Goal: Information Seeking & Learning: Learn about a topic

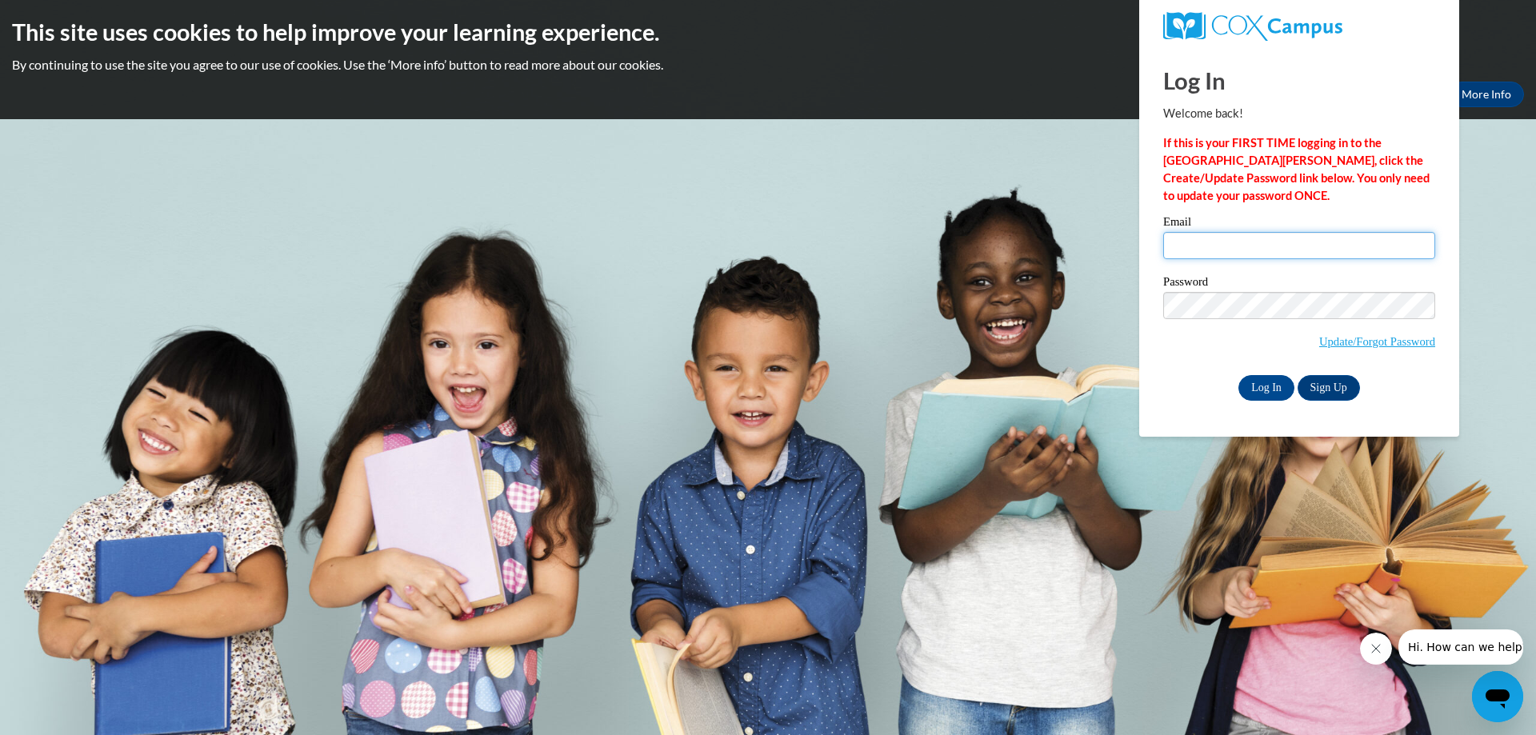
click at [1219, 238] on input "Email" at bounding box center [1299, 245] width 272 height 27
type input "[EMAIL_ADDRESS][DOMAIN_NAME]"
click at [1154, 313] on div "Please enter your email! Please enter your password! Email groffkeg31@gmail.com…" at bounding box center [1299, 308] width 296 height 184
click at [1177, 362] on div "Password Update/Forgot Password" at bounding box center [1299, 323] width 272 height 94
click at [1271, 389] on input "Log In" at bounding box center [1266, 388] width 56 height 26
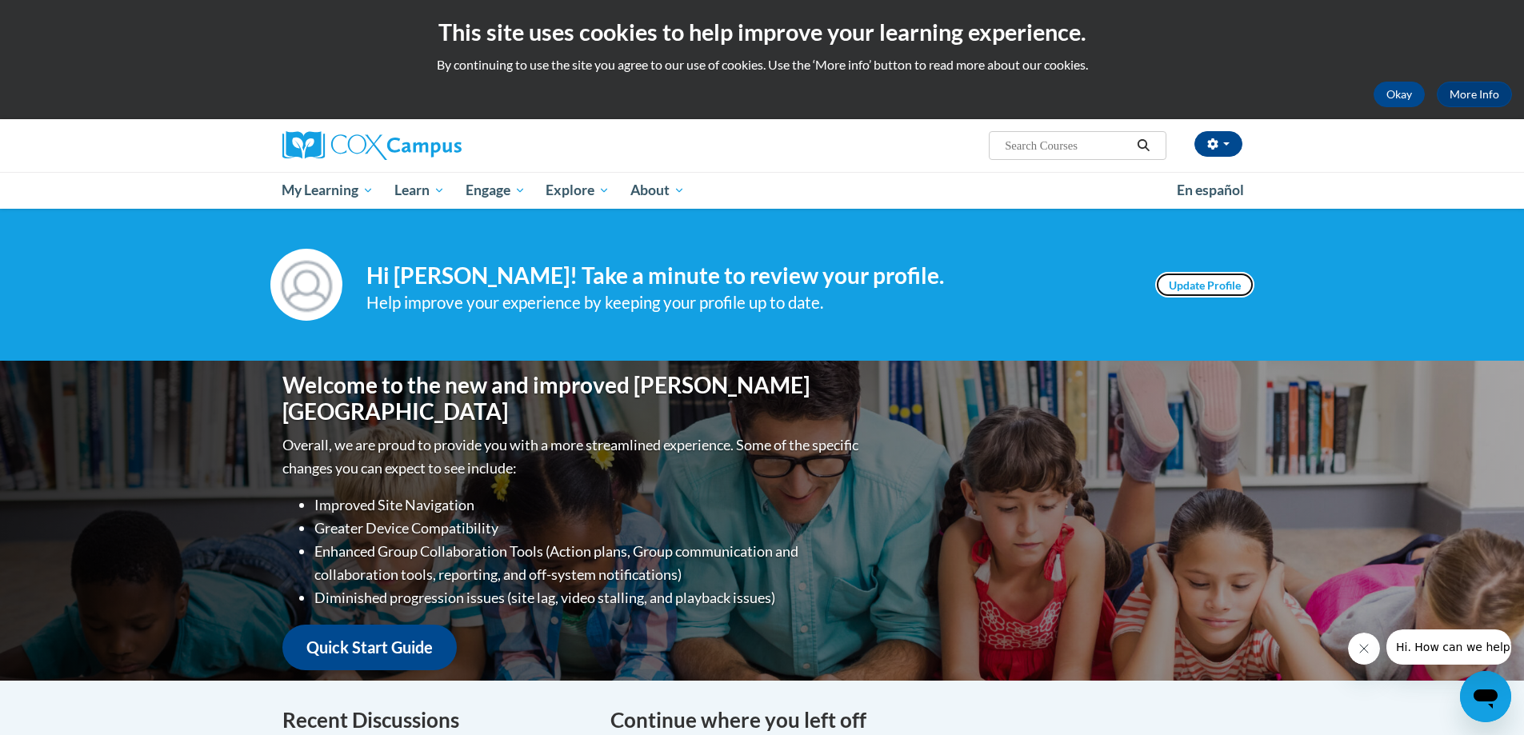
click at [1213, 280] on link "Update Profile" at bounding box center [1204, 285] width 99 height 26
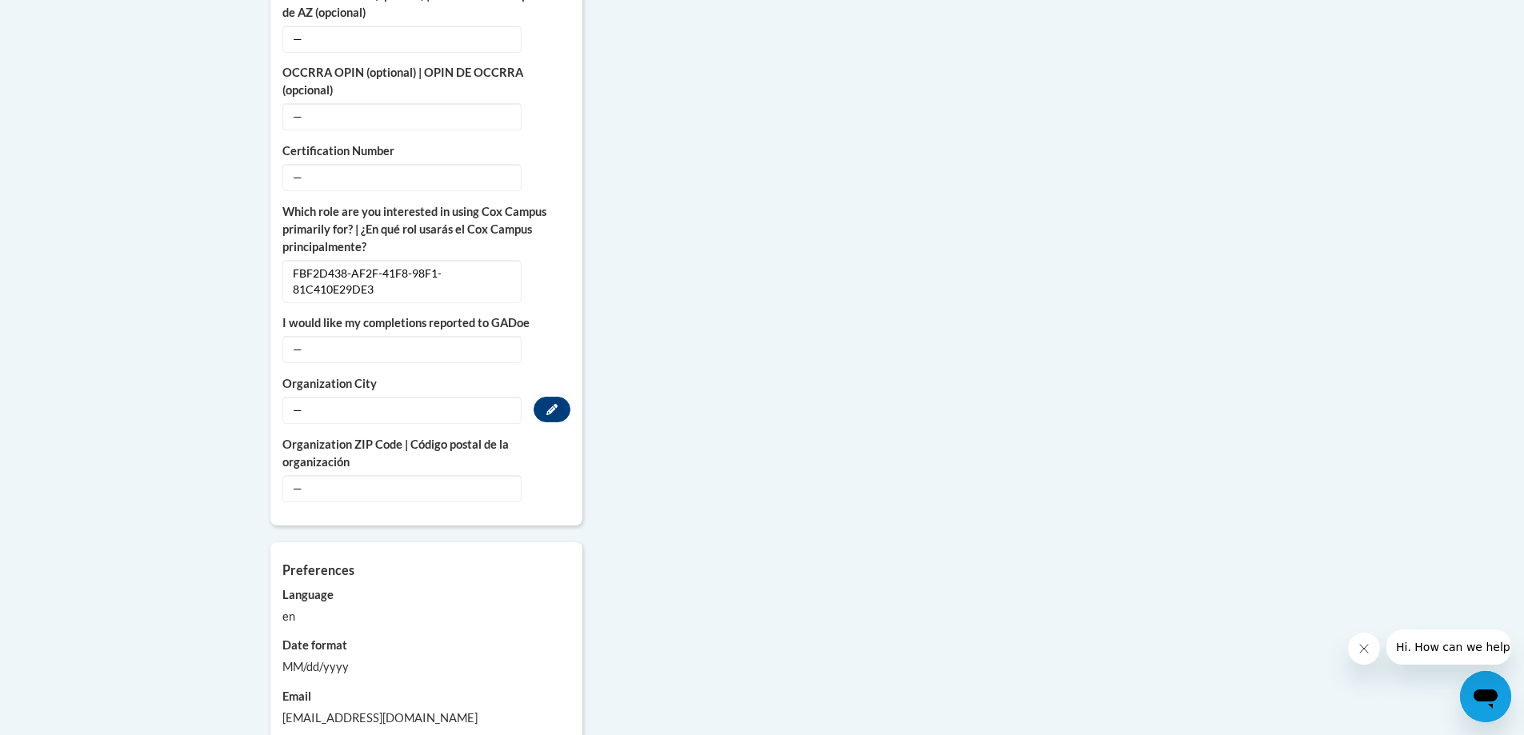
scroll to position [1040, 0]
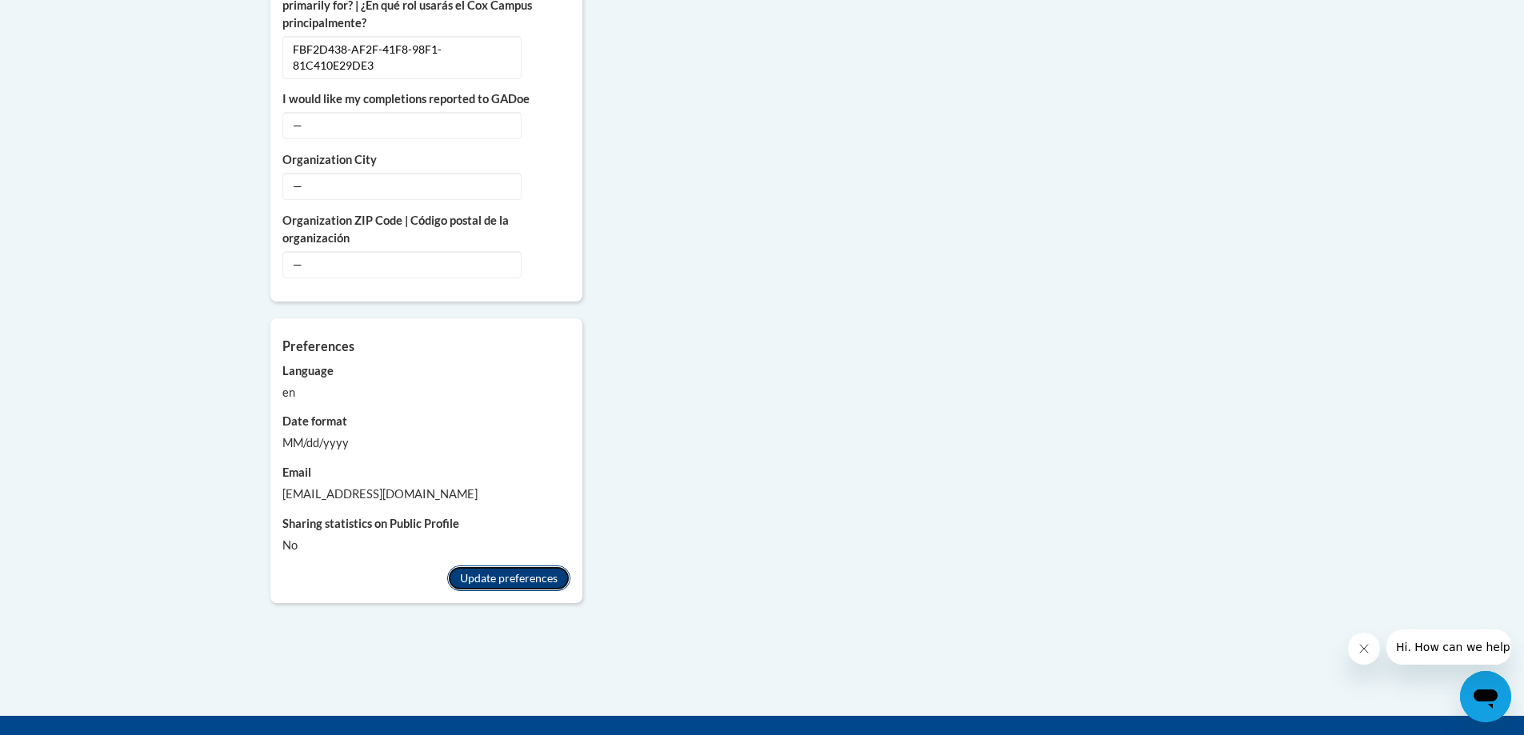
click at [509, 565] on button "Update preferences" at bounding box center [508, 578] width 123 height 26
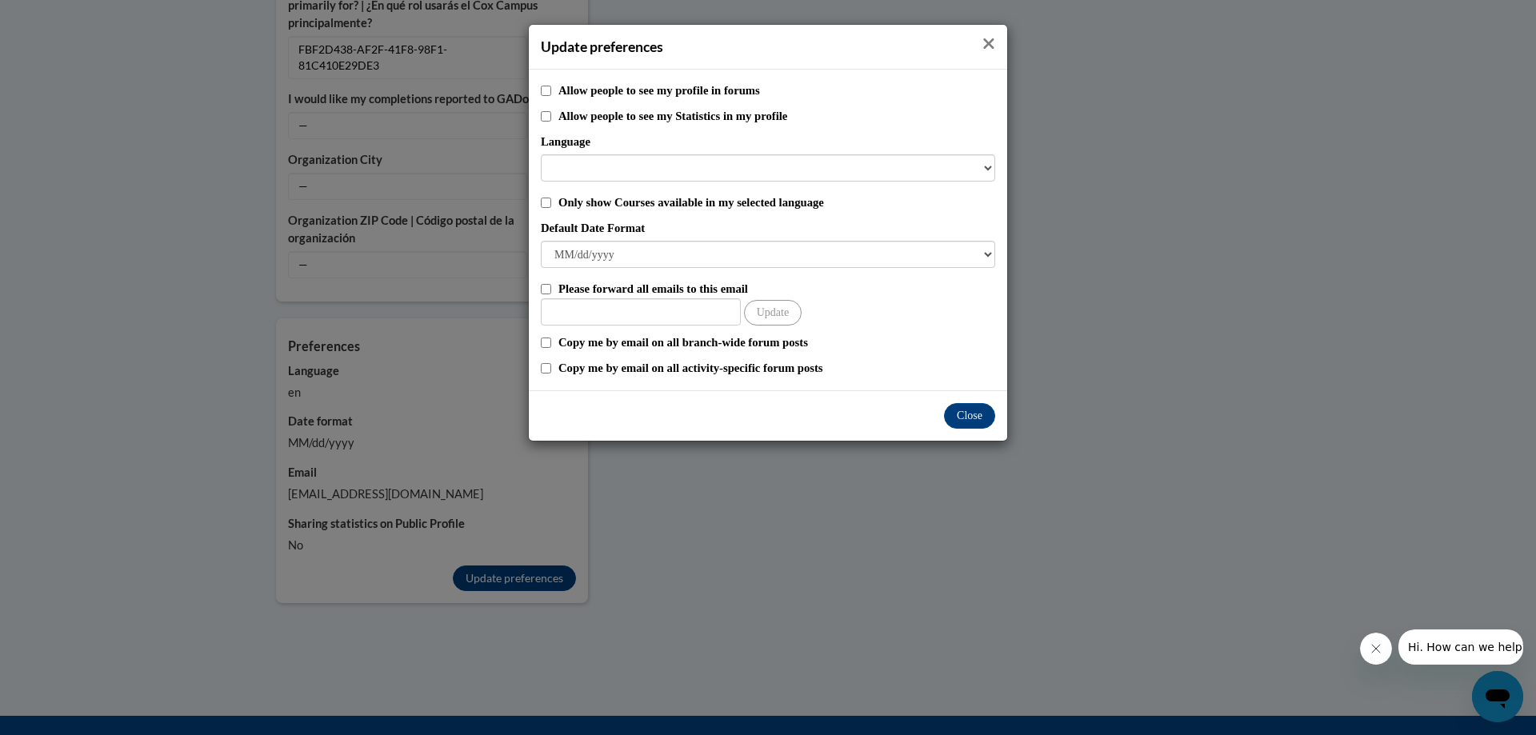
click at [987, 47] on icon "Close" at bounding box center [989, 43] width 10 height 10
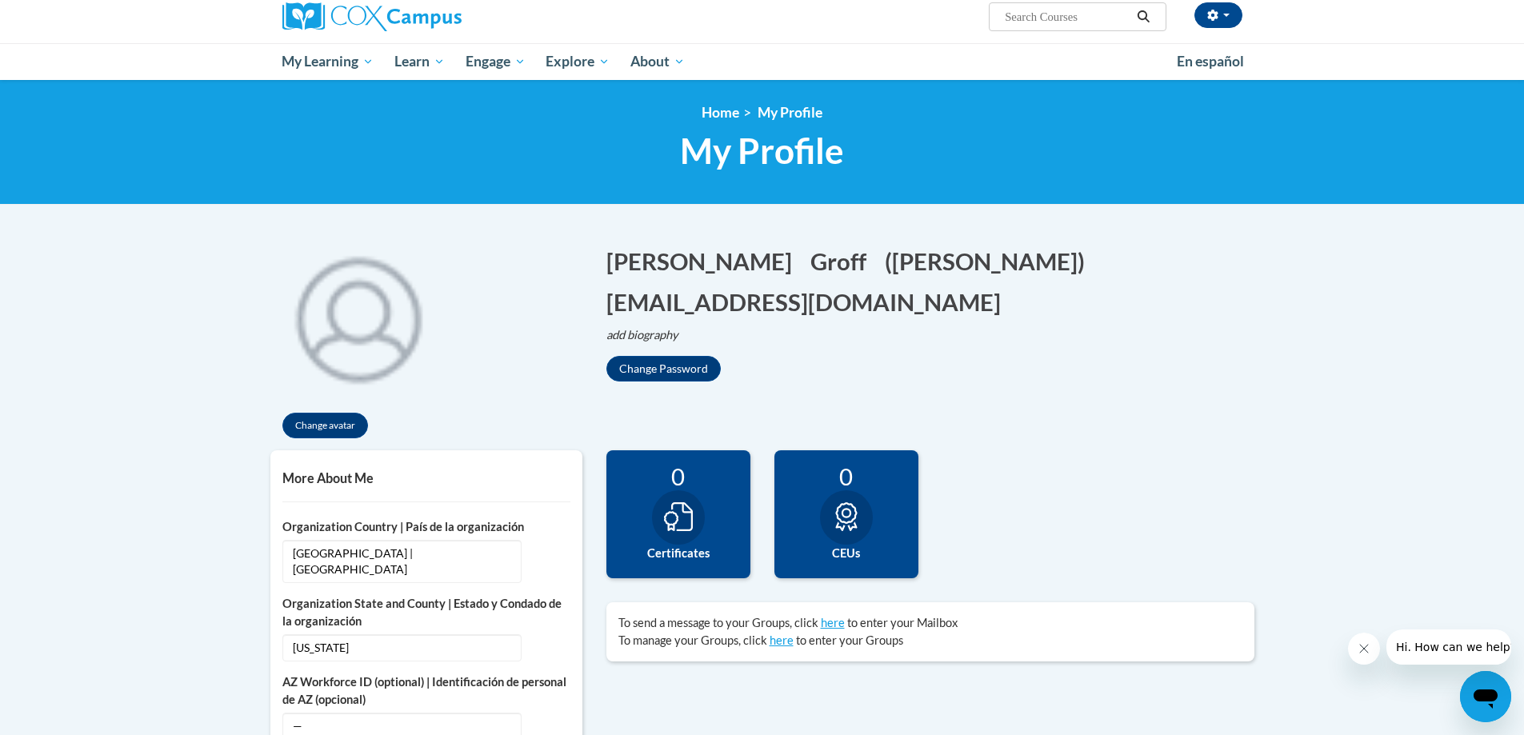
scroll to position [80, 0]
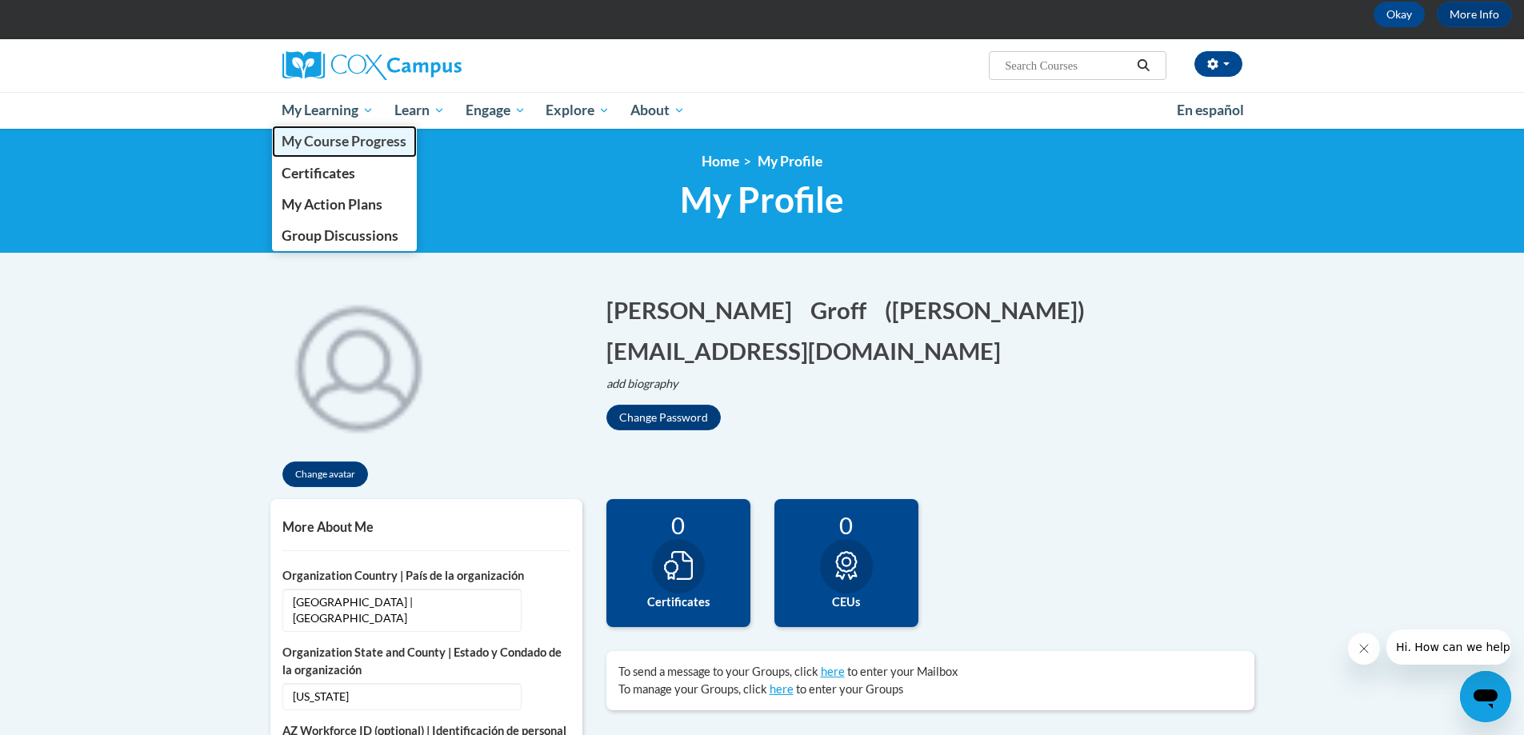
click at [320, 143] on span "My Course Progress" at bounding box center [344, 141] width 125 height 17
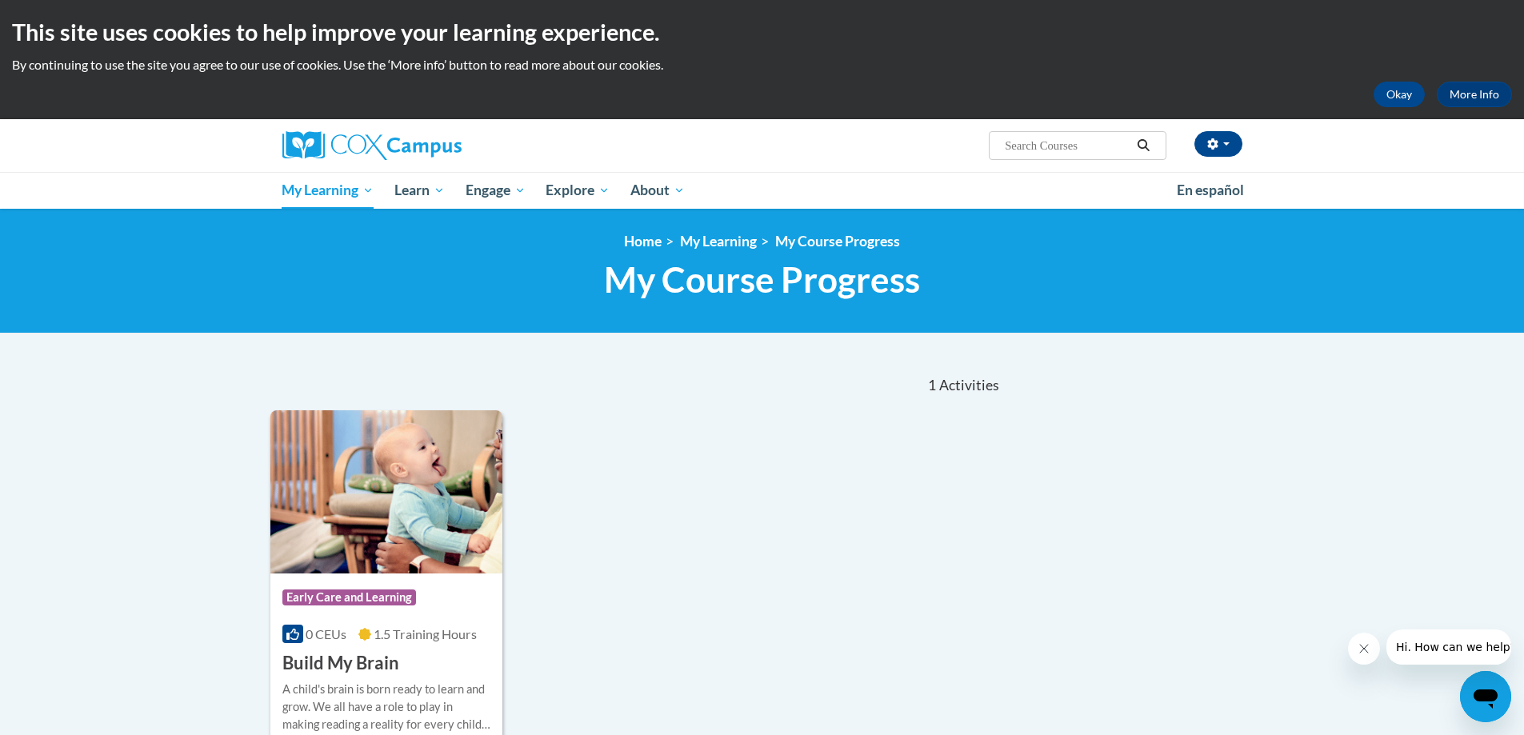
drag, startPoint x: 498, startPoint y: 191, endPoint x: 399, endPoint y: 262, distance: 122.1
click at [399, 262] on h1 "My Course Progress New Page_My Course Progress" at bounding box center [762, 279] width 984 height 42
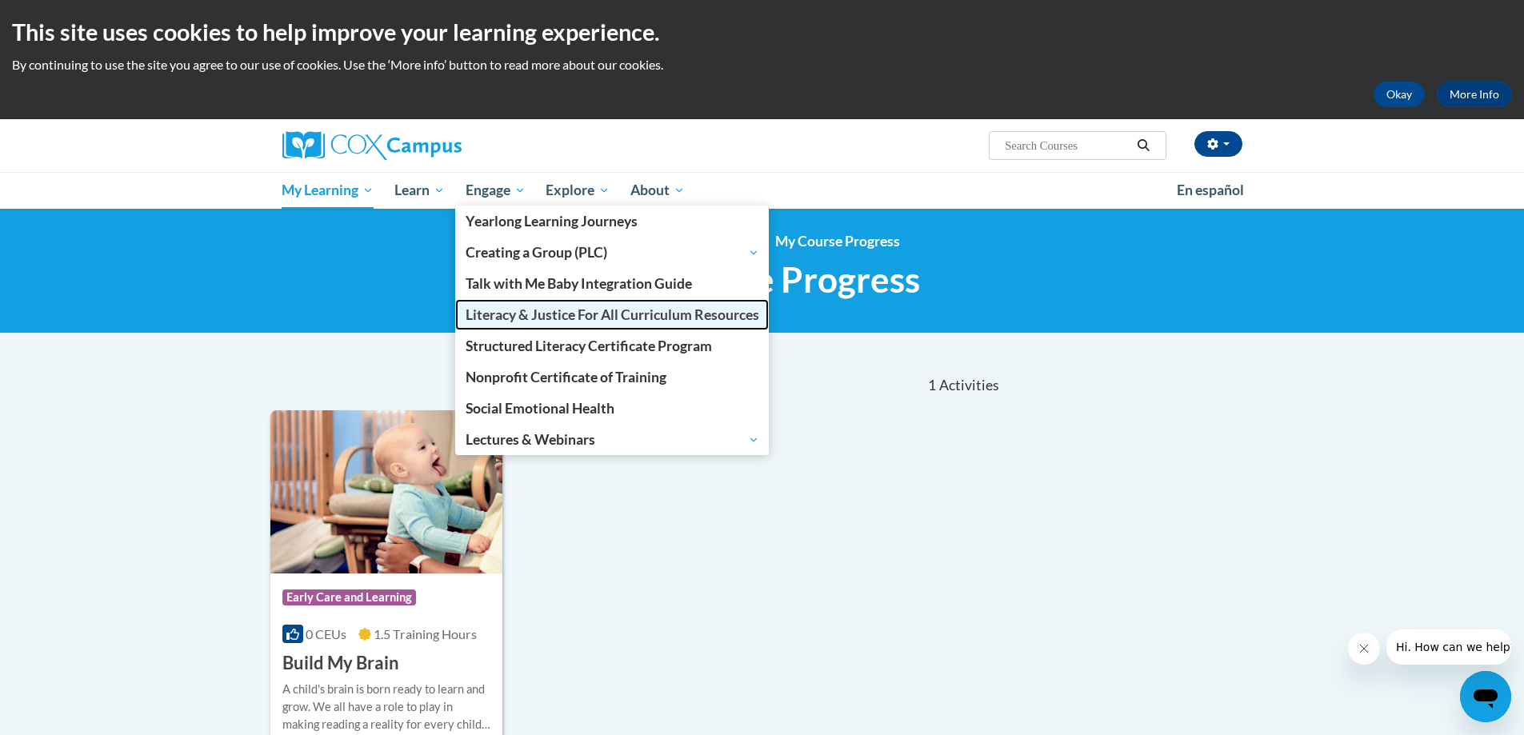
click at [498, 315] on span "Literacy & Justice For All Curriculum Resources" at bounding box center [613, 314] width 294 height 17
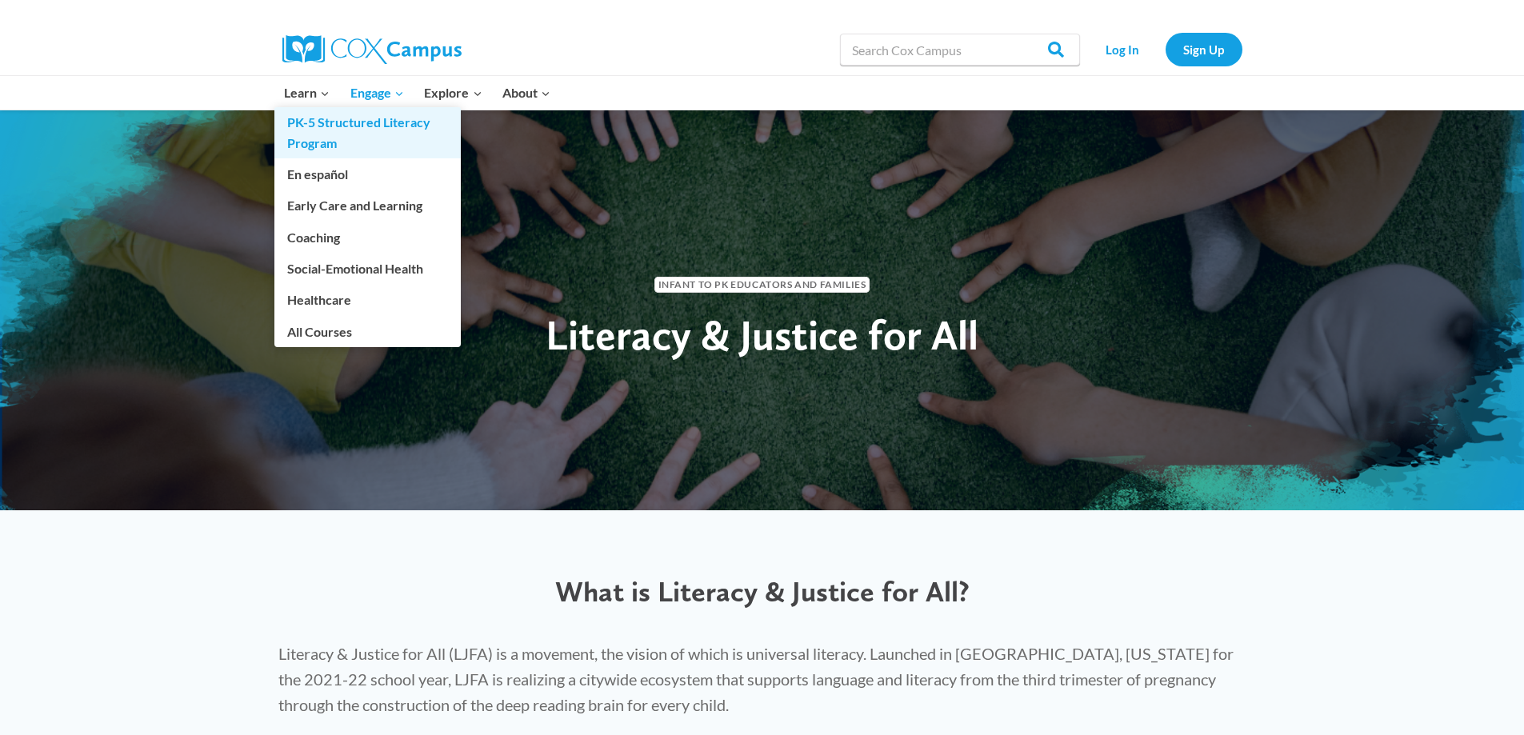
click at [416, 130] on link "PK-5 Structured Literacy Program" at bounding box center [367, 132] width 186 height 51
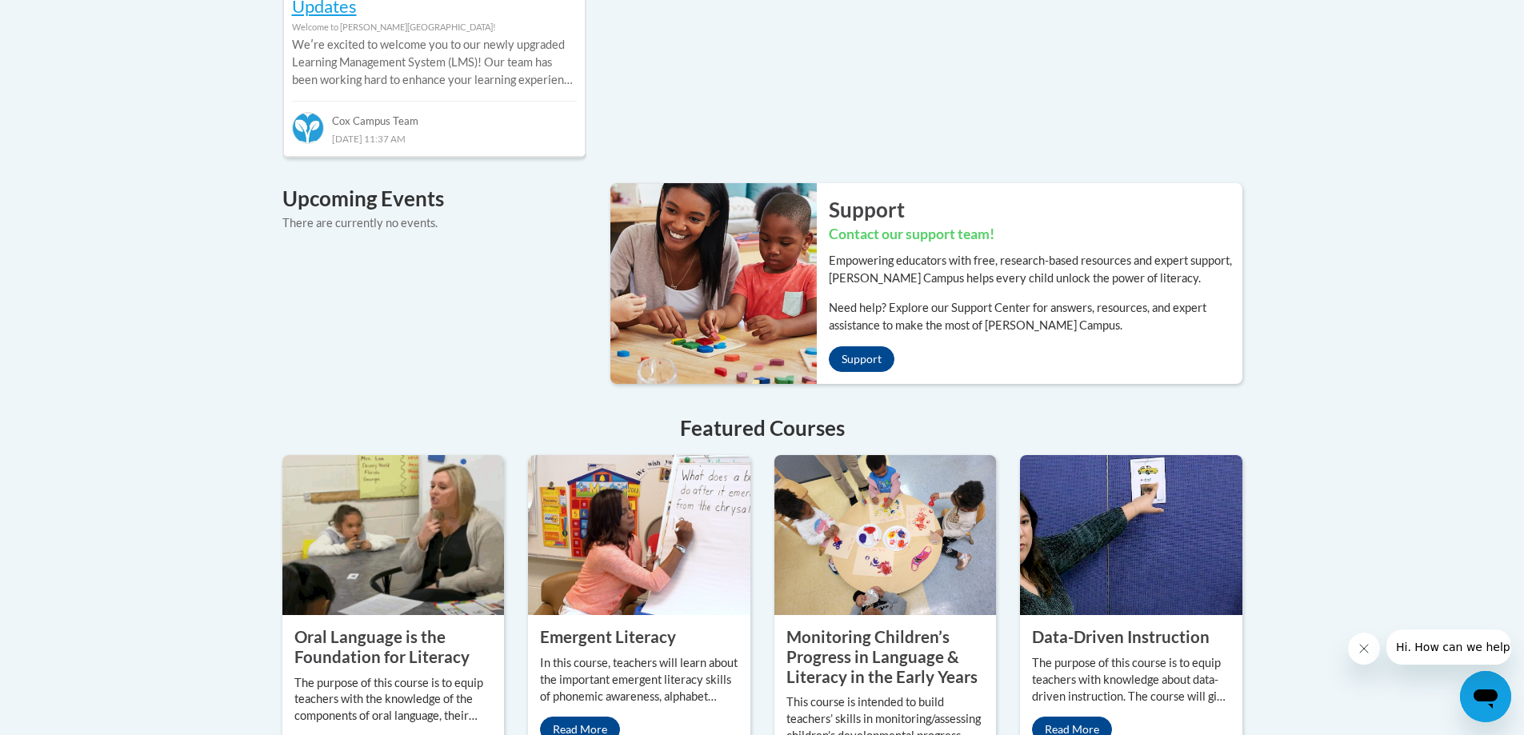
scroll to position [1200, 0]
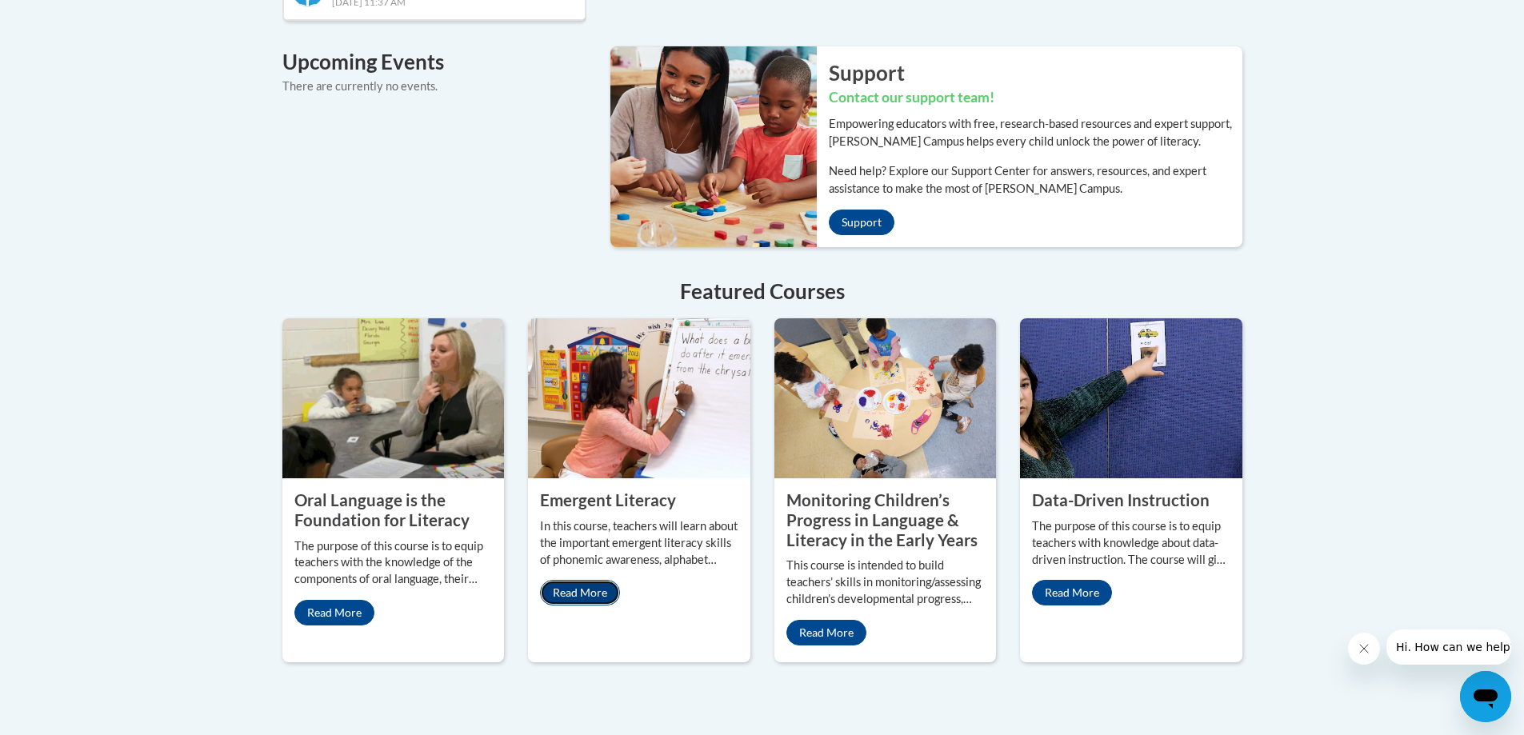
click at [592, 580] on link "Read More" at bounding box center [580, 593] width 80 height 26
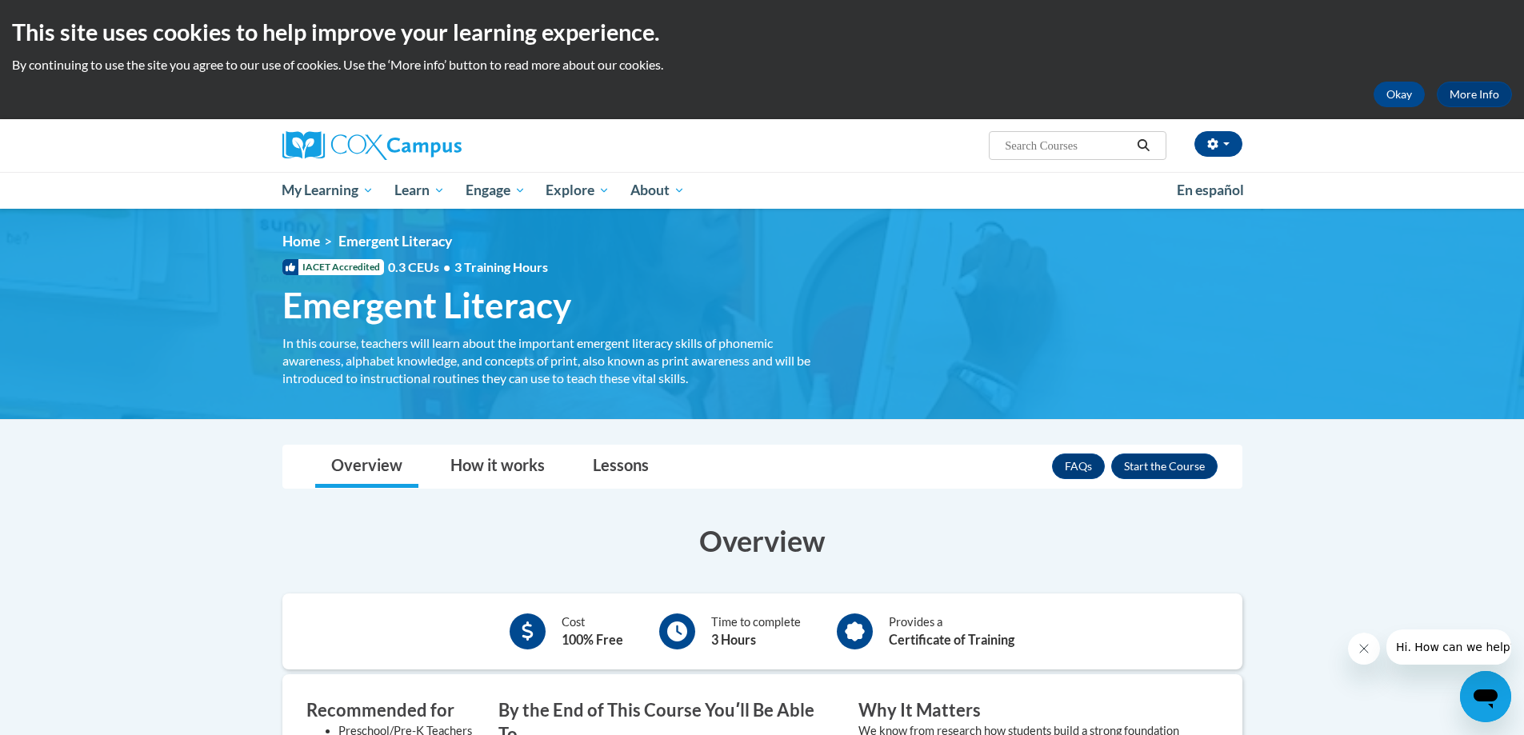
click at [1092, 134] on span "Search Search..." at bounding box center [1077, 145] width 177 height 29
click at [1092, 151] on input "Search..." at bounding box center [1067, 145] width 128 height 19
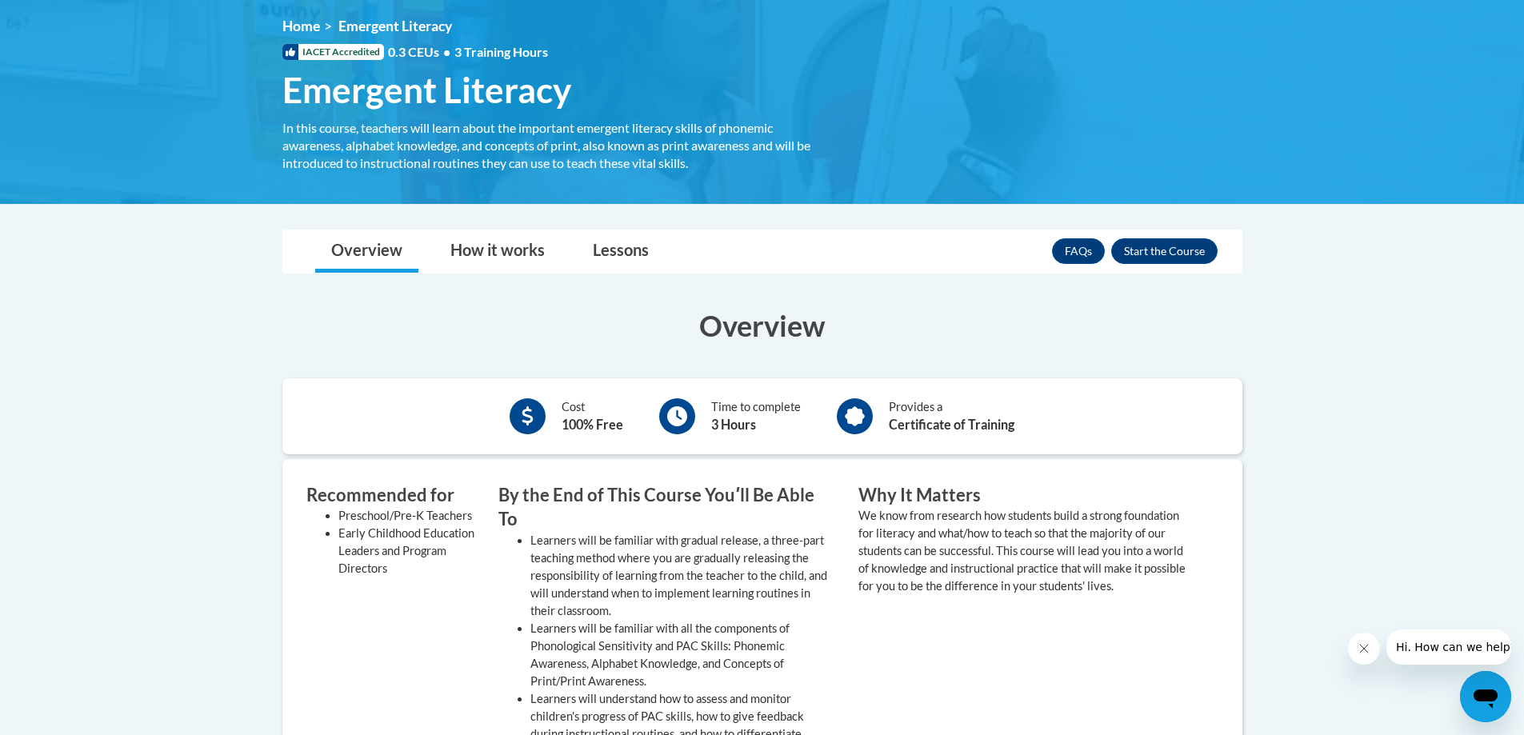
scroll to position [80, 0]
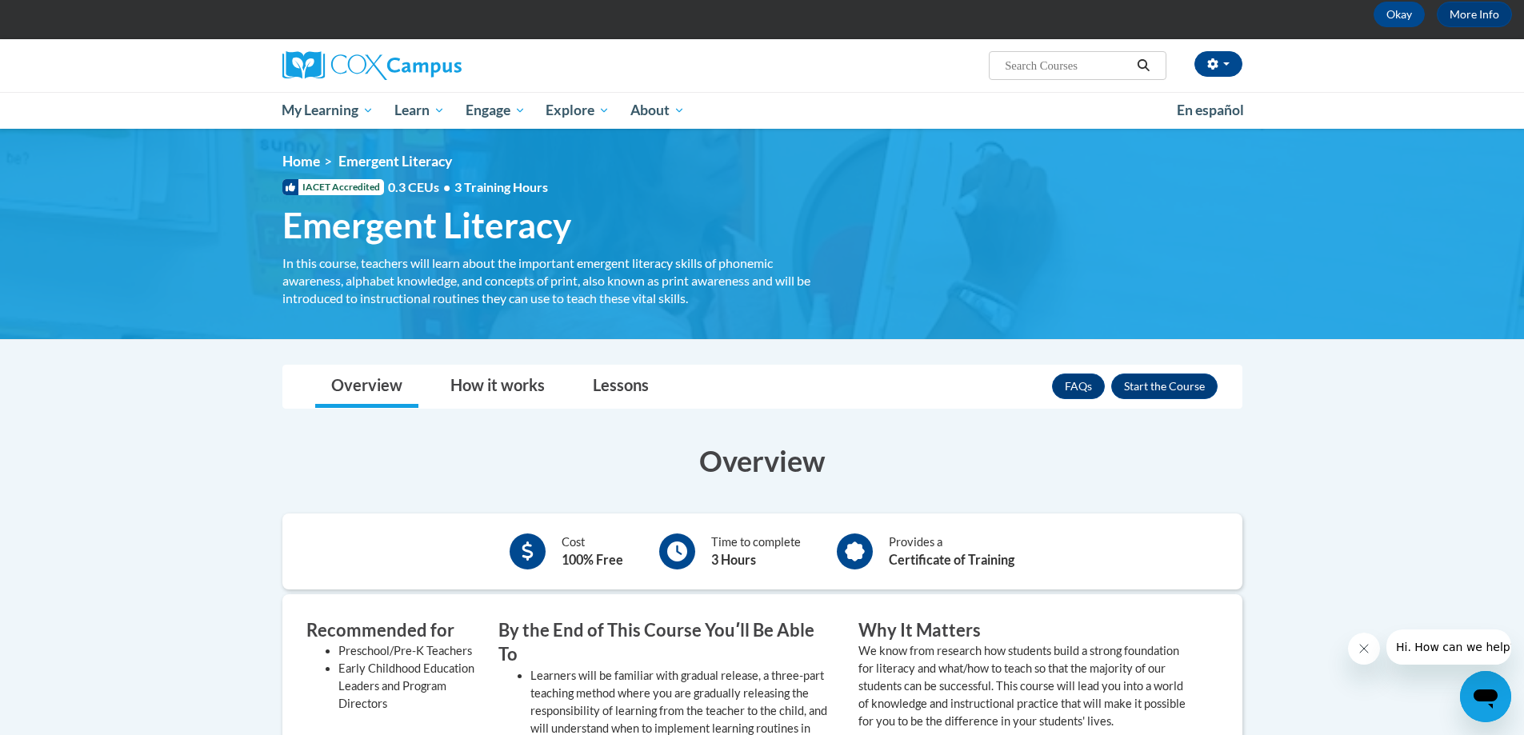
click at [427, 262] on div "In this course, teachers will learn about the important emergent literacy skill…" at bounding box center [558, 280] width 552 height 53
click at [354, 155] on span "Emergent Literacy" at bounding box center [395, 161] width 114 height 17
click at [310, 162] on link "Home" at bounding box center [301, 161] width 38 height 17
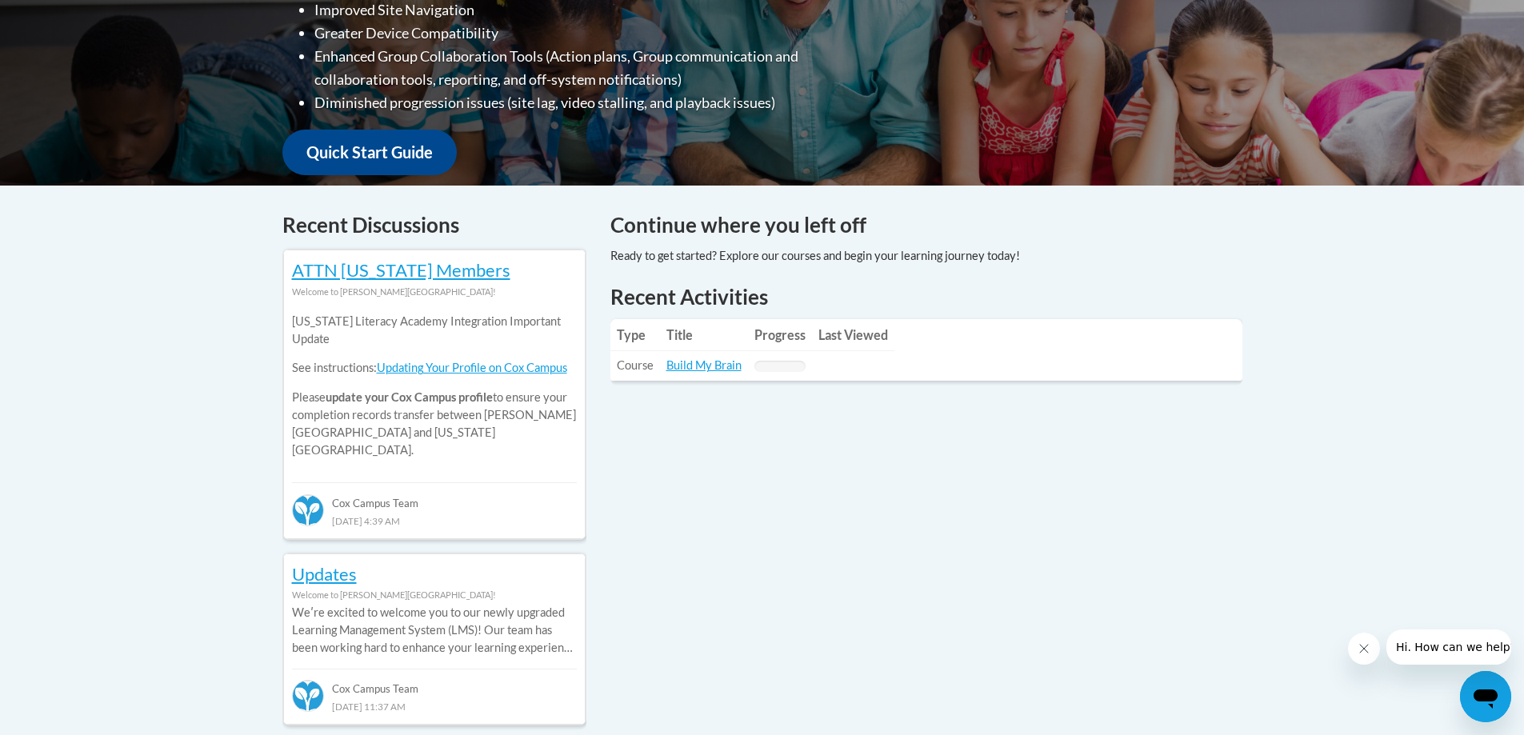
scroll to position [560, 0]
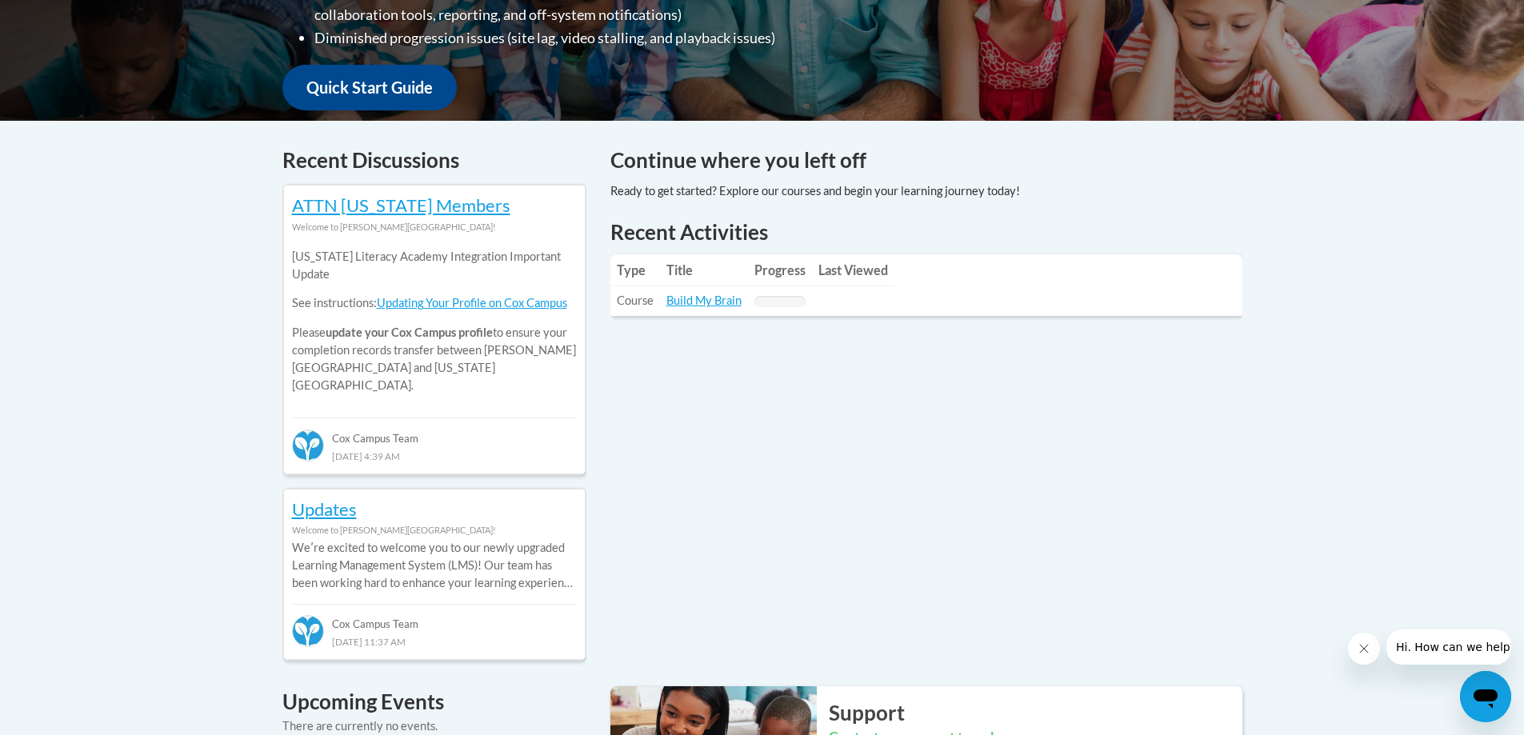
drag, startPoint x: 524, startPoint y: 351, endPoint x: 445, endPoint y: 282, distance: 105.4
click at [523, 350] on div "[US_STATE] Literacy Academy Integration Important Update See instructions: Upda…" at bounding box center [434, 321] width 285 height 170
click at [405, 210] on link "ATTN [US_STATE] Members" at bounding box center [401, 205] width 218 height 22
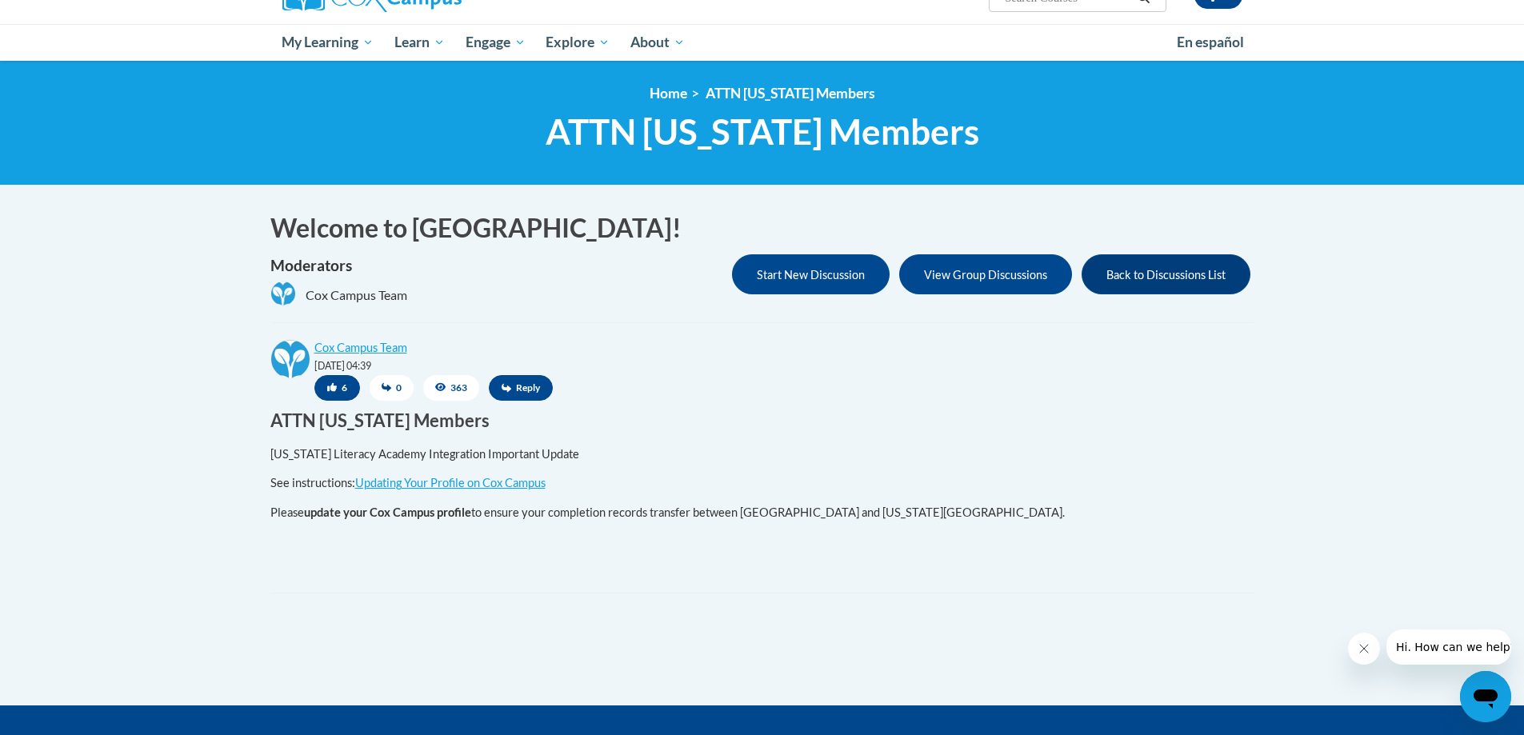
scroll to position [160, 0]
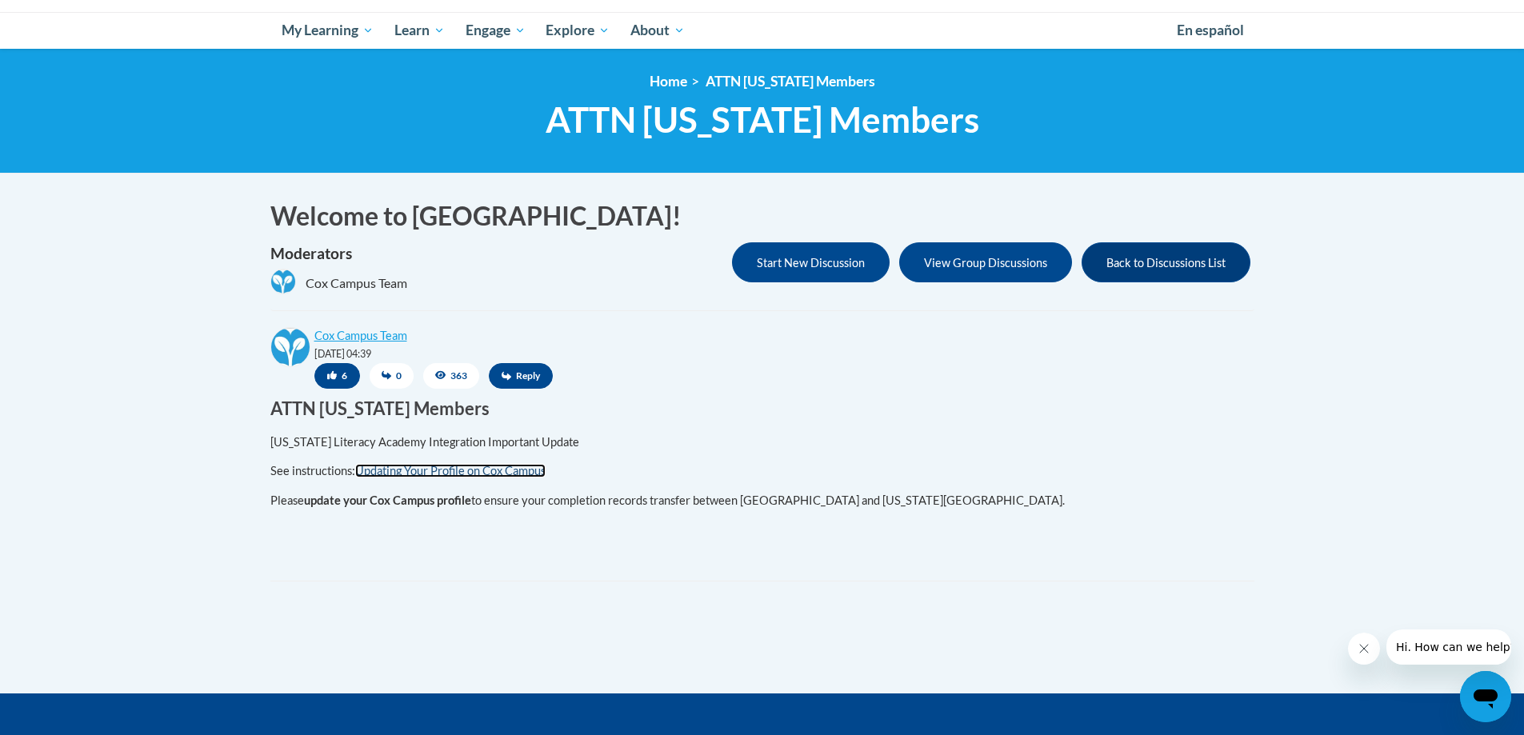
click at [467, 473] on link "Updating Your Profile on Cox Campus" at bounding box center [450, 471] width 190 height 14
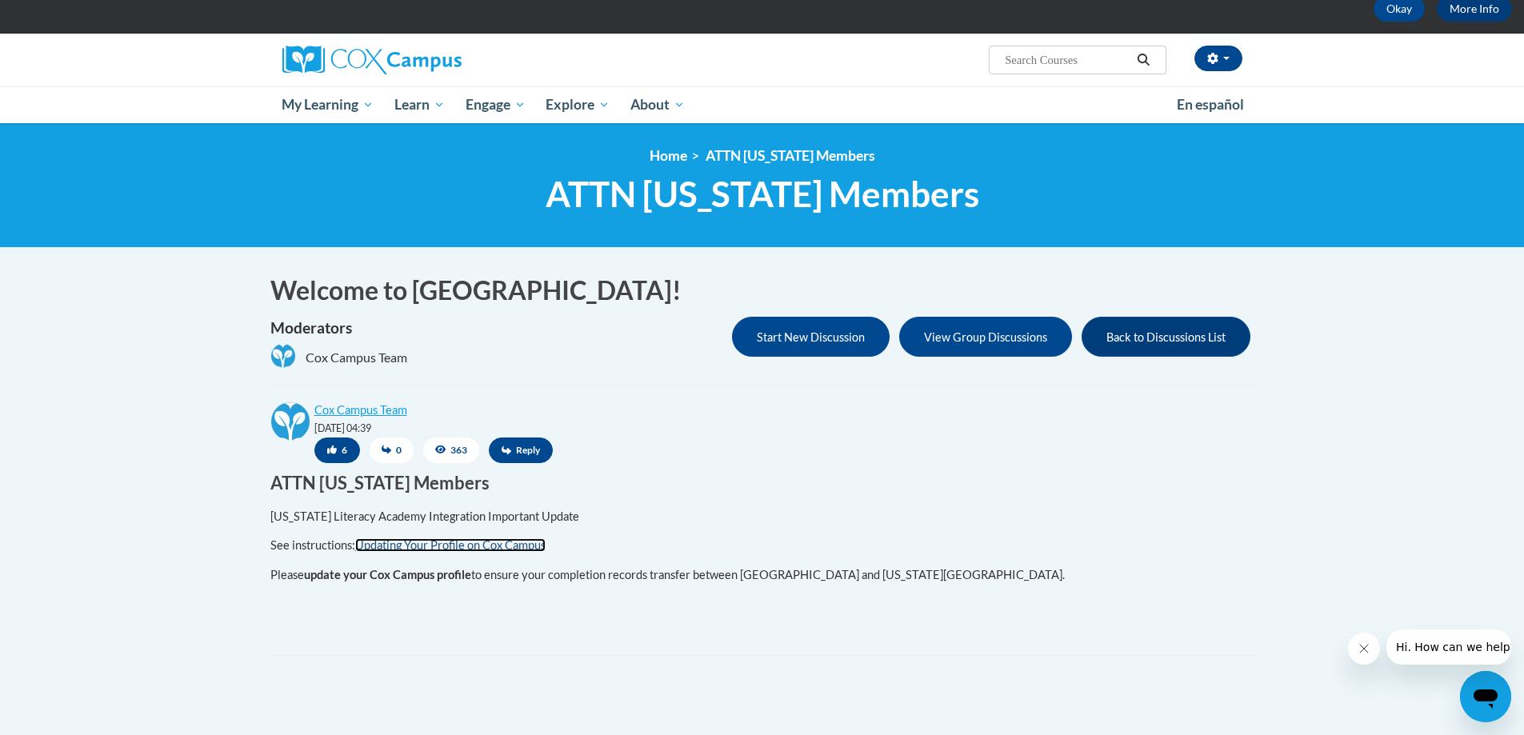
scroll to position [0, 0]
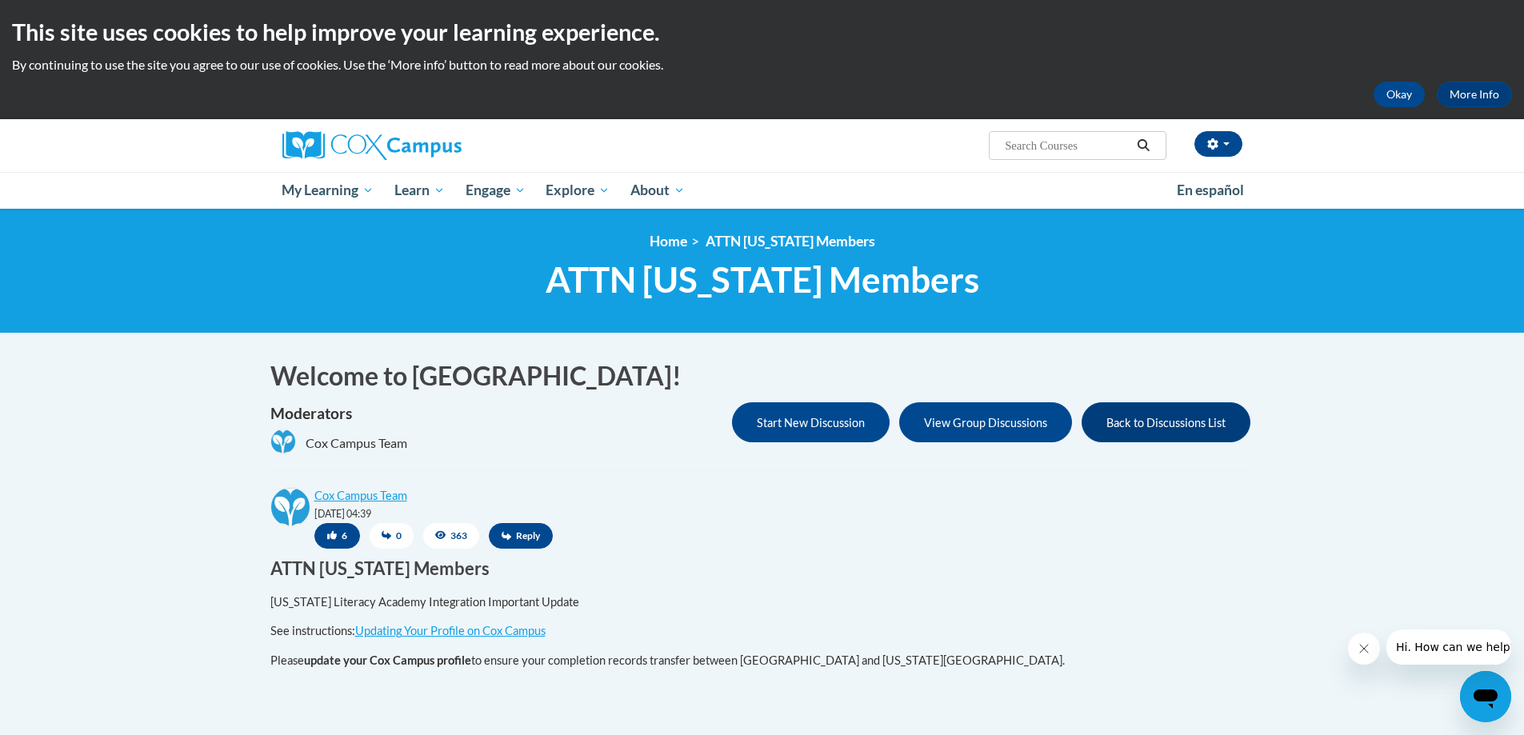
click at [829, 288] on span "ATTN Georgia Members" at bounding box center [763, 279] width 434 height 42
click at [366, 138] on img at bounding box center [371, 145] width 179 height 29
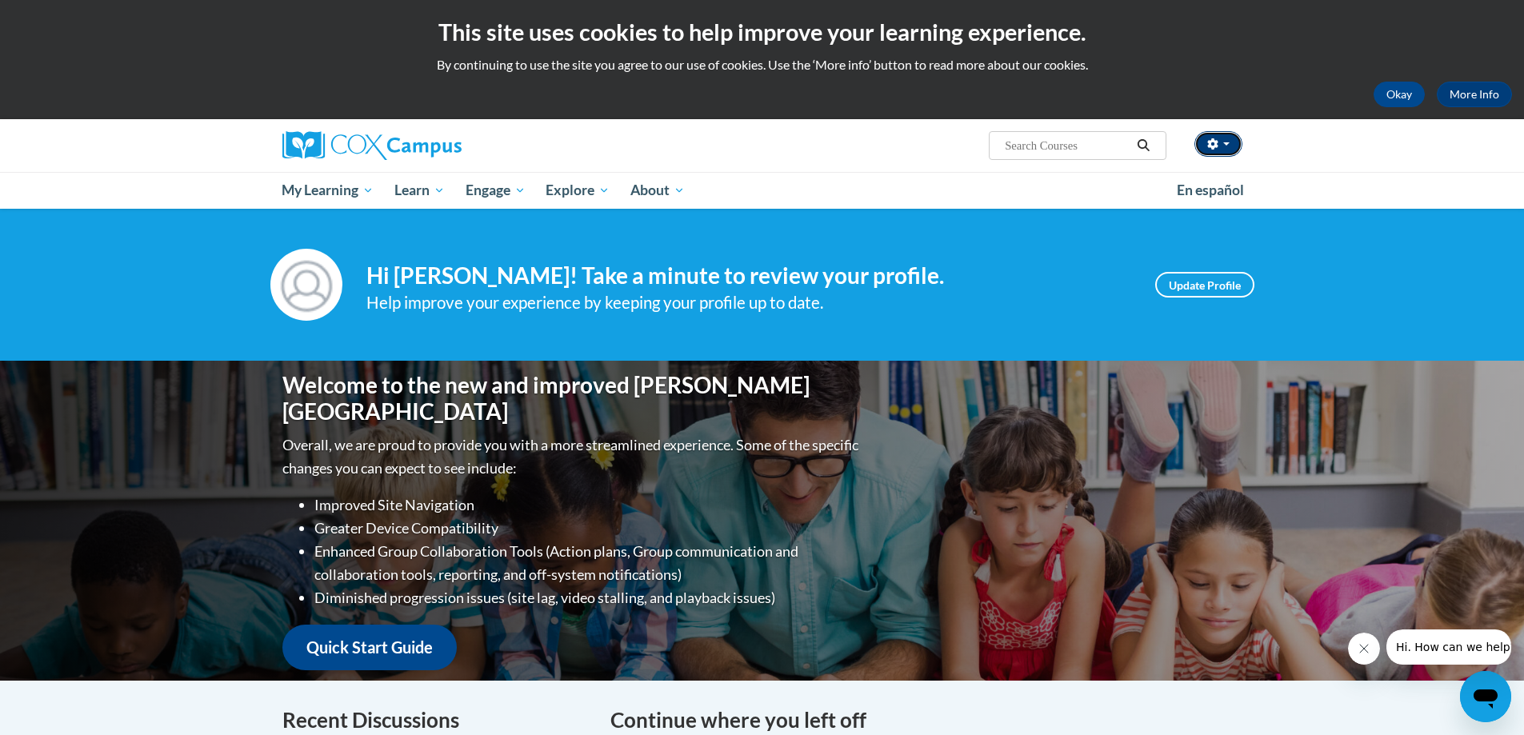
click at [1217, 145] on icon "button" at bounding box center [1212, 143] width 11 height 11
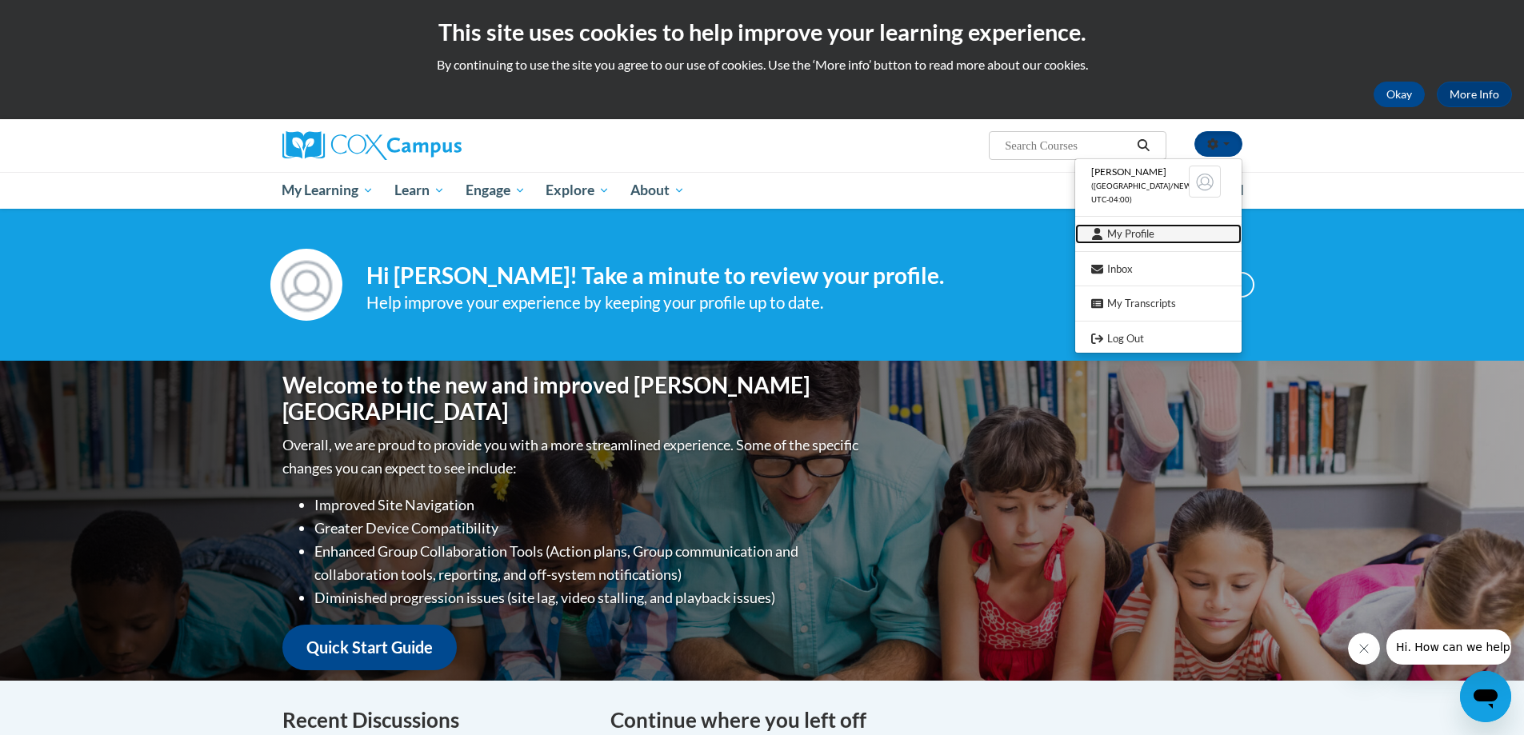
click at [1113, 236] on link "My Profile" at bounding box center [1158, 234] width 166 height 20
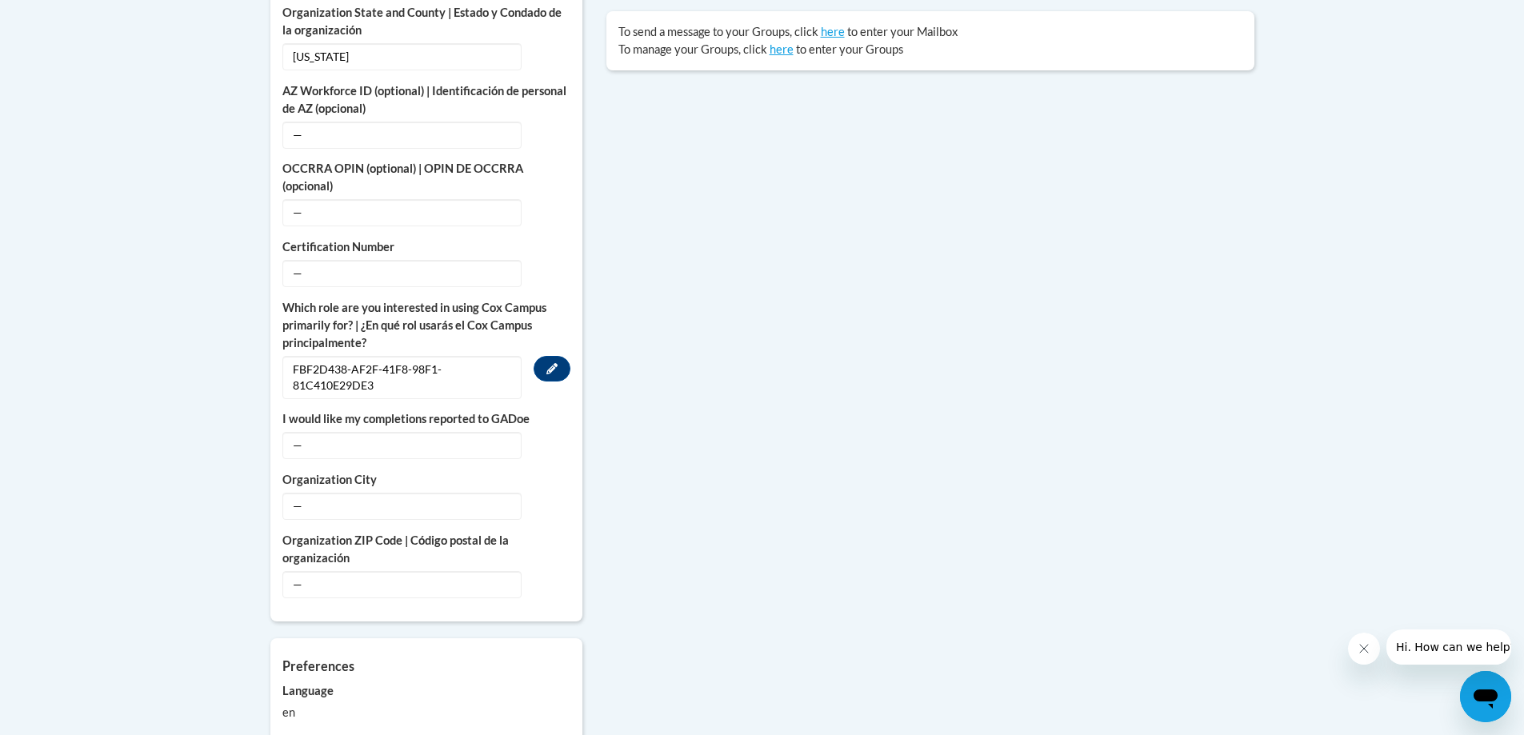
scroll to position [800, 0]
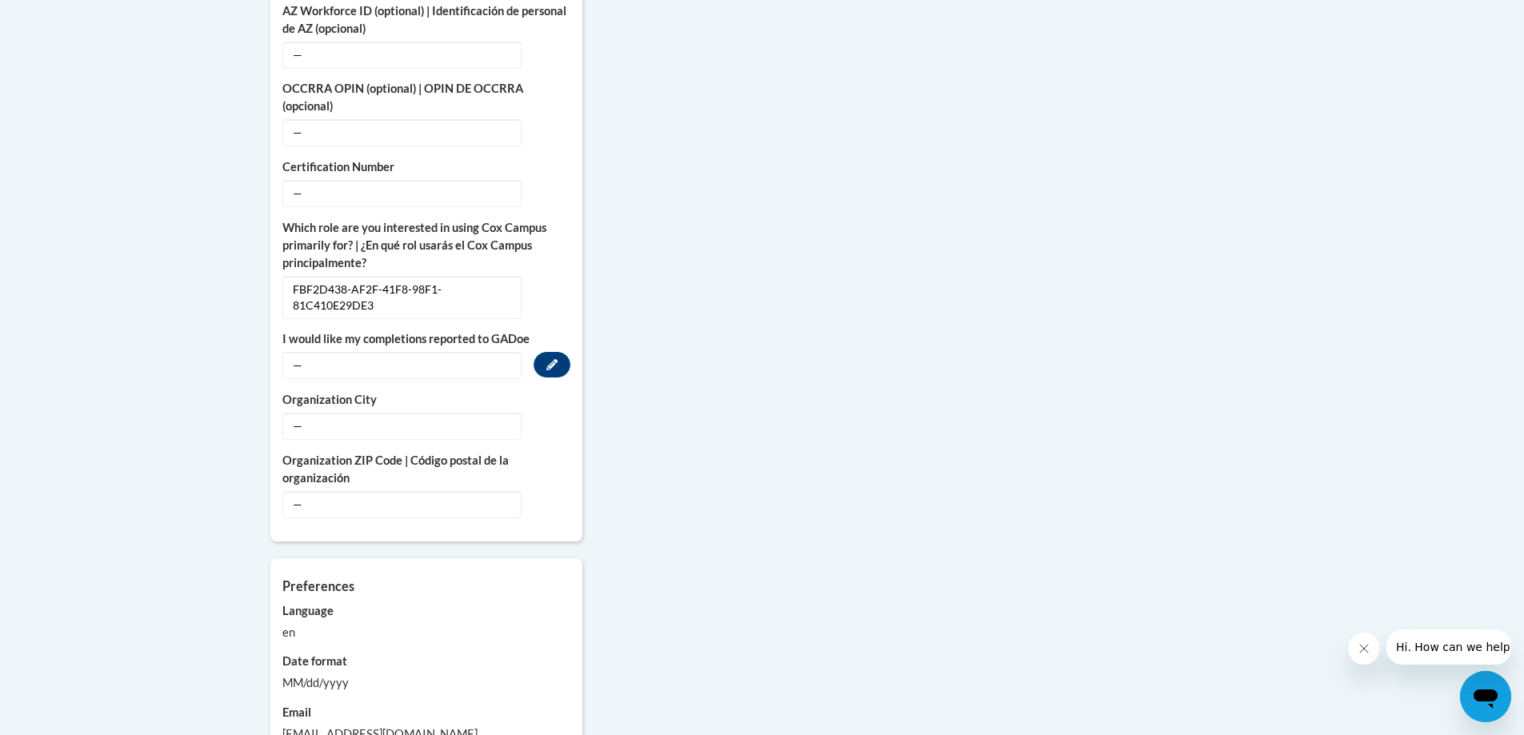
click at [390, 352] on span "—" at bounding box center [401, 365] width 239 height 27
click at [555, 359] on icon "Custom profile fields" at bounding box center [551, 364] width 11 height 11
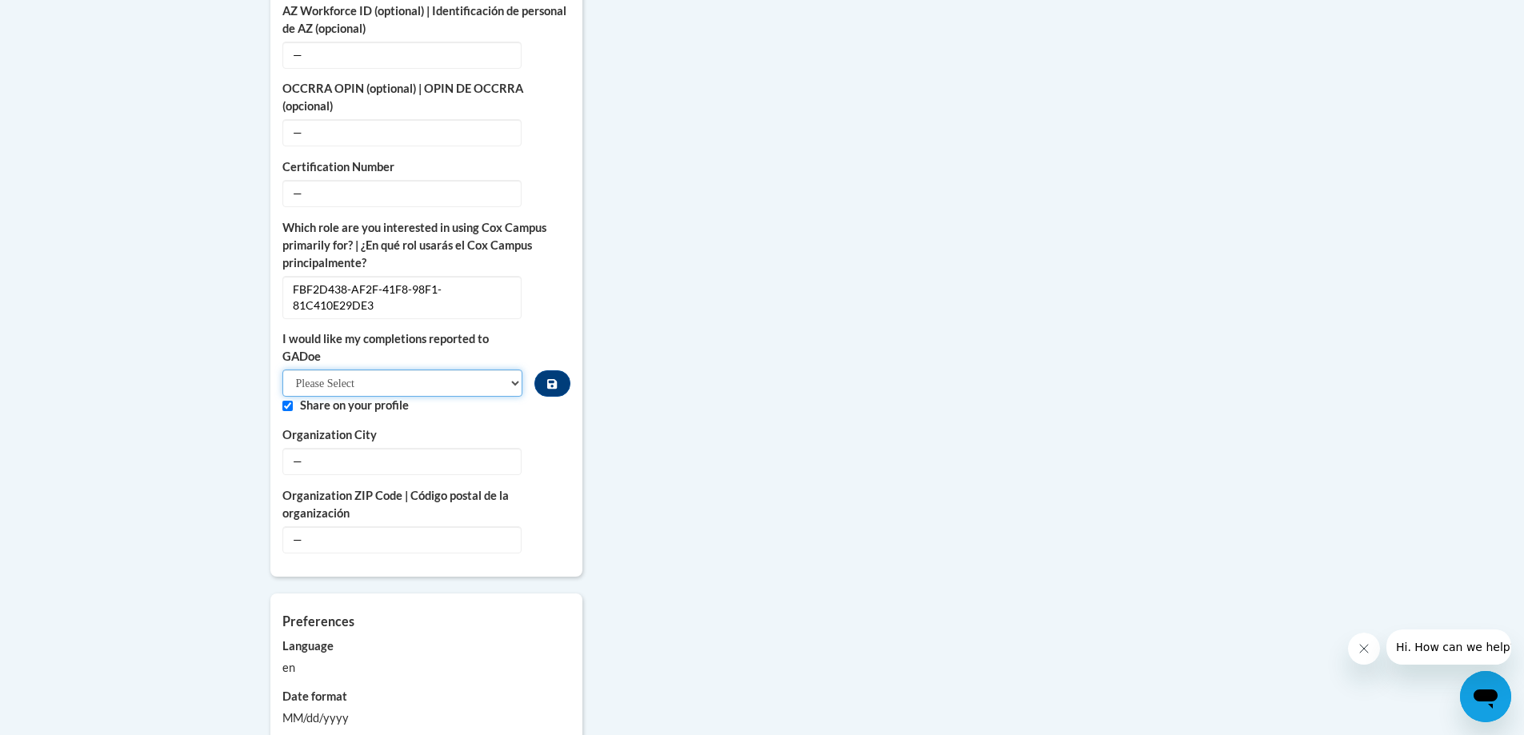
click at [437, 370] on select "Please Select Yes No" at bounding box center [402, 383] width 241 height 27
select select "603ba6f8-c7dd-435b-84cd-d4c8cfb77024"
click at [282, 370] on select "Please Select Yes No" at bounding box center [402, 383] width 241 height 27
click at [448, 397] on label "Share on your profile" at bounding box center [435, 406] width 270 height 18
click at [549, 283] on icon "Custom profile fields" at bounding box center [551, 288] width 11 height 11
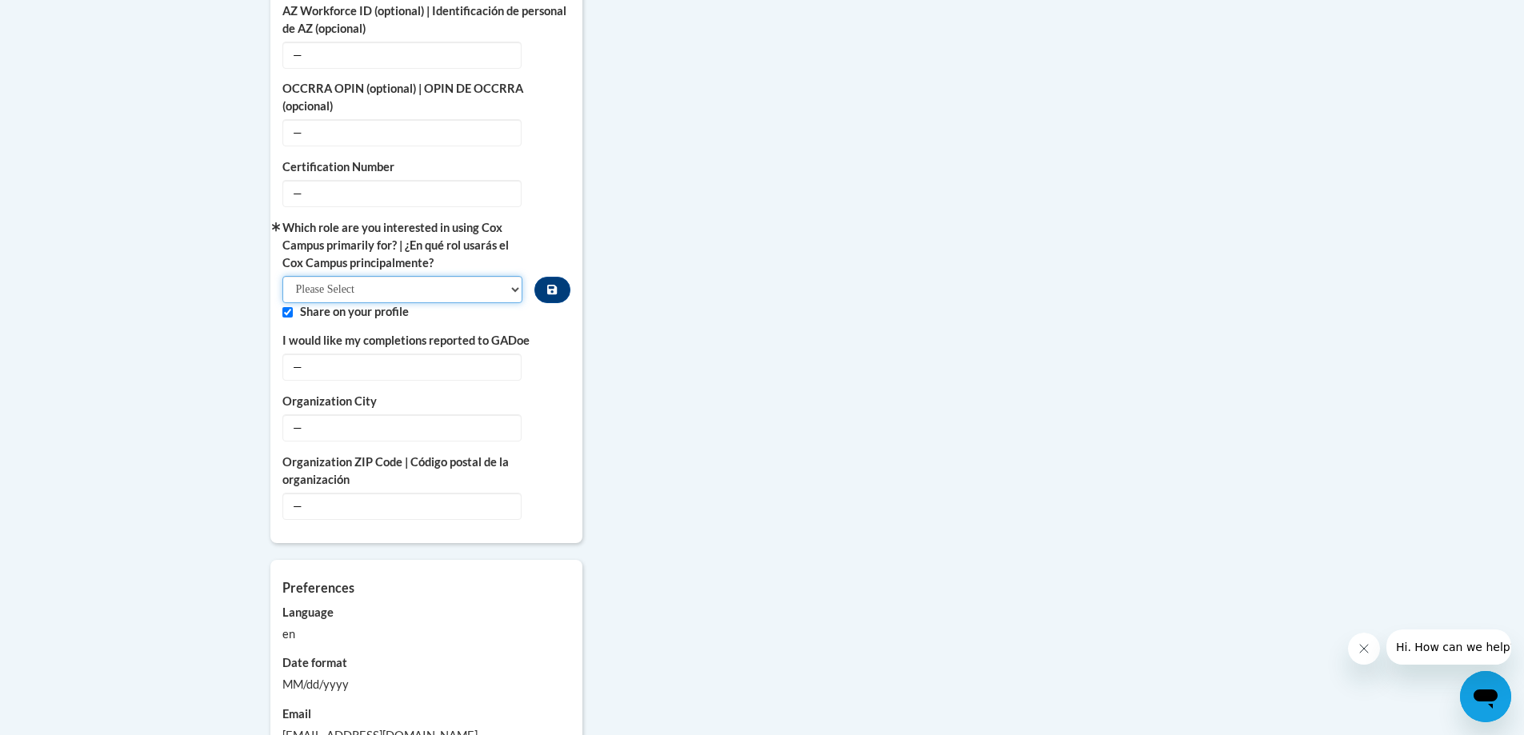
click at [440, 276] on select "Please Select College/University | Colegio/Universidad Community/Nonprofit Part…" at bounding box center [402, 289] width 241 height 27
select select "fbf2d438-af2f-41f8-98f1-81c410e29de3"
click at [282, 276] on select "Please Select College/University | Colegio/Universidad Community/Nonprofit Part…" at bounding box center [402, 289] width 241 height 27
click at [546, 277] on button "Custom profile fields" at bounding box center [551, 290] width 35 height 26
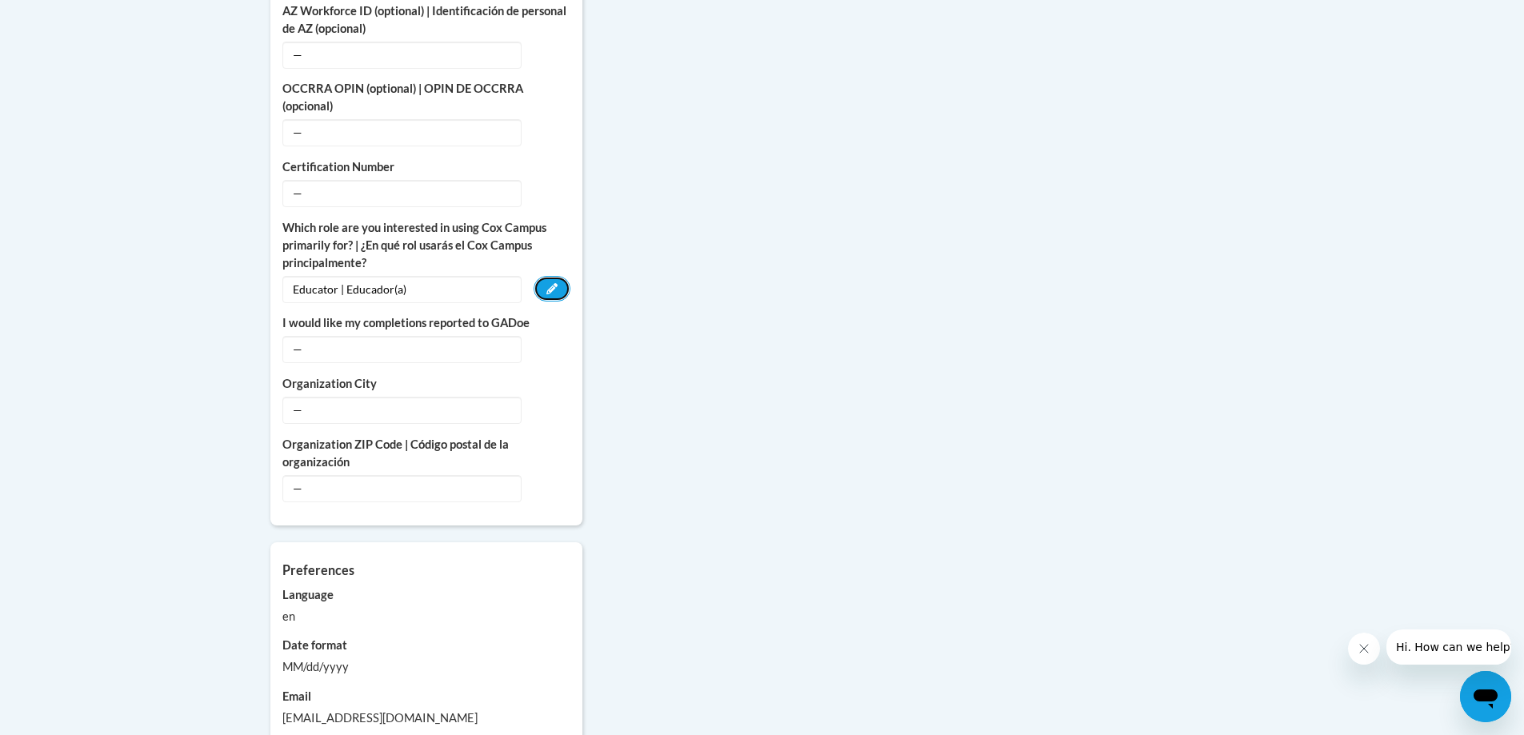
click at [546, 283] on icon "Custom profile fields" at bounding box center [551, 288] width 11 height 11
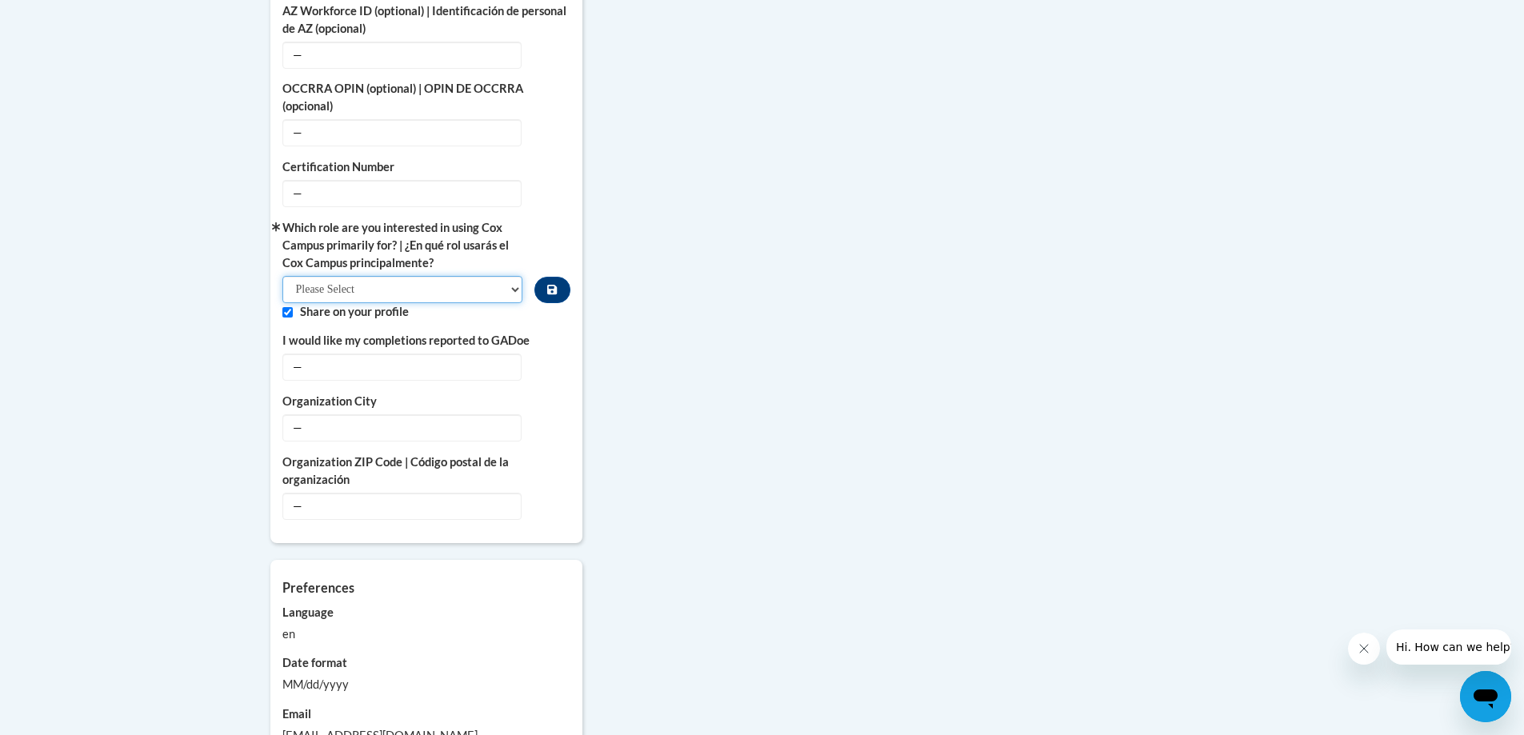
click at [490, 276] on select "Please Select College/University | Colegio/Universidad Community/Nonprofit Part…" at bounding box center [402, 289] width 241 height 27
select select "fbf2d438-af2f-41f8-98f1-81c410e29de3"
click at [282, 276] on select "Please Select College/University | Colegio/Universidad Community/Nonprofit Part…" at bounding box center [402, 289] width 241 height 27
click at [526, 303] on label "Share on your profile" at bounding box center [435, 312] width 270 height 18
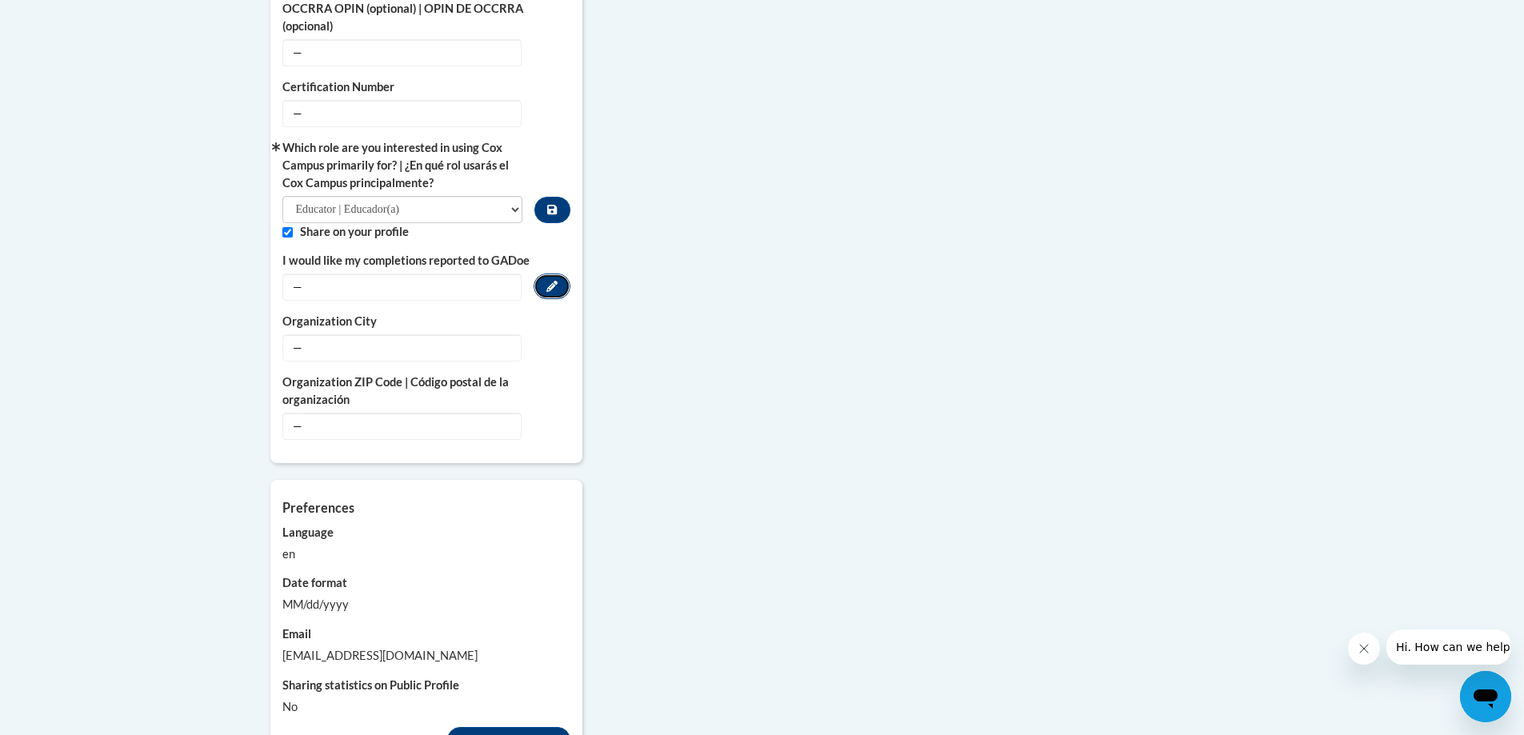
click at [545, 274] on button "Edit" at bounding box center [552, 287] width 37 height 26
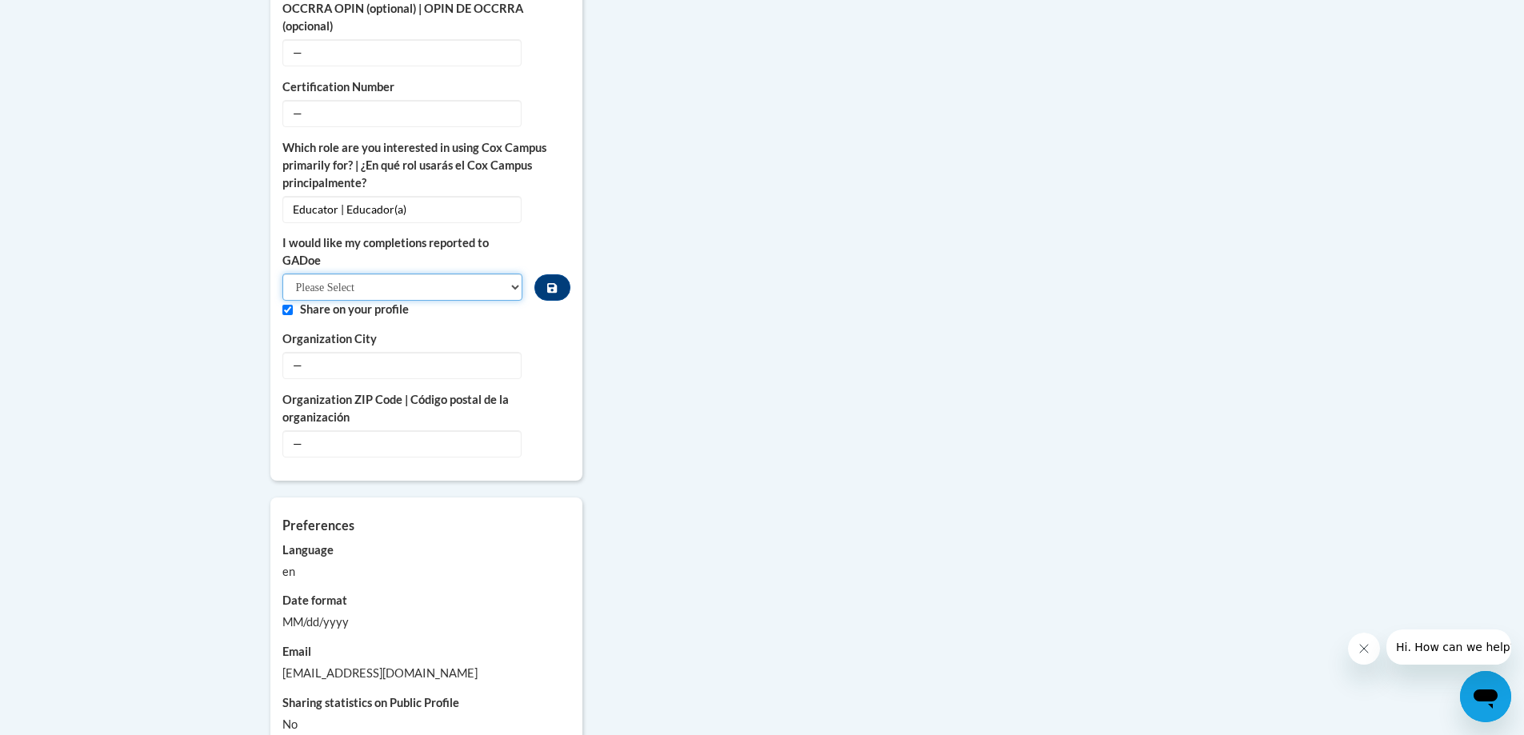
click at [426, 274] on select "Please Select Yes No" at bounding box center [402, 287] width 241 height 27
select select "603ba6f8-c7dd-435b-84cd-d4c8cfb77024"
click at [282, 274] on select "Please Select Yes No" at bounding box center [402, 287] width 241 height 27
click at [538, 330] on label "Organization City" at bounding box center [426, 339] width 288 height 18
click at [529, 313] on div "College/University | Colegio/Universidad — Edit Organization Address Line 1 | D…" at bounding box center [426, 111] width 288 height 689
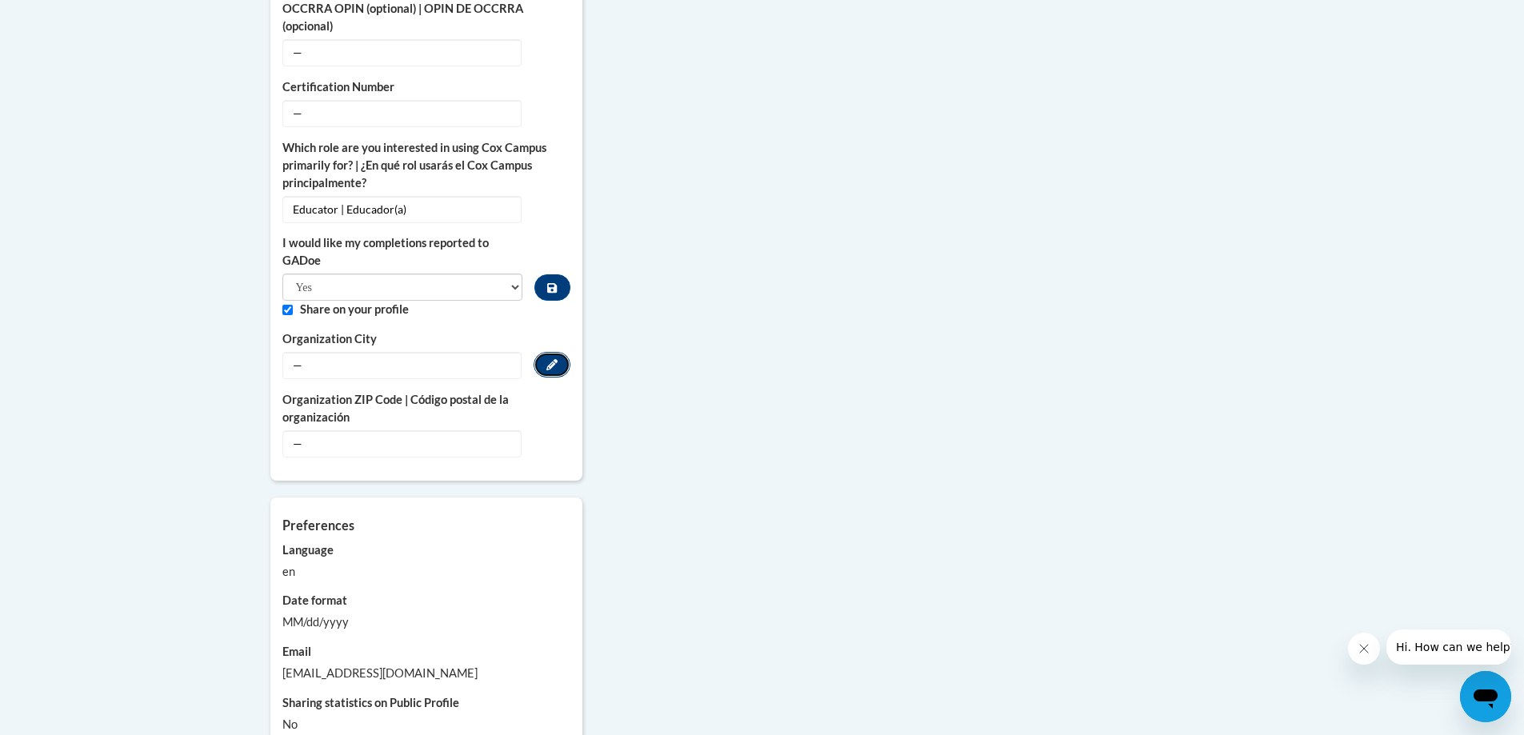
click at [544, 352] on button "Edit" at bounding box center [552, 365] width 37 height 26
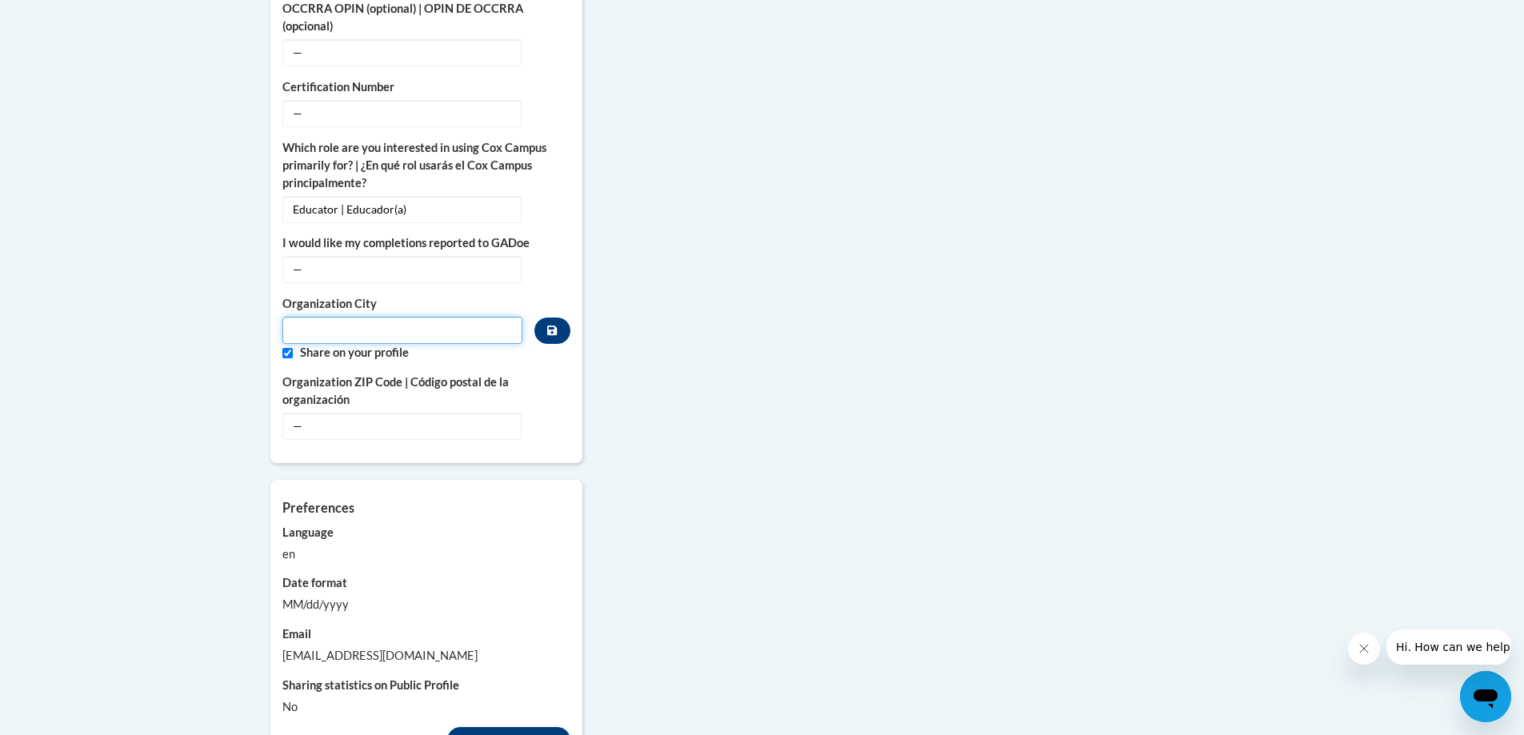
click at [430, 318] on input "Metadata input" at bounding box center [402, 330] width 241 height 27
type input "Carrollton"
click at [569, 374] on label "Organization ZIP Code | Código postal de la organización" at bounding box center [426, 391] width 288 height 35
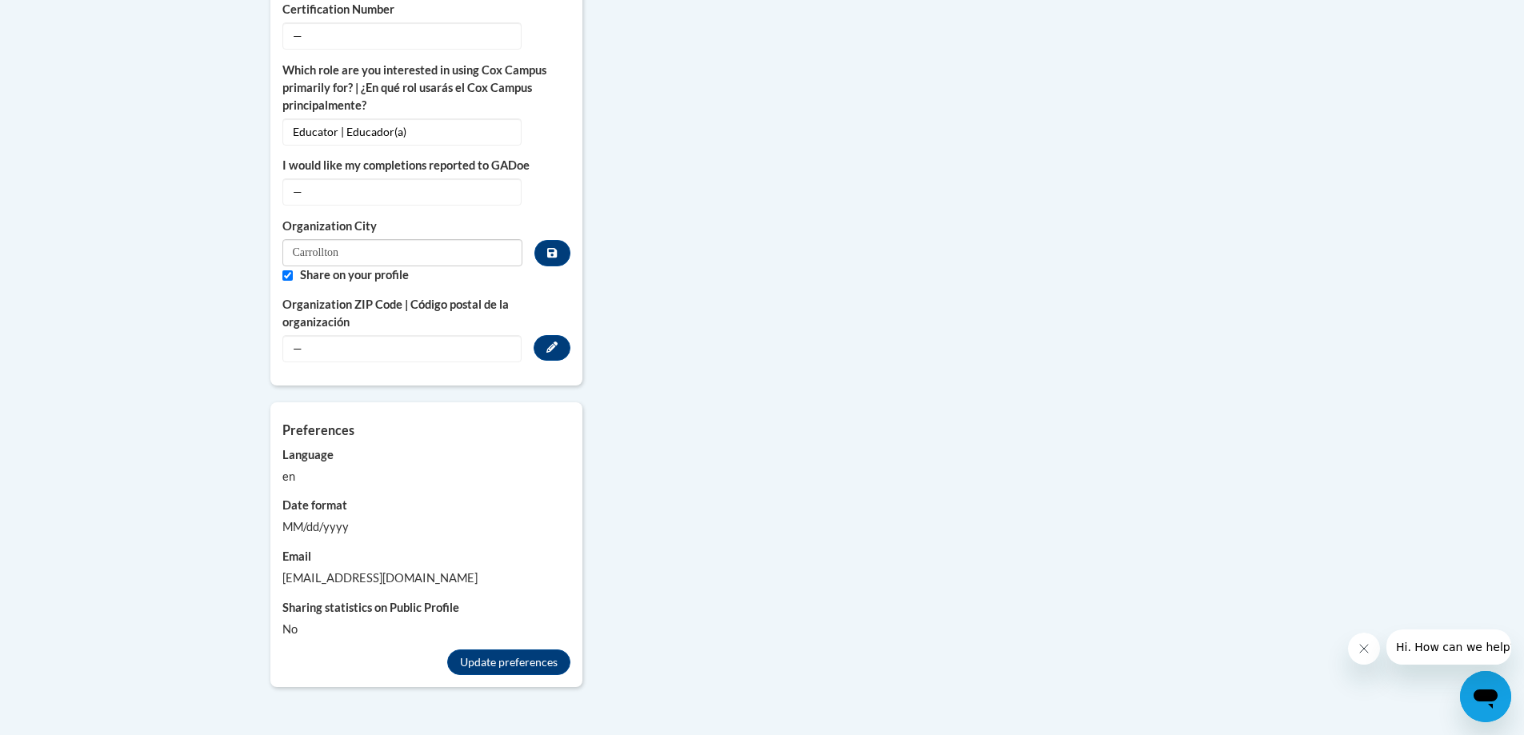
scroll to position [960, 0]
click at [326, 333] on span "—" at bounding box center [401, 346] width 239 height 27
click at [538, 333] on button "Edit" at bounding box center [552, 346] width 37 height 26
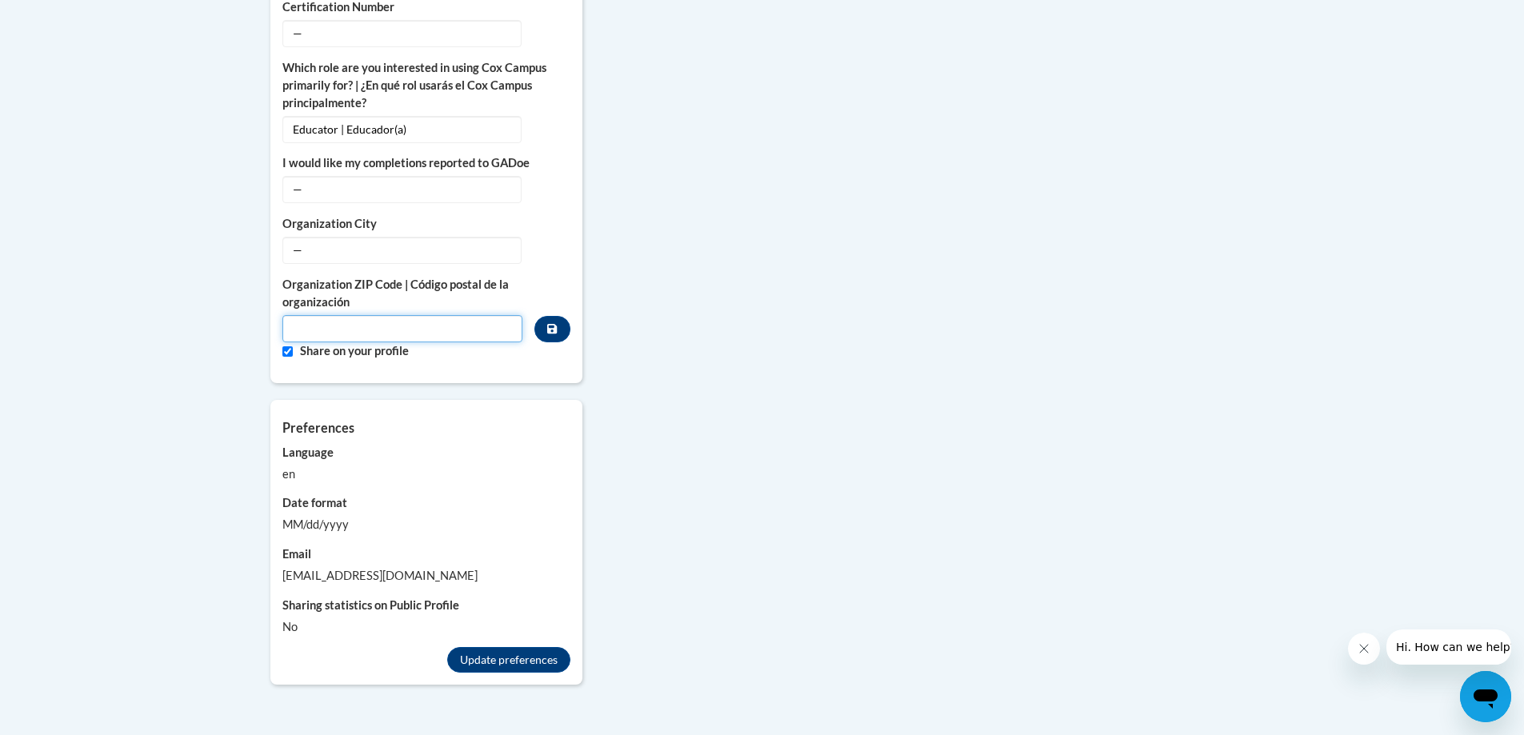
click at [436, 315] on input "Metadata input" at bounding box center [402, 328] width 241 height 27
type input "30117"
click at [457, 346] on div "More About Me Click or press to edit any of the profile fields below. Select mu…" at bounding box center [426, 1] width 312 height 764
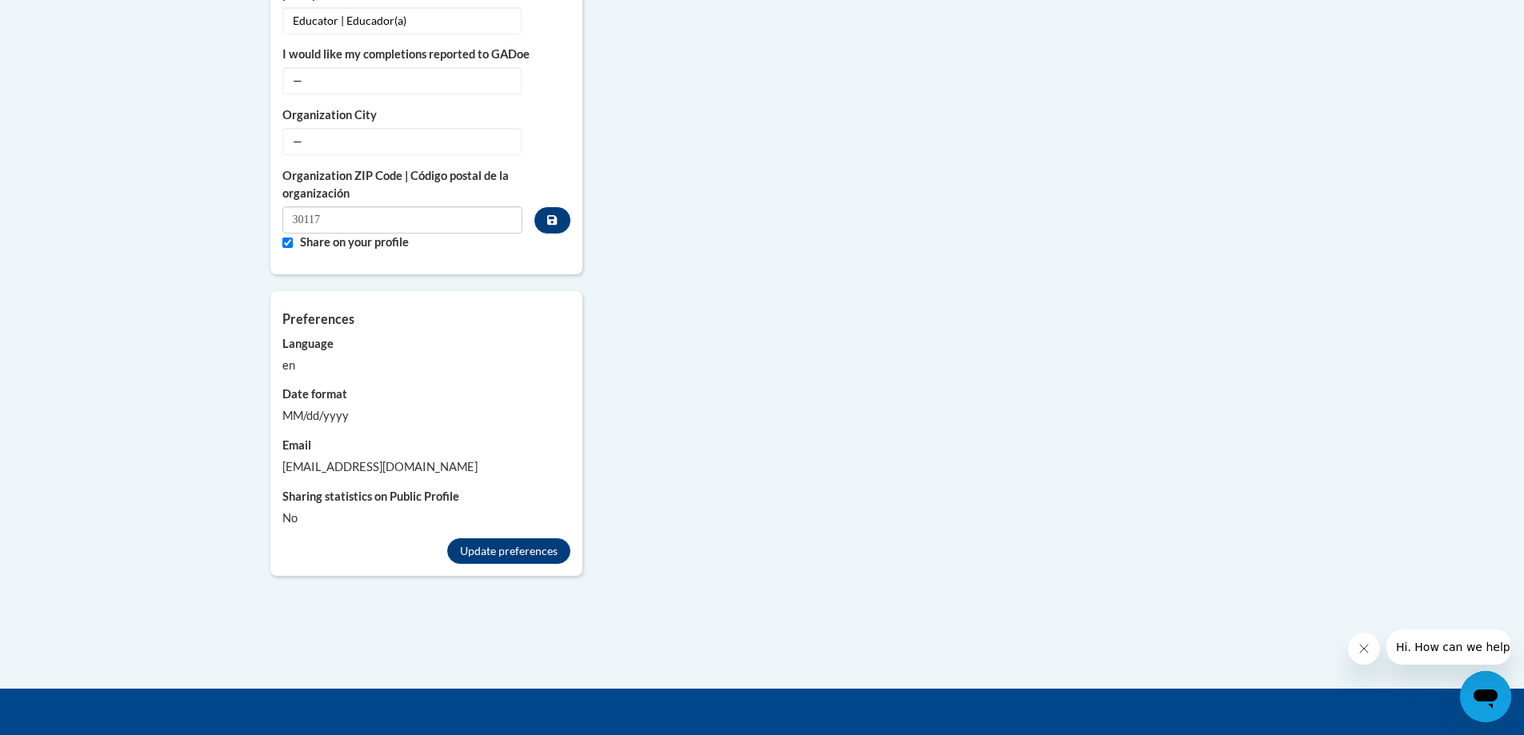
scroll to position [1120, 0]
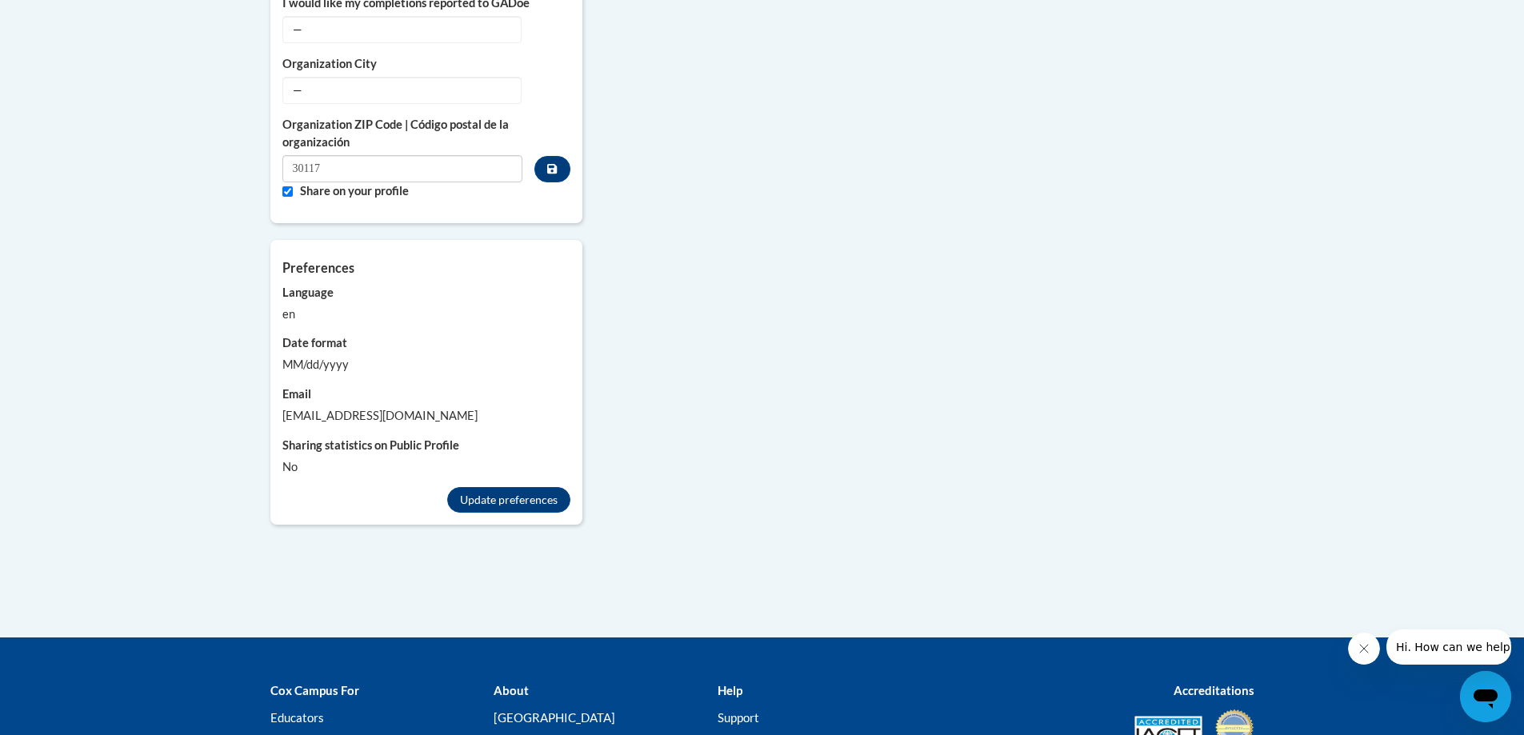
click at [328, 284] on label "Language" at bounding box center [426, 293] width 288 height 18
click at [328, 306] on div "en" at bounding box center [426, 315] width 288 height 18
click at [281, 298] on div "Preferences Account preferences related to language, date formats and messages.…" at bounding box center [426, 369] width 312 height 259
click at [295, 306] on div "en" at bounding box center [426, 315] width 288 height 18
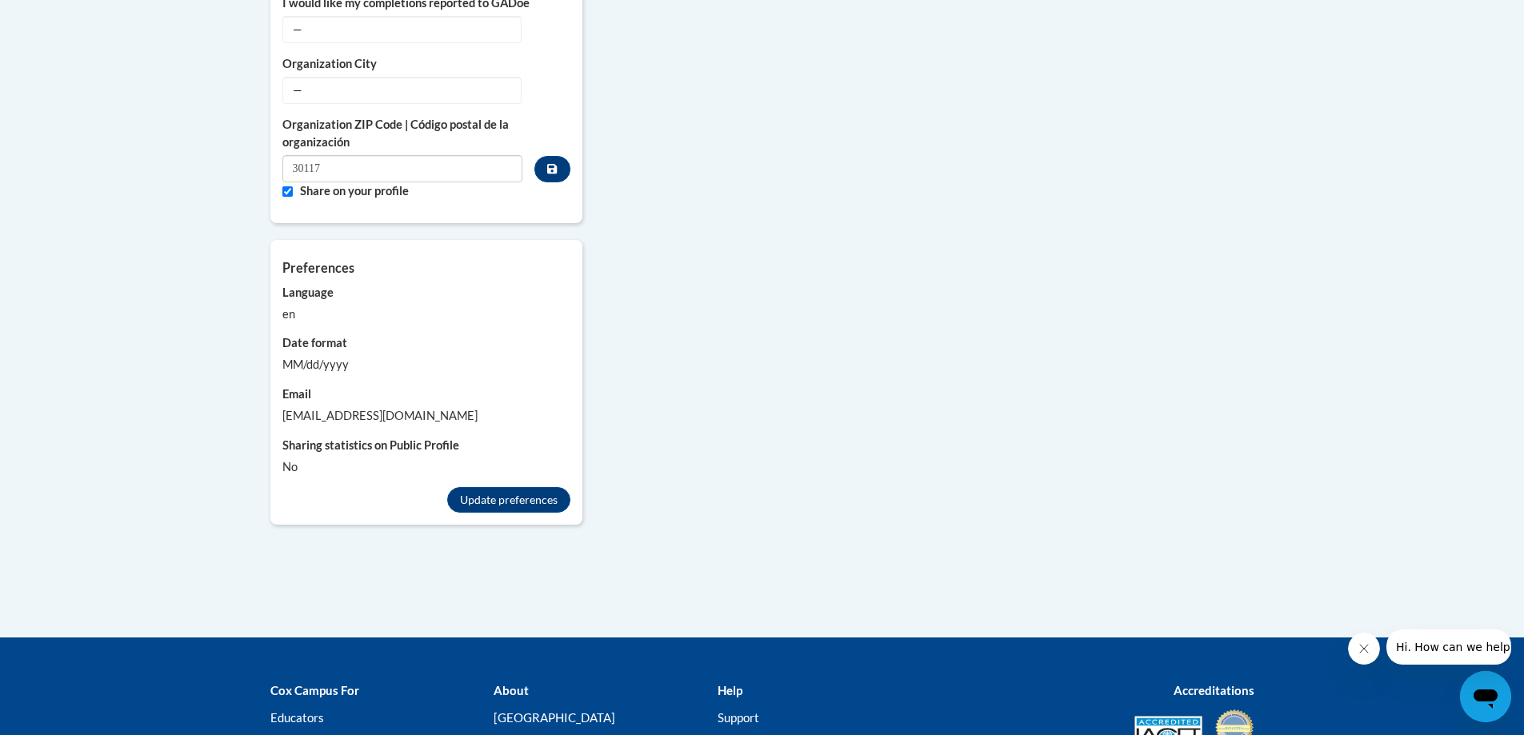
click at [338, 356] on div "MM/dd/yyyy" at bounding box center [426, 365] width 288 height 18
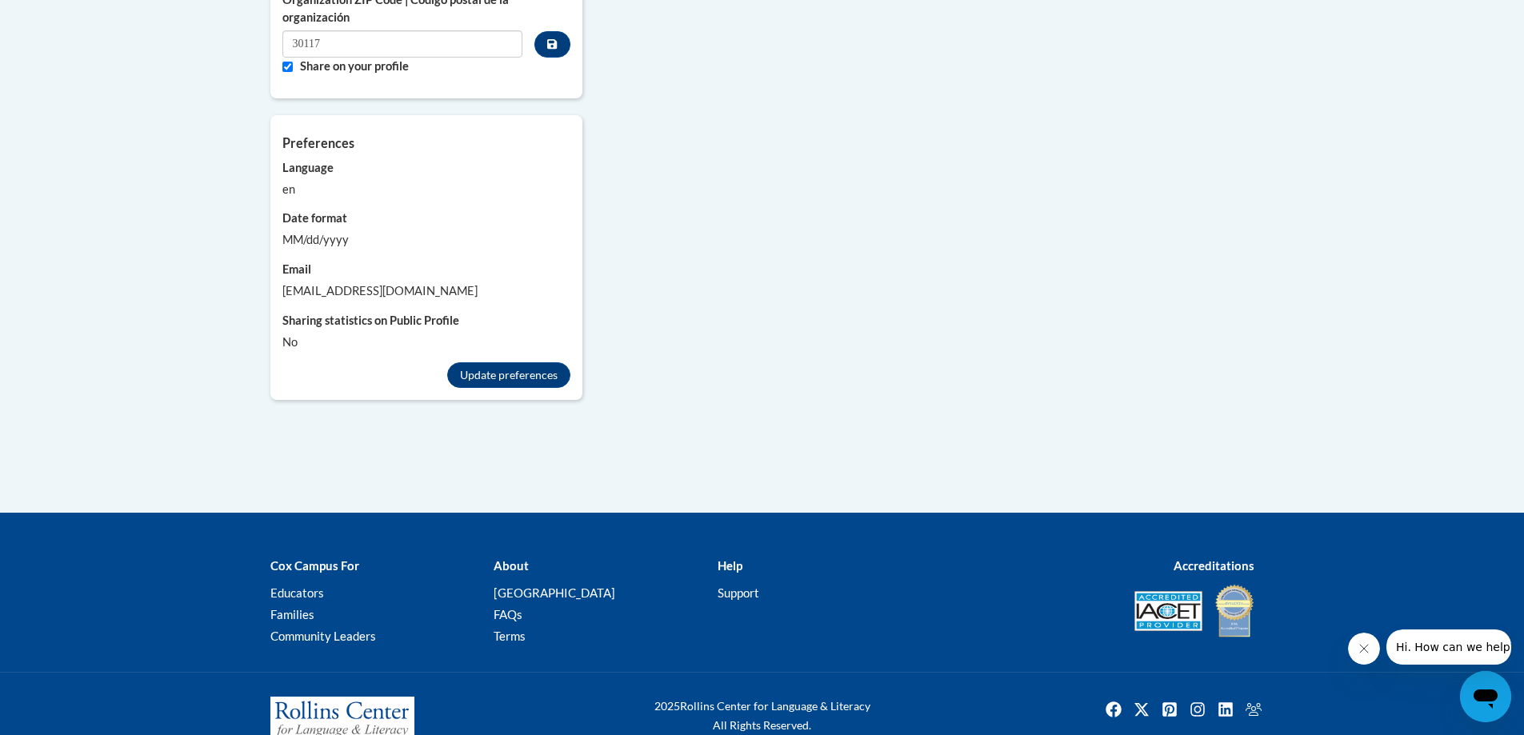
scroll to position [1270, 0]
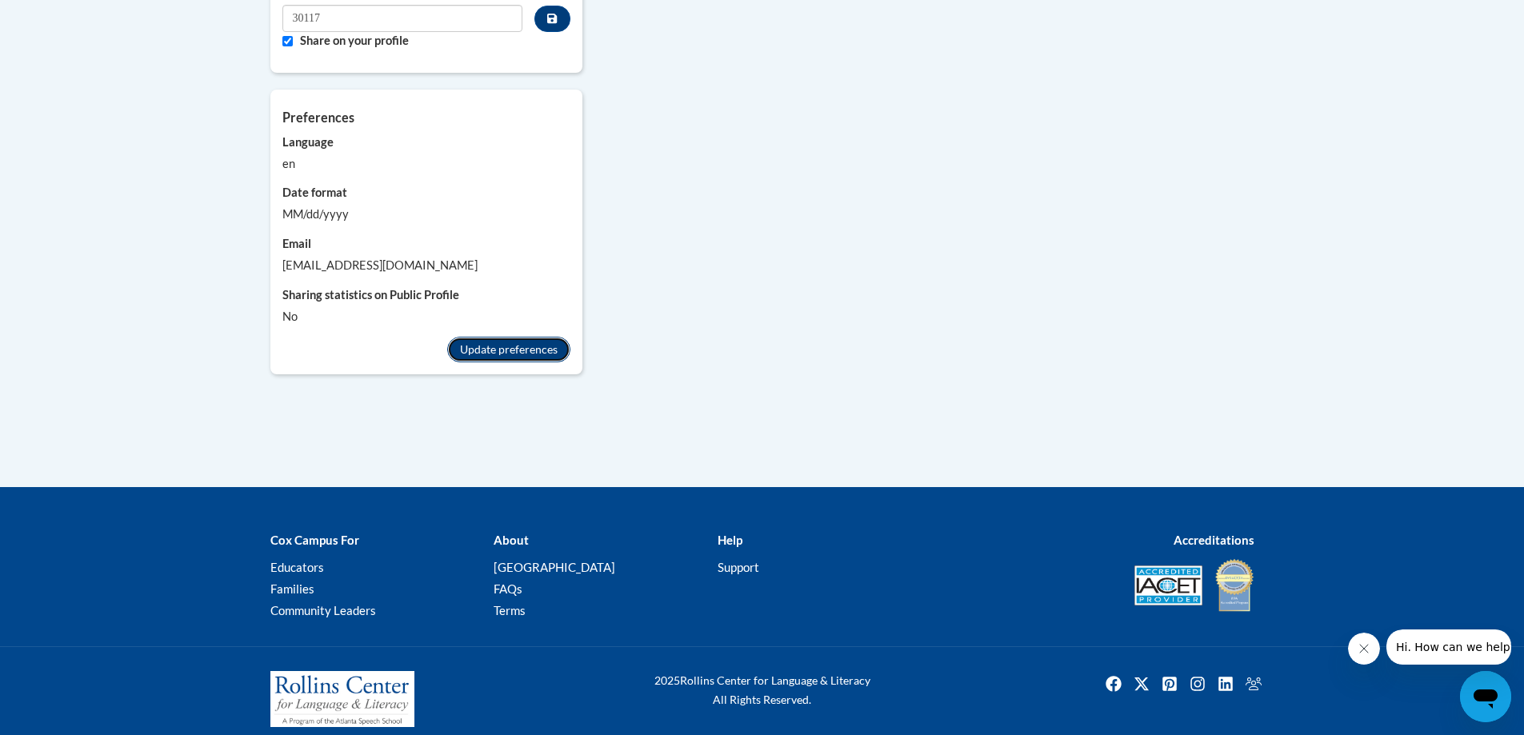
click at [516, 340] on button "Update preferences" at bounding box center [508, 350] width 123 height 26
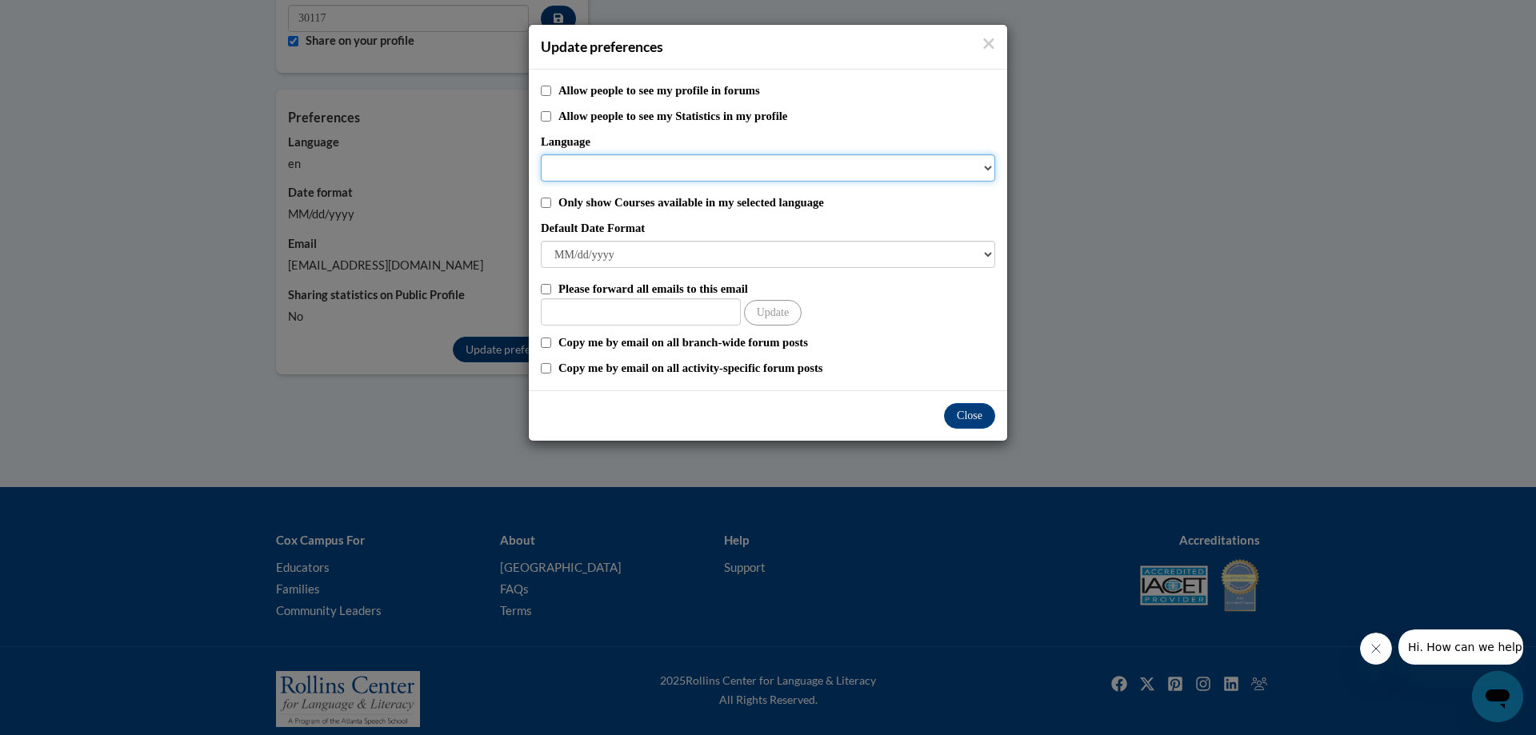
click at [869, 169] on select "Language" at bounding box center [768, 167] width 454 height 27
click at [885, 111] on label "Allow people to see my Statistics in my profile" at bounding box center [776, 116] width 437 height 18
click at [551, 111] on input "Allow people to see my Statistics in my profile" at bounding box center [546, 116] width 10 height 10
checkbox input "true"
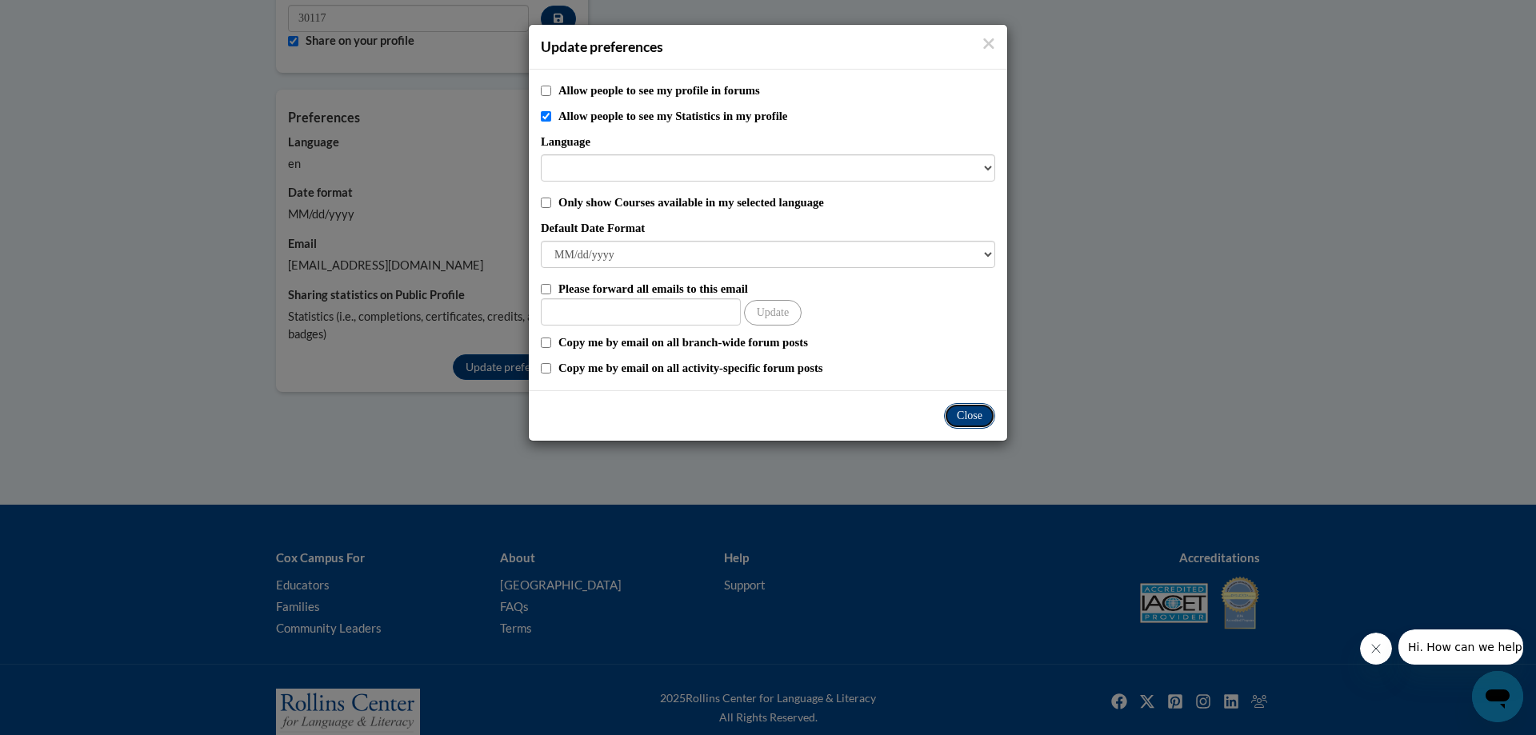
click at [970, 415] on button "Close" at bounding box center [969, 416] width 51 height 26
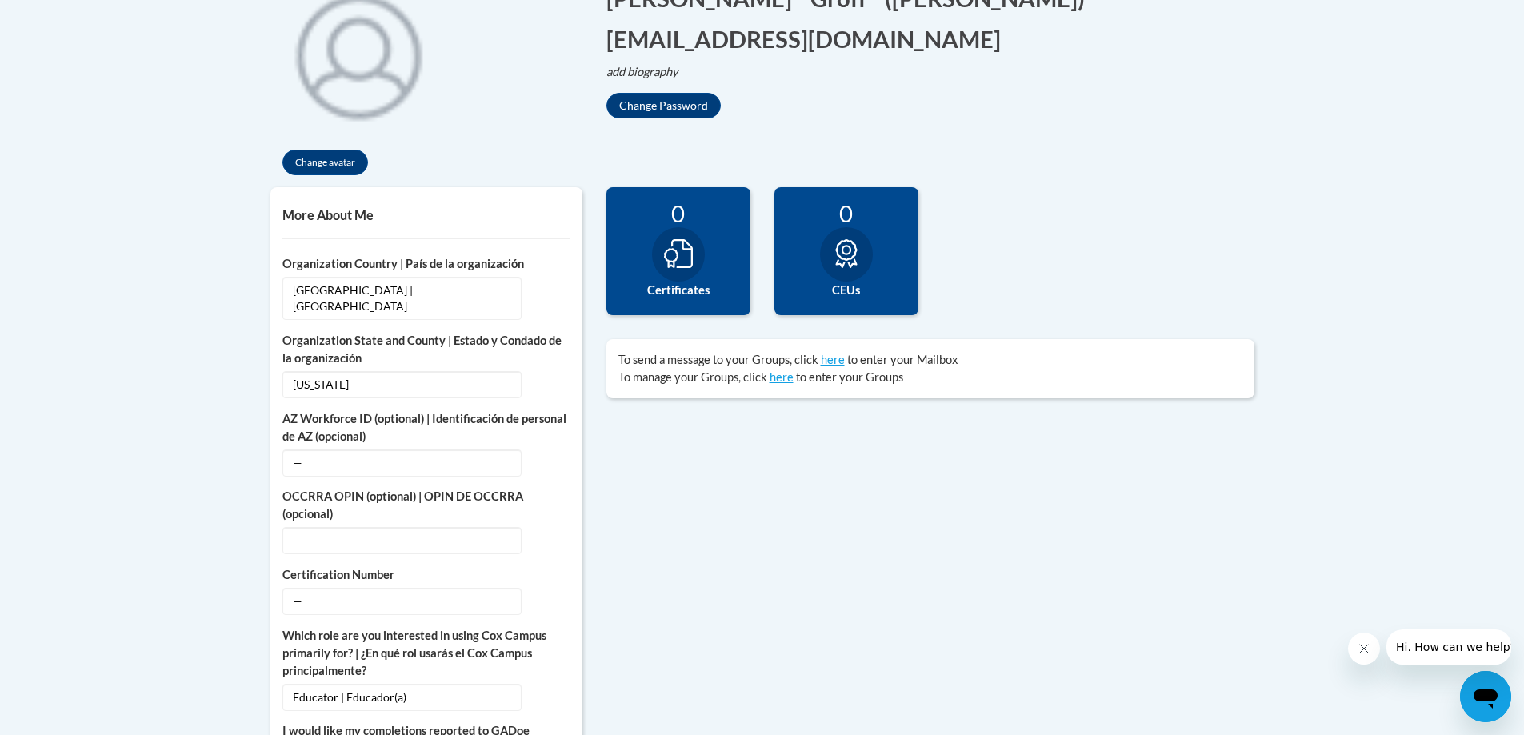
scroll to position [390, 0]
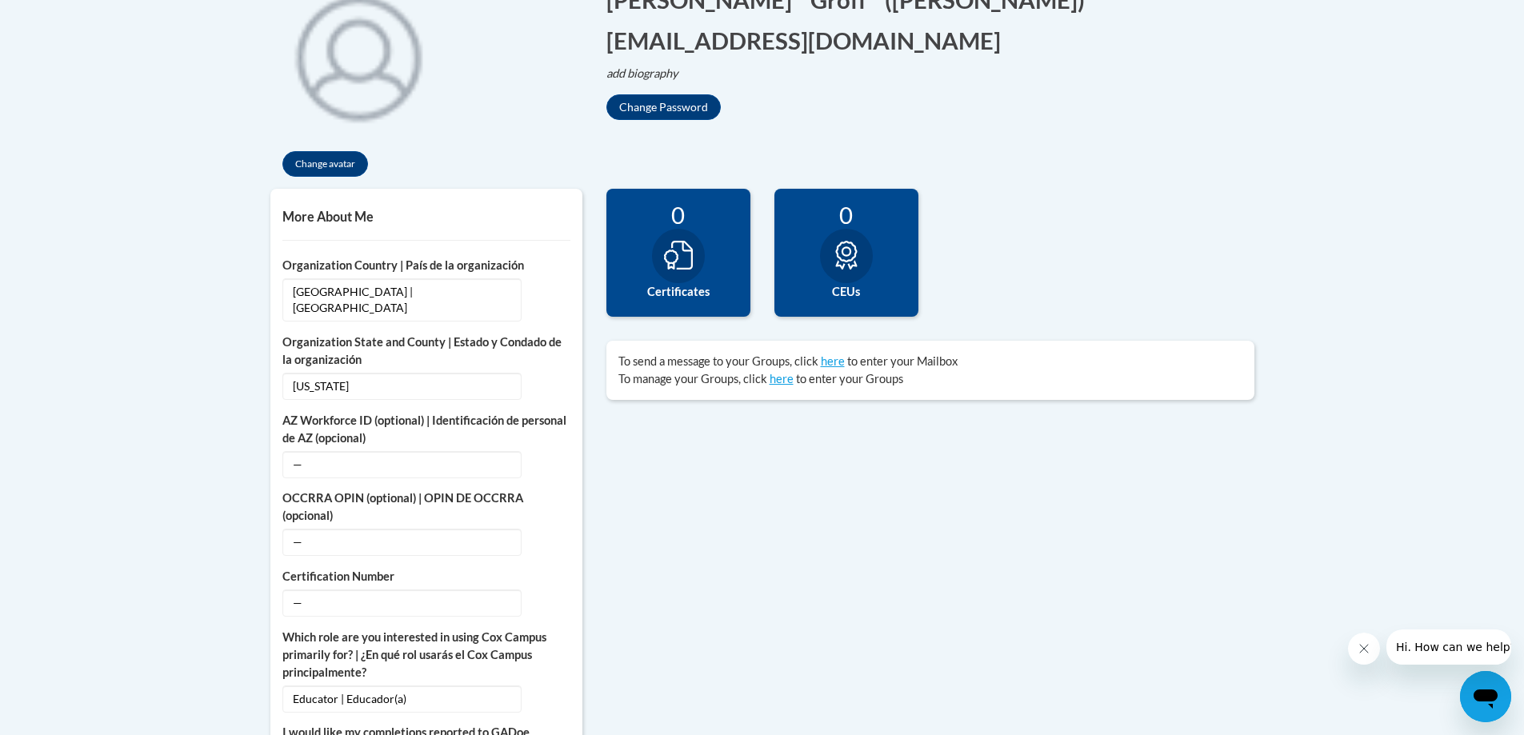
click at [370, 215] on h5 "More About Me" at bounding box center [426, 216] width 288 height 15
click at [542, 222] on h5 "More About Me" at bounding box center [426, 216] width 288 height 15
click at [326, 217] on h5 "More About Me" at bounding box center [426, 216] width 288 height 15
click at [552, 221] on h5 "More About Me" at bounding box center [426, 216] width 288 height 15
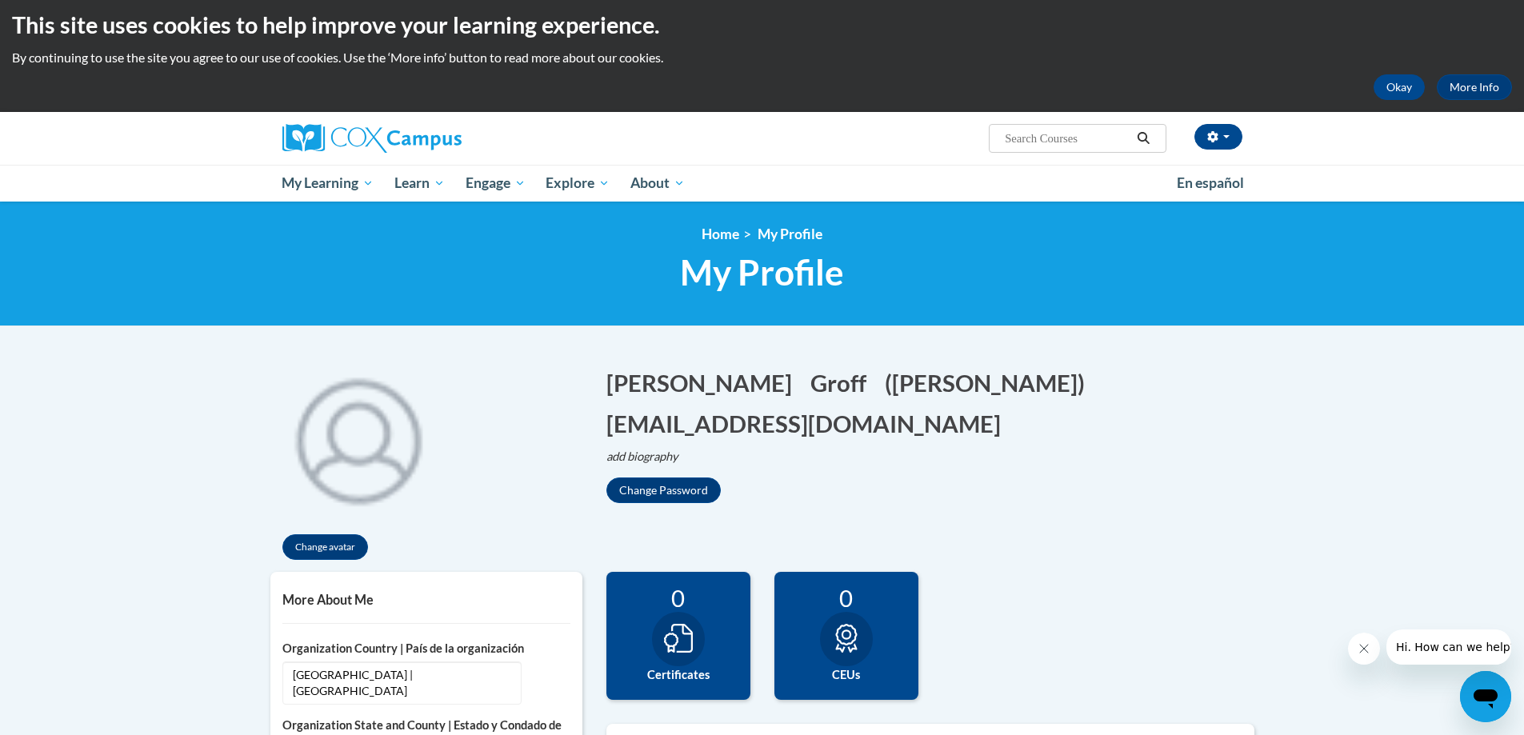
scroll to position [0, 0]
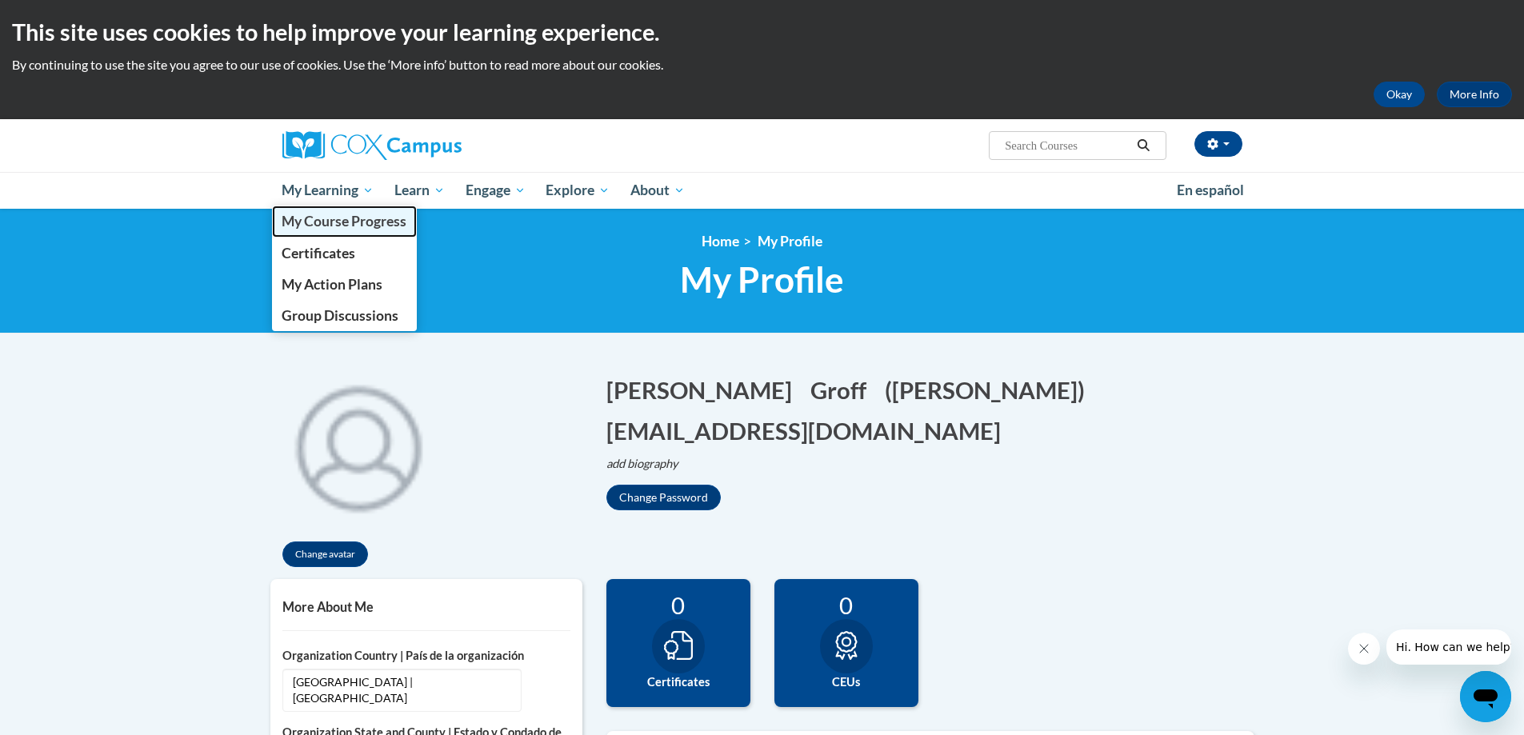
click at [317, 228] on span "My Course Progress" at bounding box center [344, 221] width 125 height 17
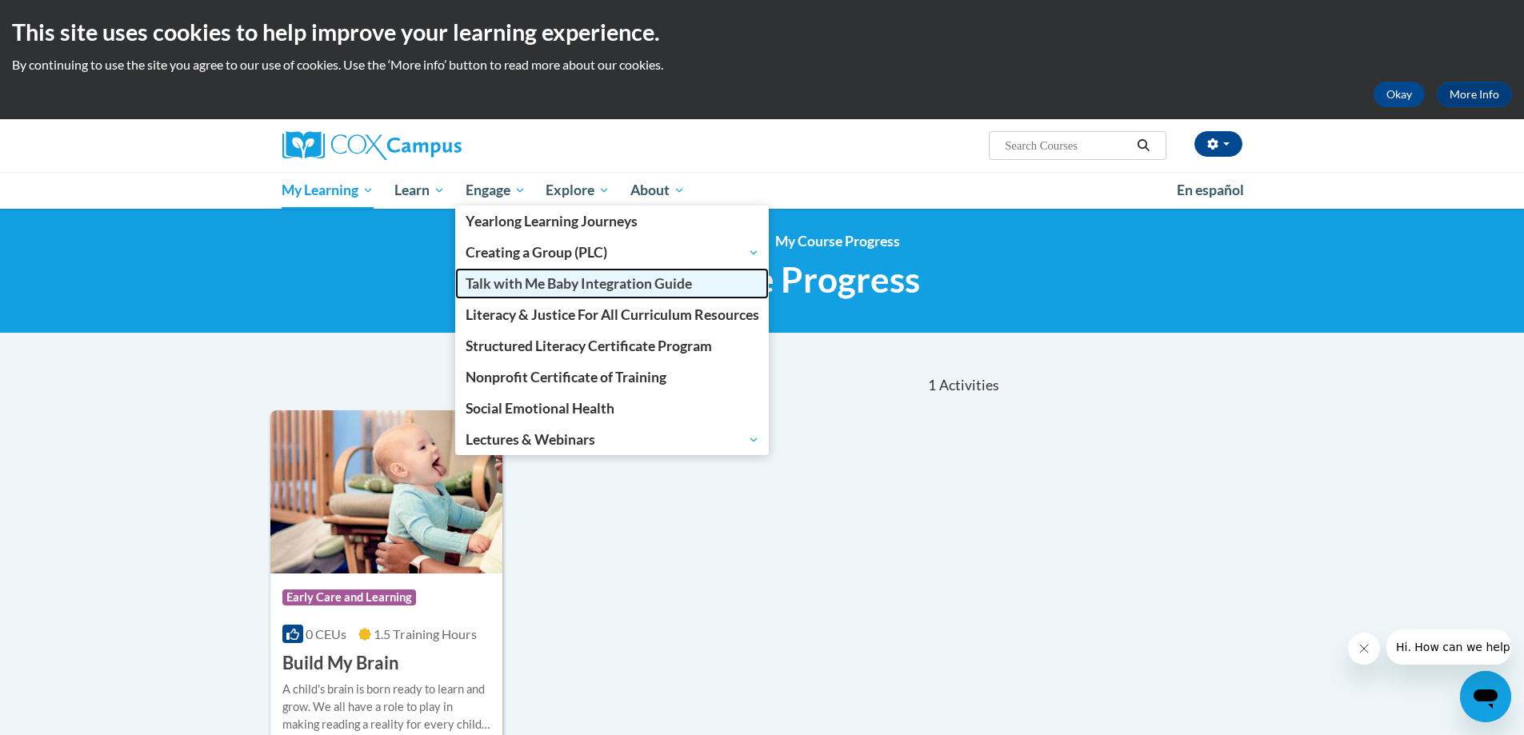
click at [507, 284] on span "Talk with Me Baby Integration Guide" at bounding box center [579, 283] width 226 height 17
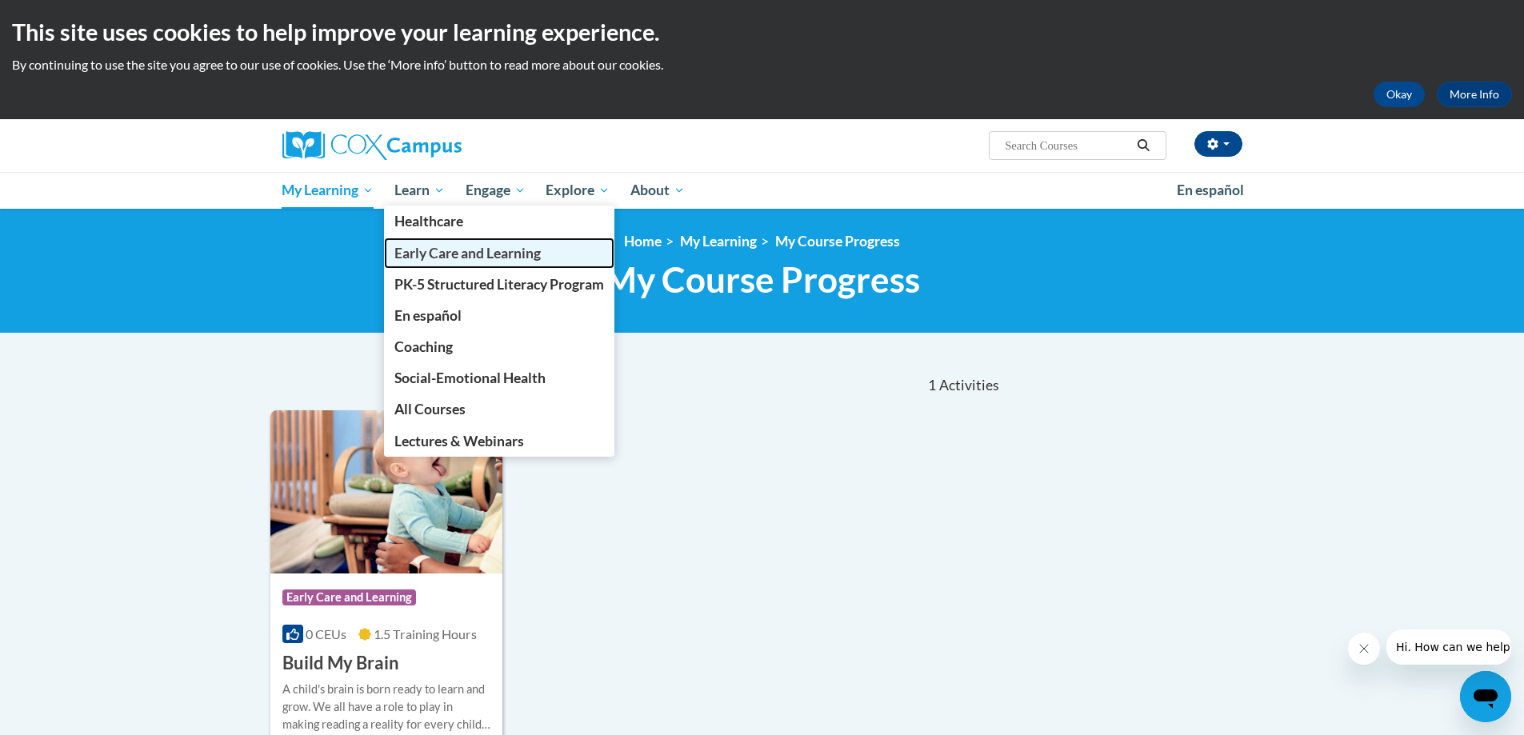
click at [462, 251] on span "Early Care and Learning" at bounding box center [467, 253] width 146 height 17
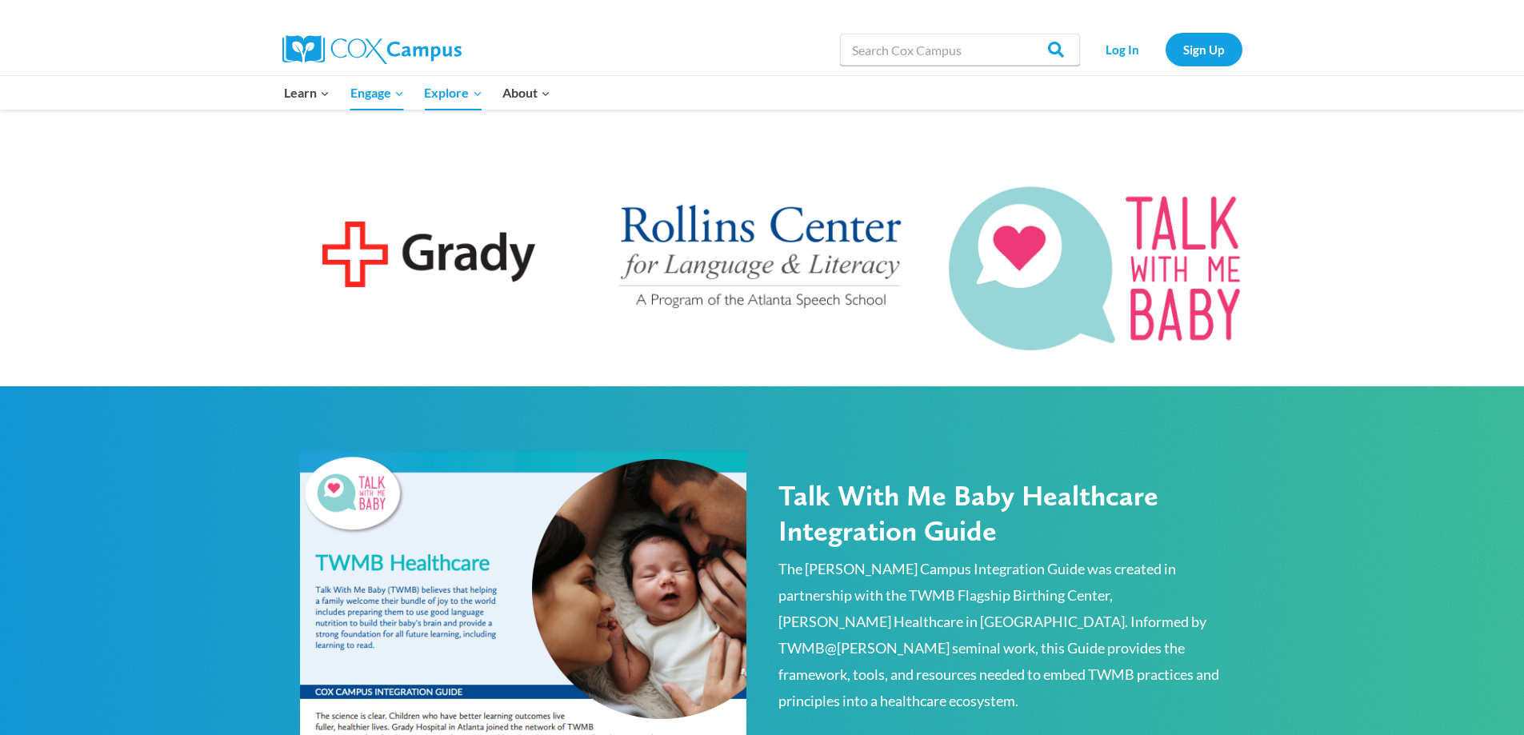
scroll to position [480, 0]
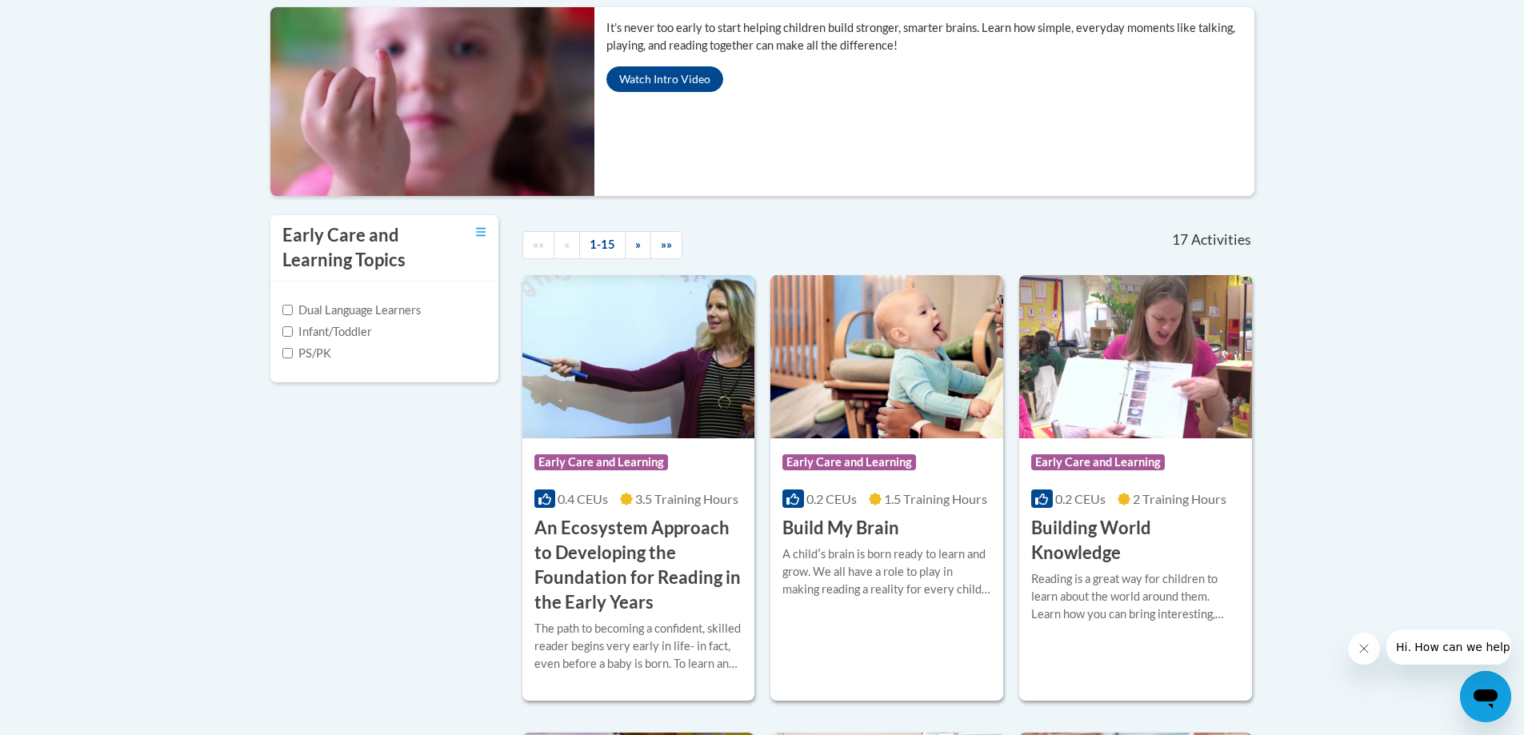
scroll to position [240, 0]
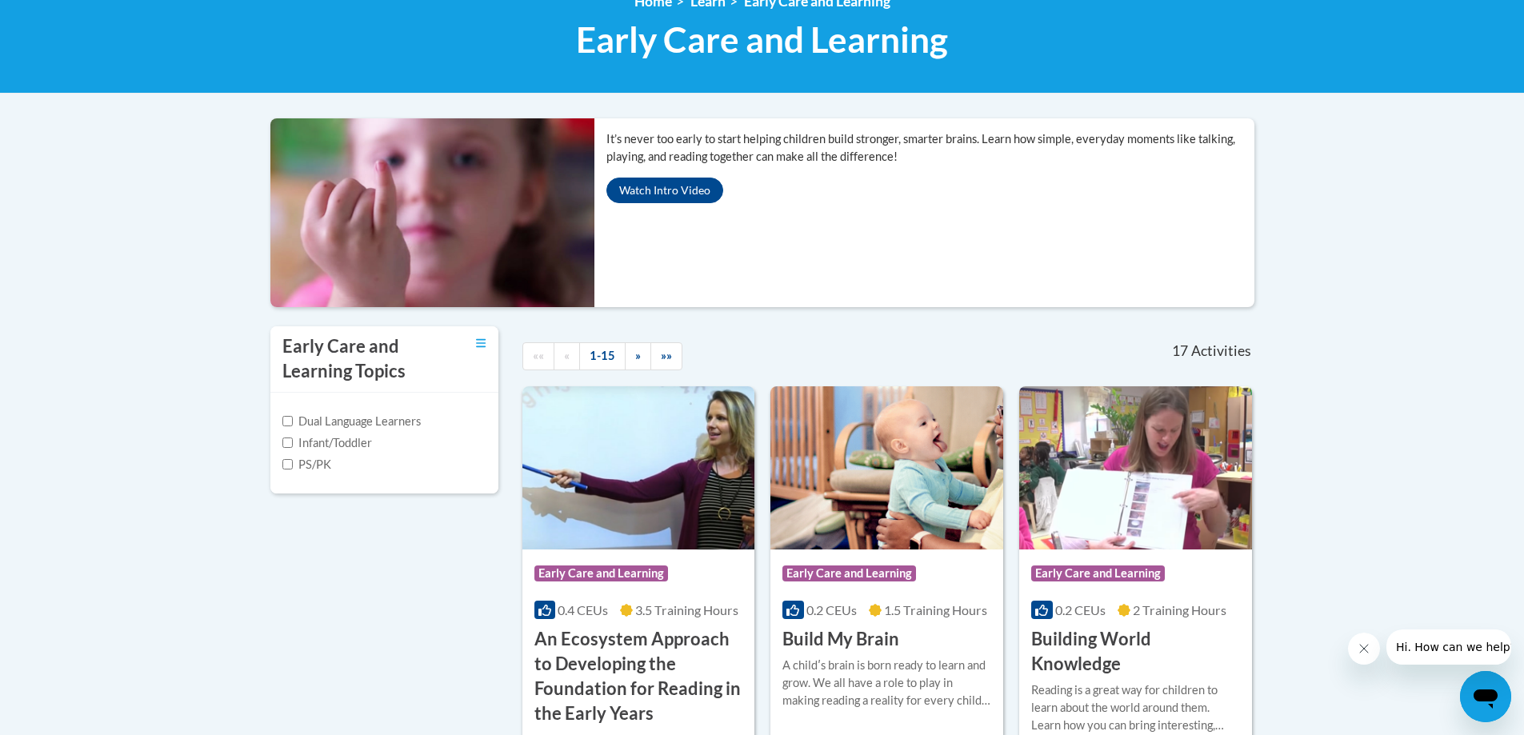
click at [358, 445] on label "Infant/Toddler" at bounding box center [327, 443] width 90 height 18
click at [293, 445] on input "Infant/Toddler" at bounding box center [287, 443] width 10 height 10
checkbox input "true"
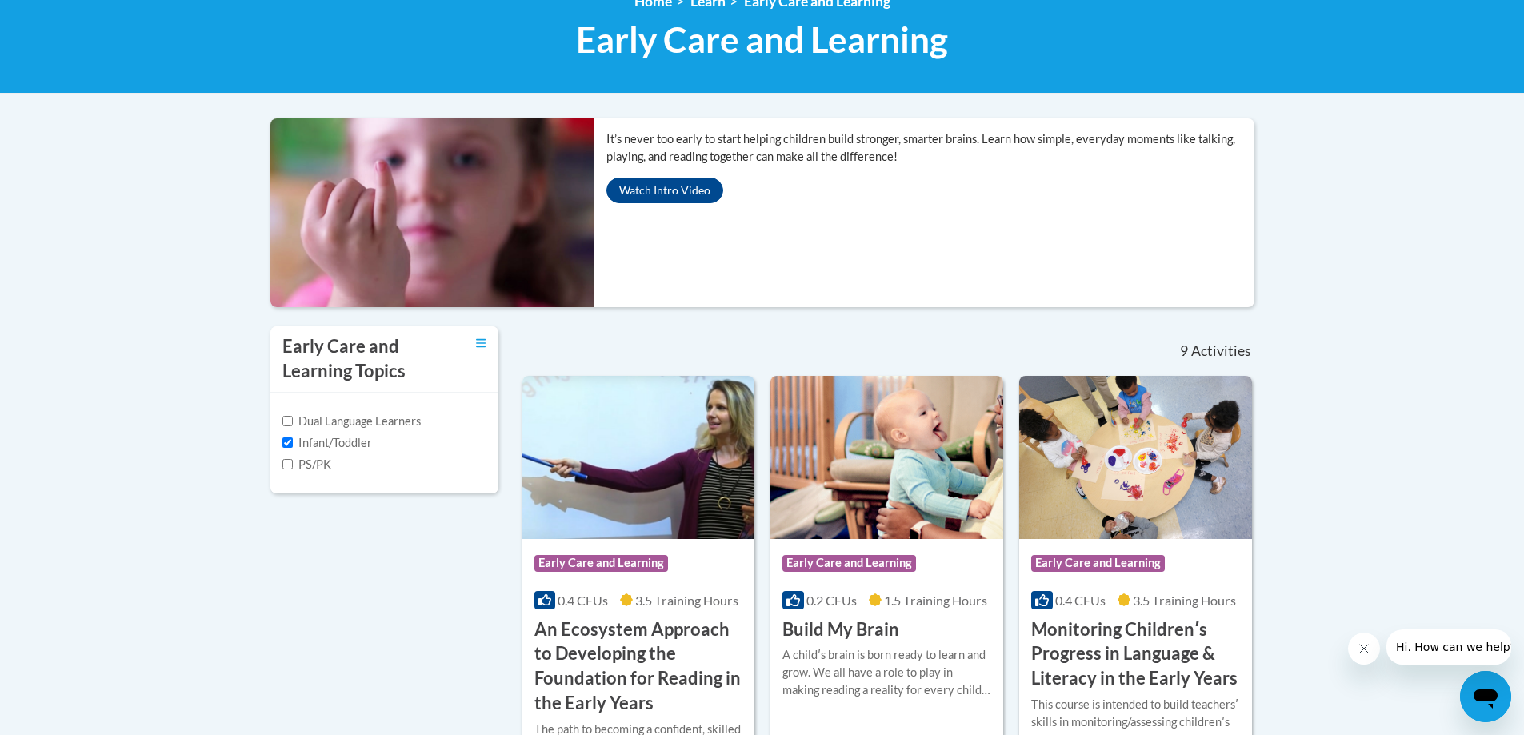
click at [354, 468] on div "PS/PK" at bounding box center [384, 465] width 204 height 18
click at [297, 468] on label "PS/PK" at bounding box center [306, 465] width 49 height 18
click at [293, 468] on input "PS/PK" at bounding box center [287, 464] width 10 height 10
checkbox input "true"
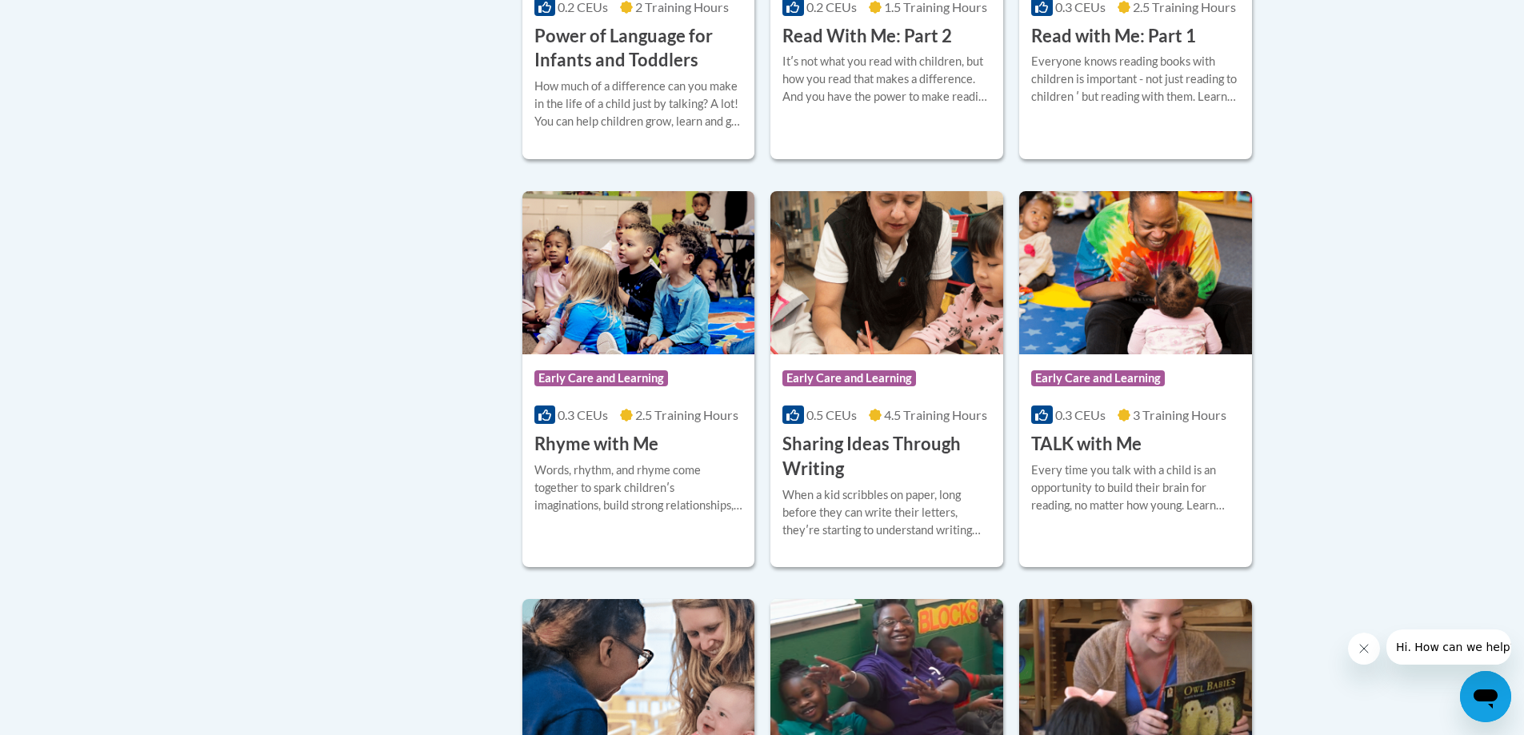
scroll to position [1760, 0]
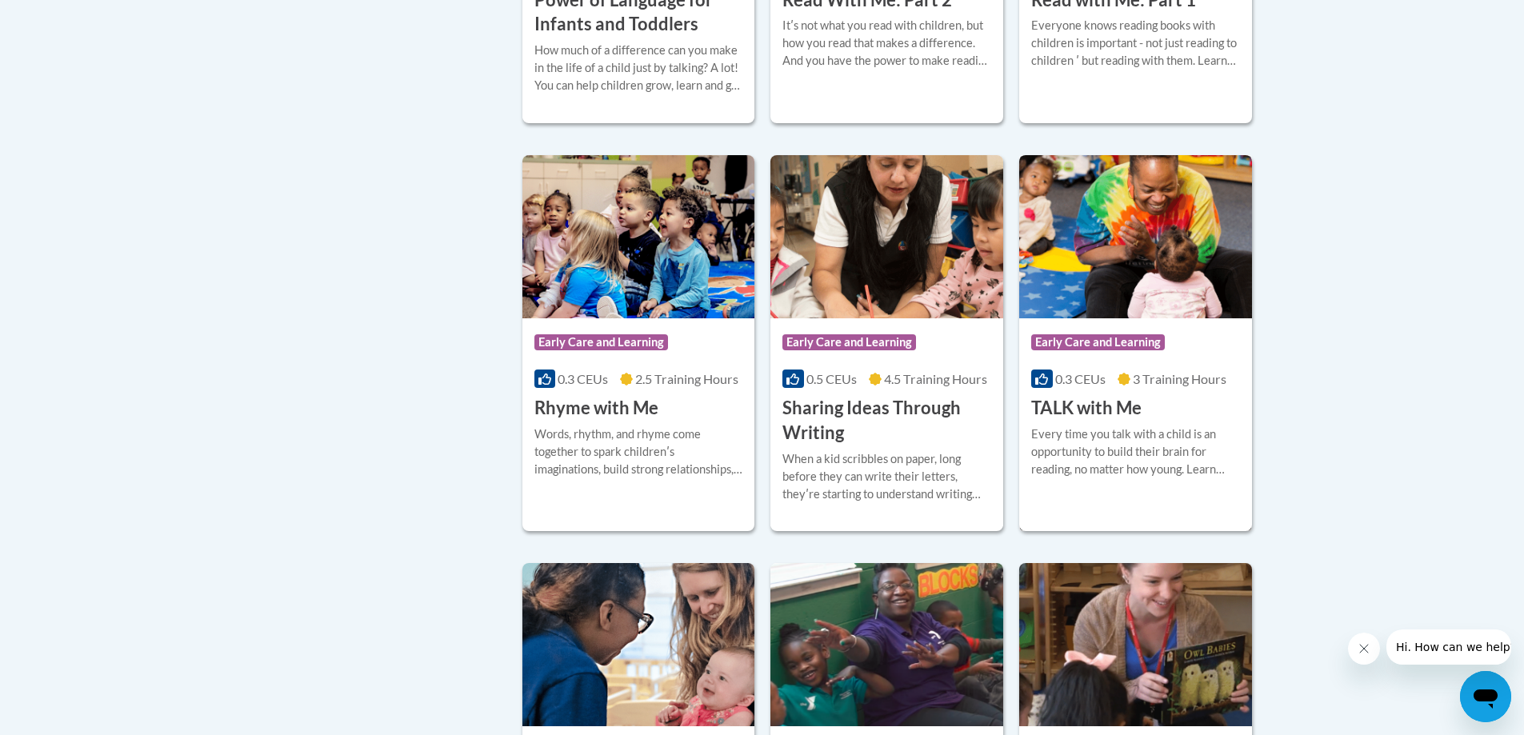
click at [1130, 422] on div "More Info Enroll Every time you talk with a child is an opportunity to build th…" at bounding box center [1135, 462] width 233 height 82
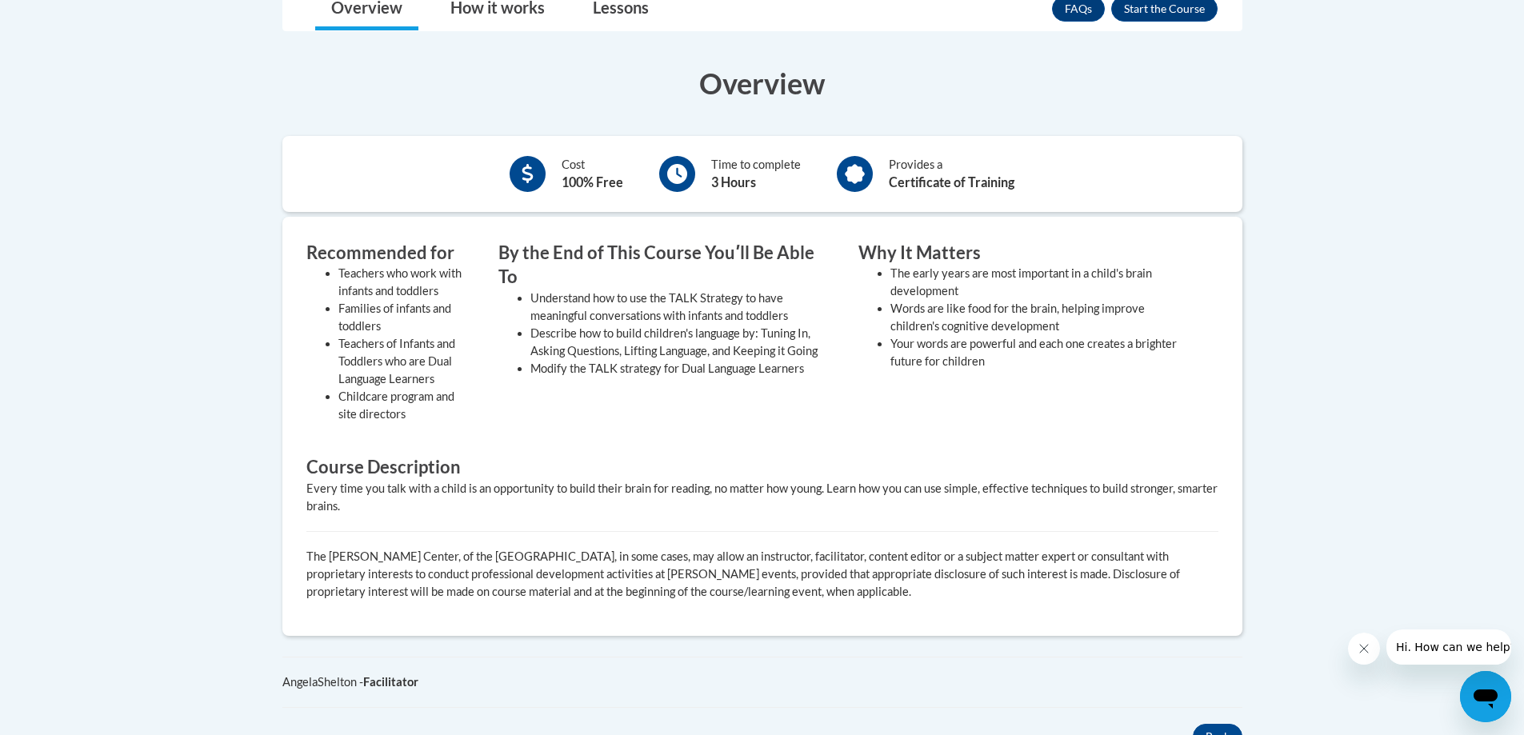
scroll to position [400, 0]
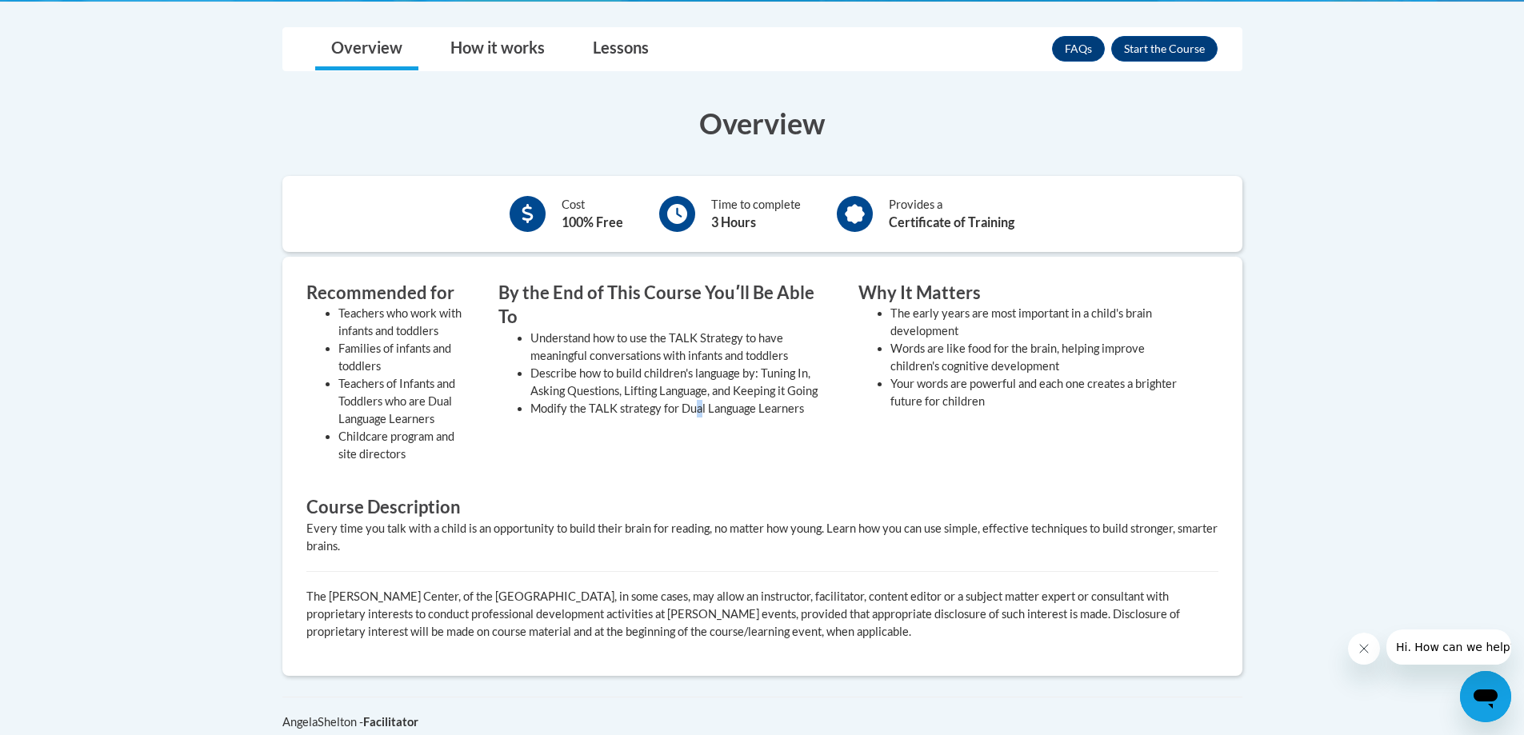
click at [700, 400] on div "By the End of This Course Youʹll Be Able To Understand how to use the TALK Stra…" at bounding box center [666, 376] width 360 height 191
click at [674, 365] on li "Describe how to build children's language by: Tuning In, Asking Questions, Lift…" at bounding box center [682, 382] width 304 height 35
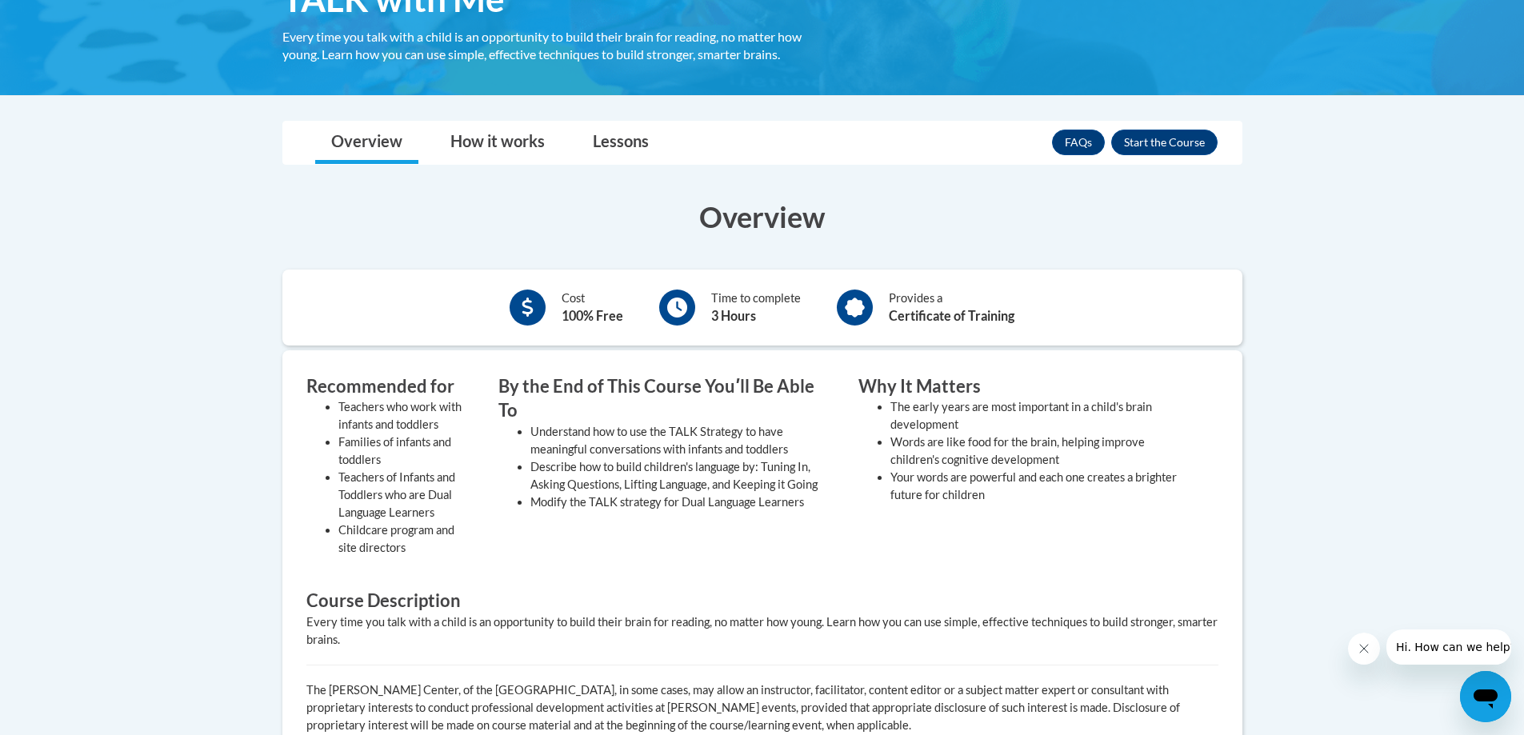
scroll to position [160, 0]
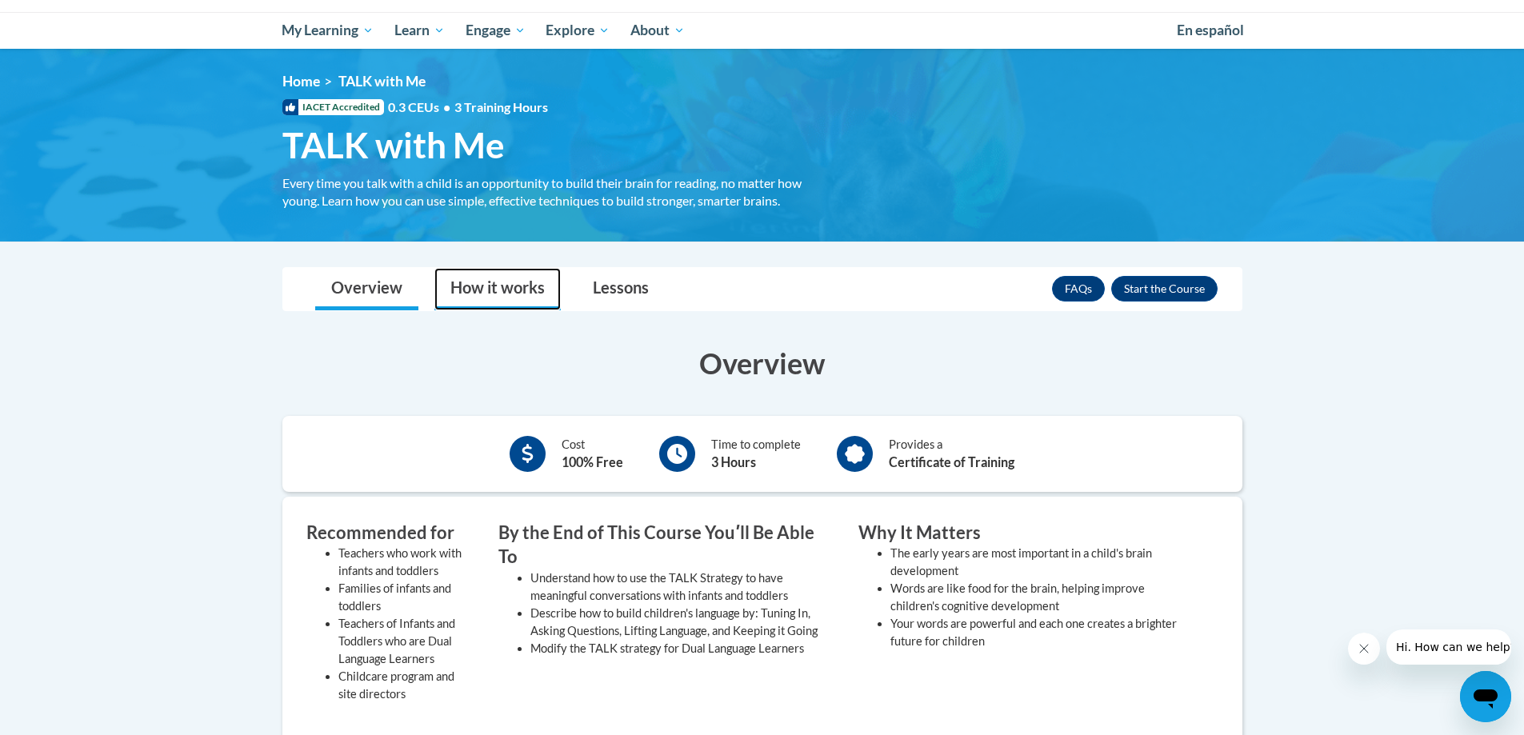
click at [514, 279] on link "How it works" at bounding box center [497, 289] width 126 height 42
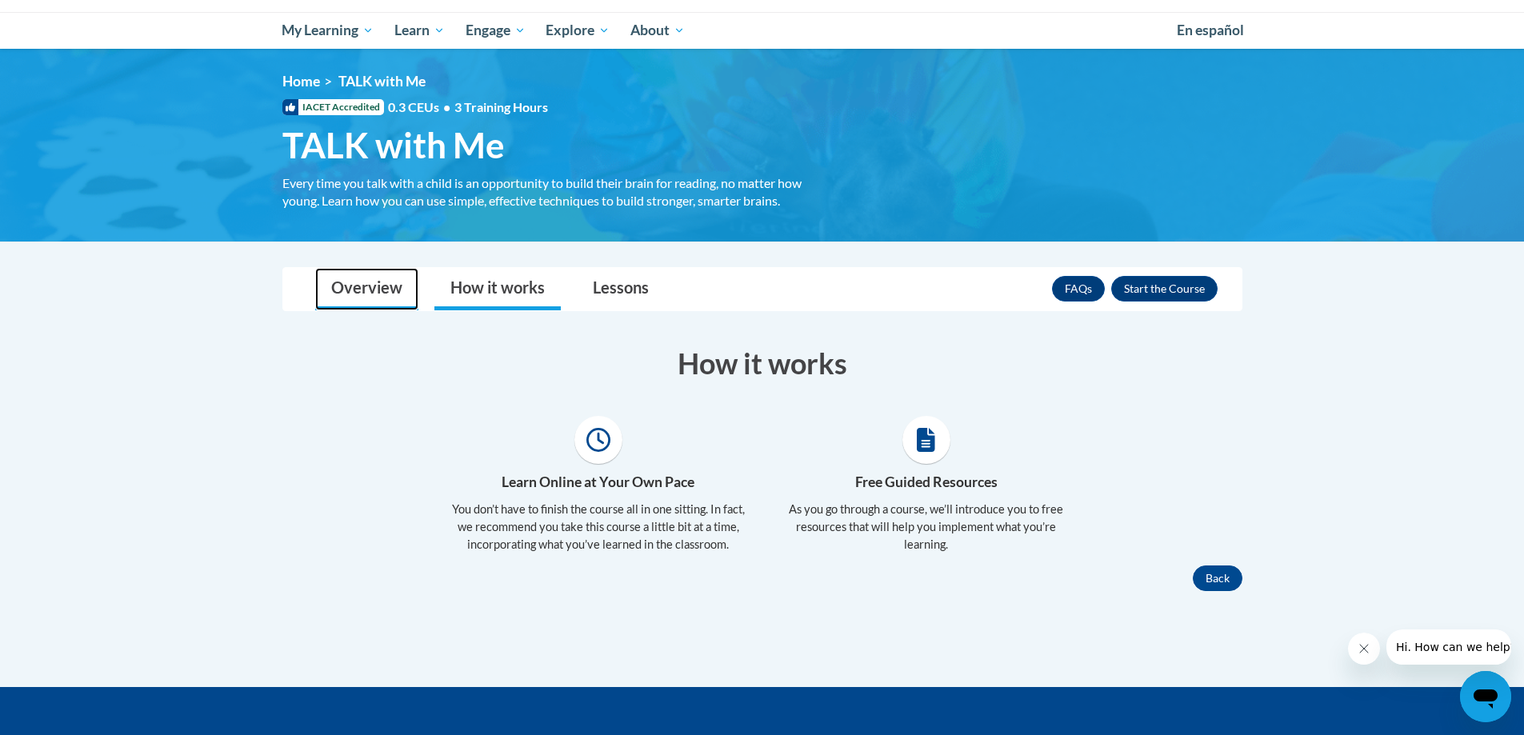
click at [354, 297] on link "Overview" at bounding box center [366, 289] width 103 height 42
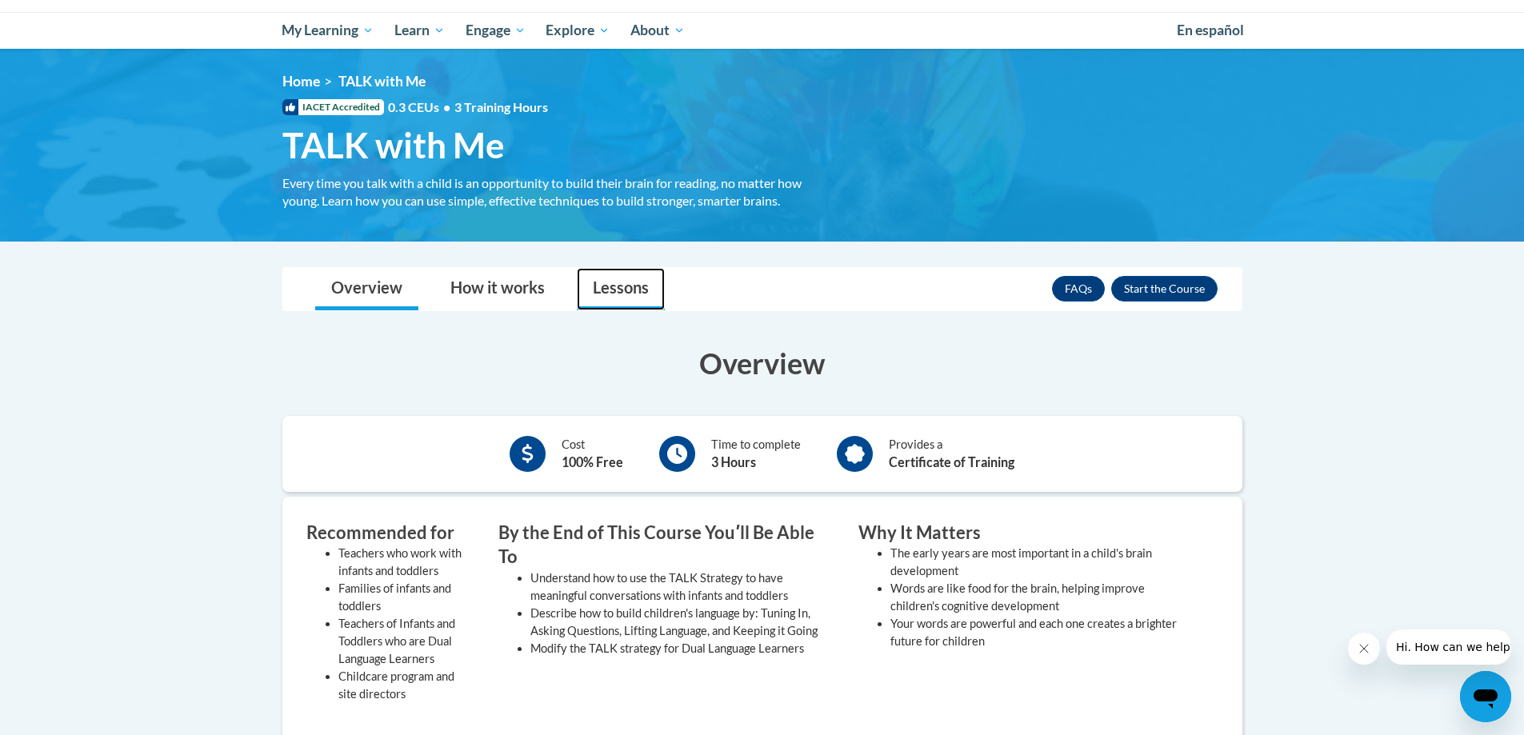
click at [610, 294] on link "Lessons" at bounding box center [621, 289] width 88 height 42
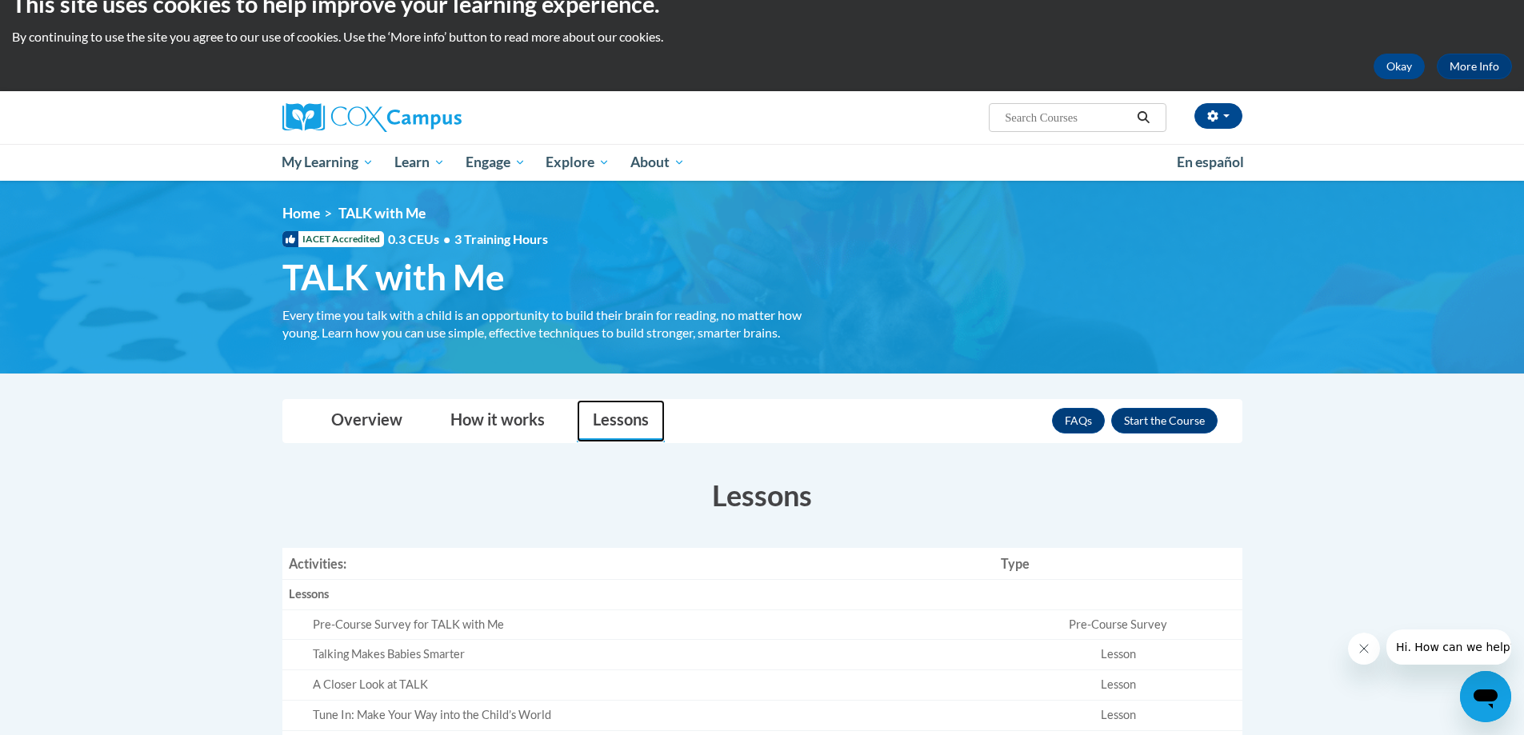
scroll to position [0, 0]
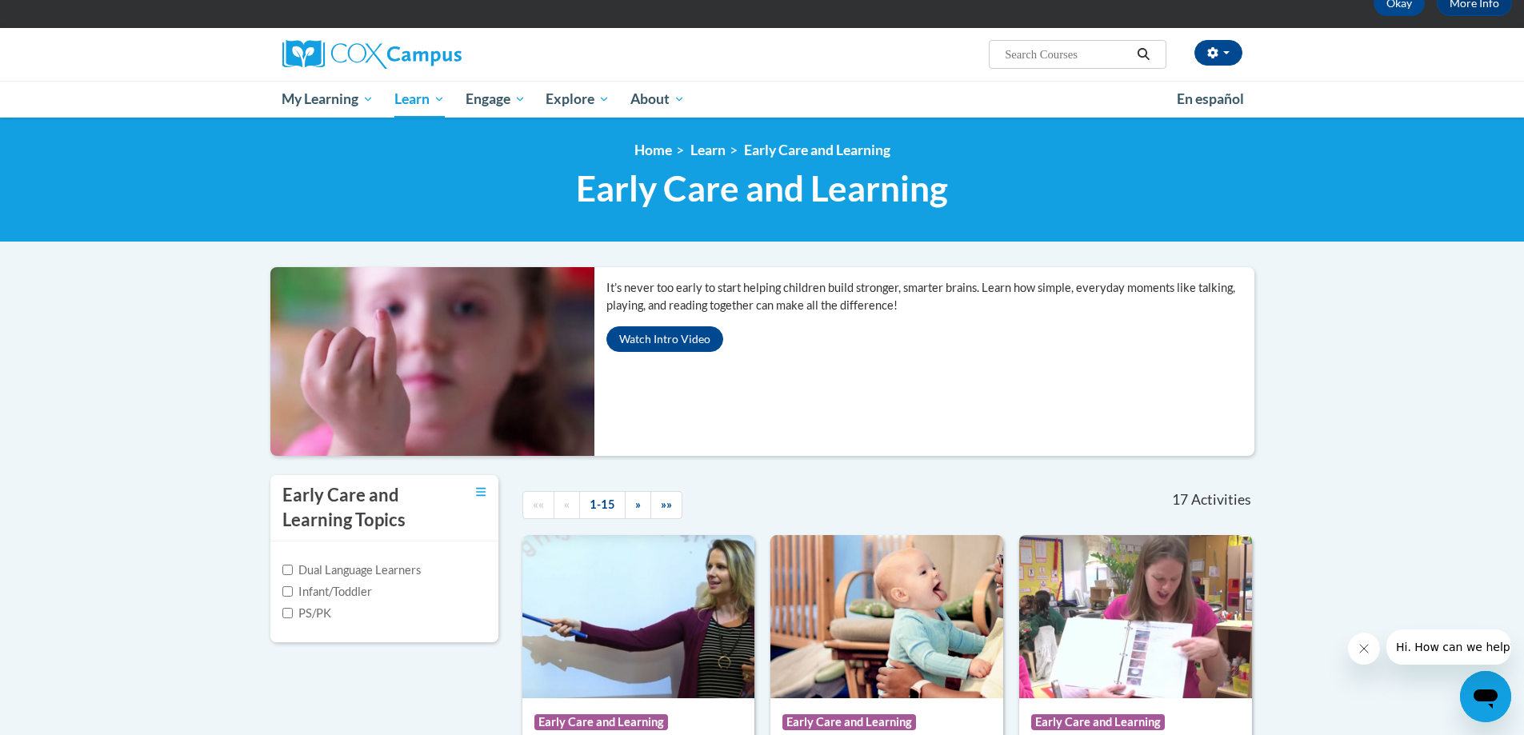
scroll to position [59, 0]
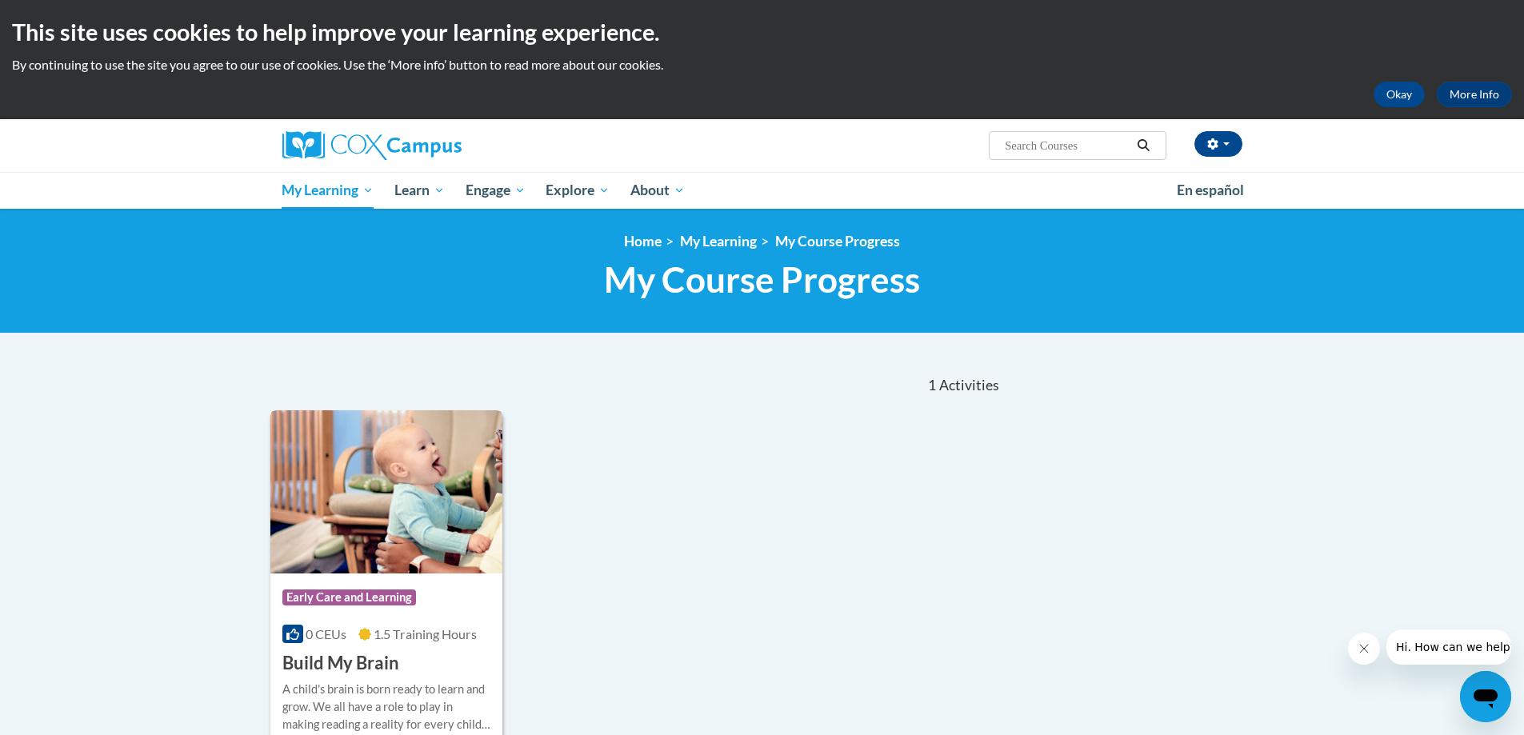
click at [383, 511] on img at bounding box center [386, 491] width 233 height 163
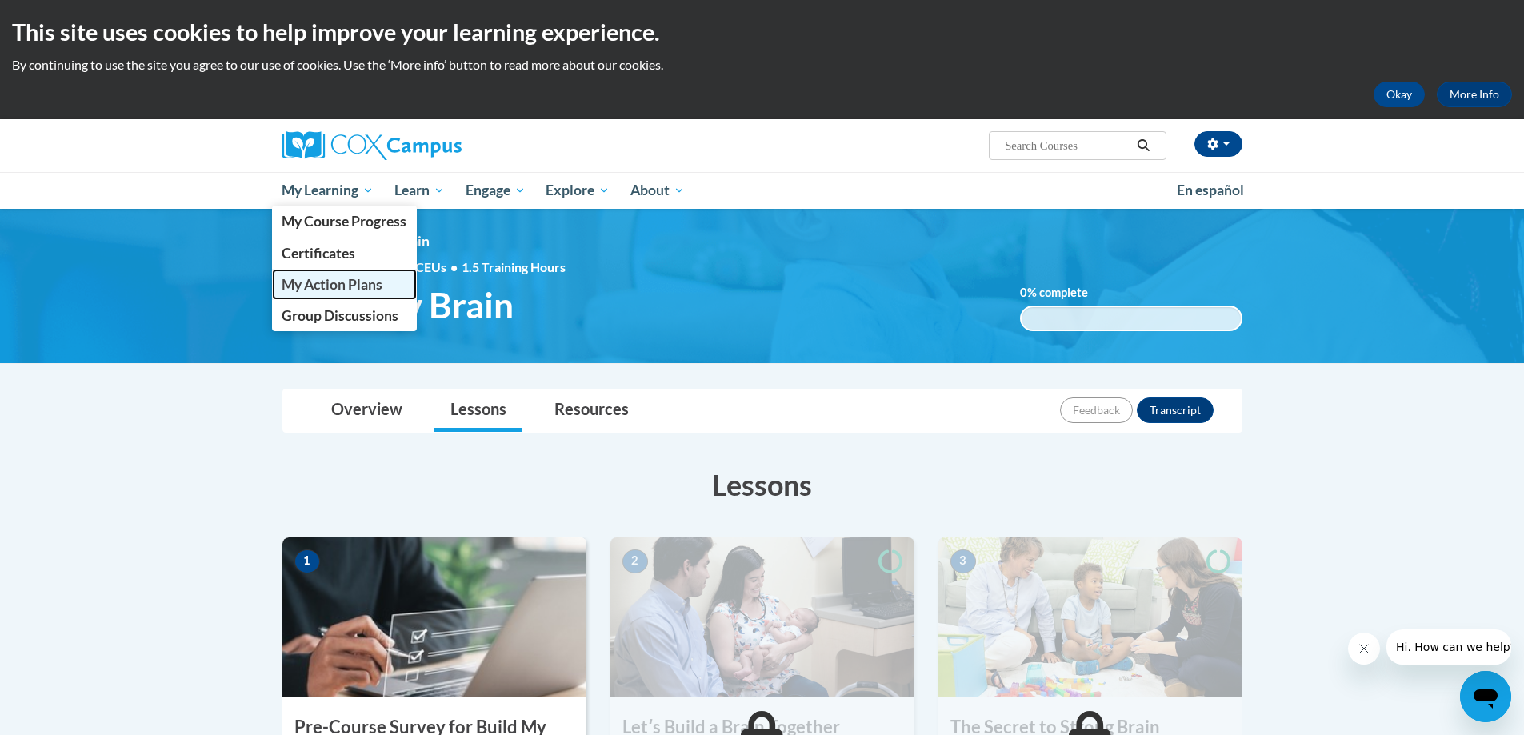
click at [330, 278] on span "My Action Plans" at bounding box center [332, 284] width 101 height 17
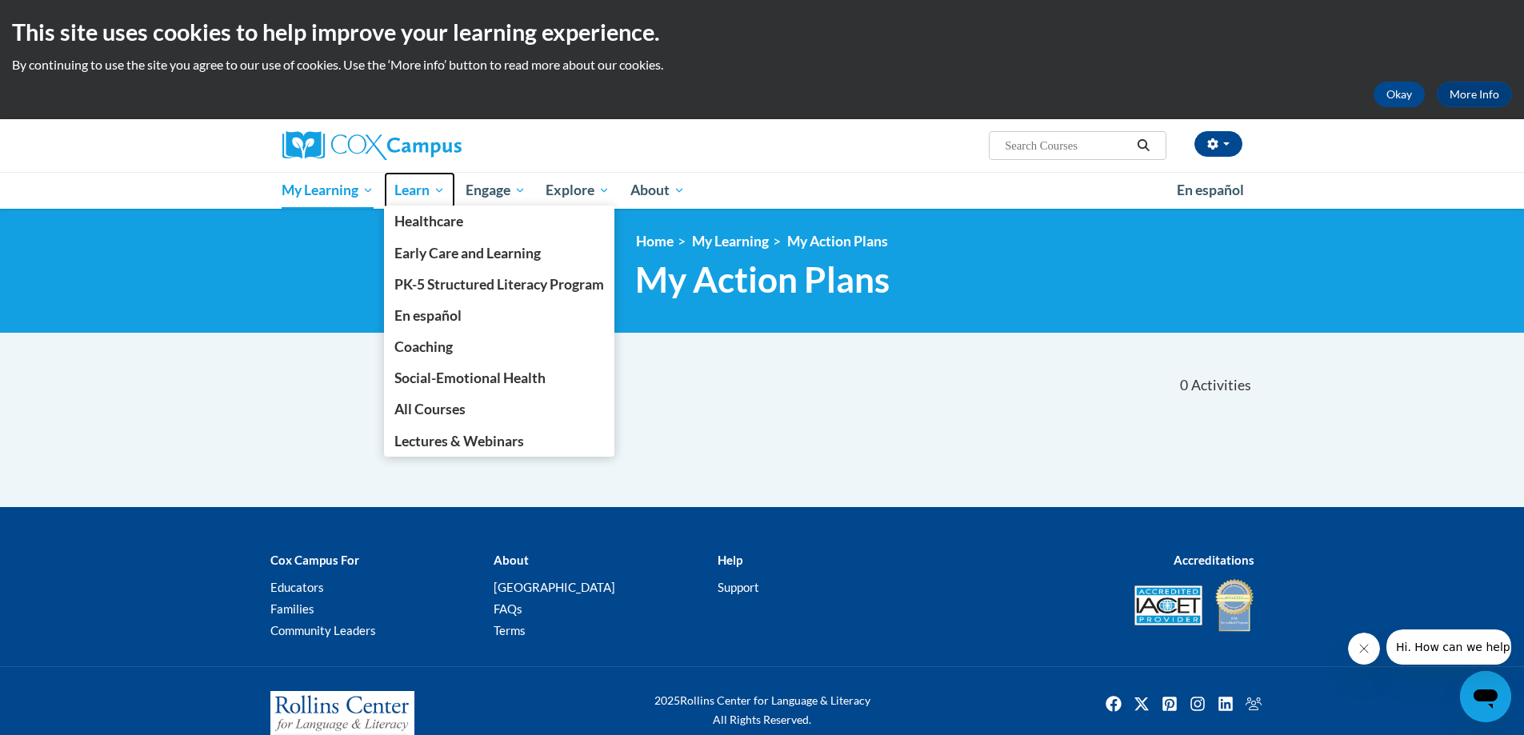
click at [399, 188] on span "Learn" at bounding box center [419, 190] width 50 height 19
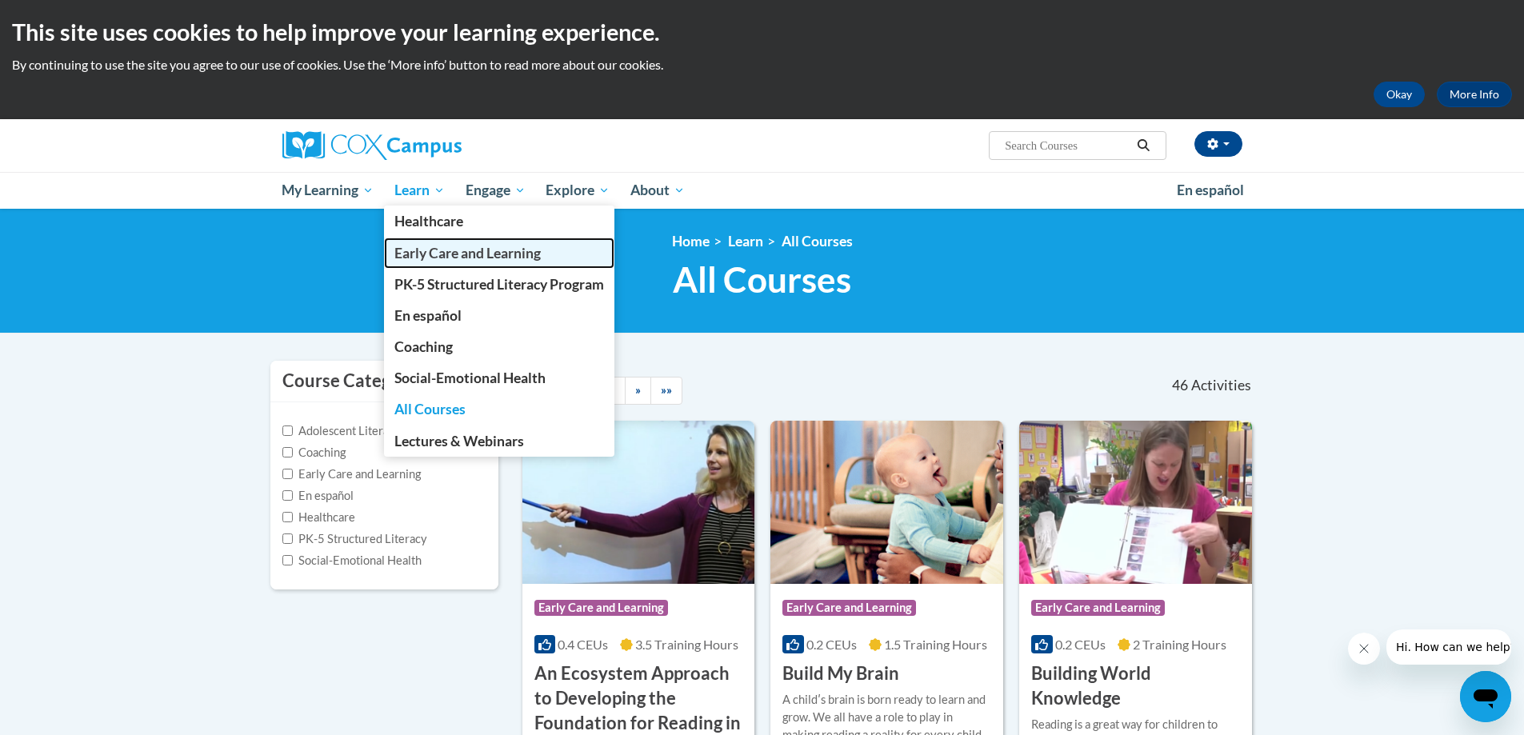
click at [433, 250] on span "Early Care and Learning" at bounding box center [467, 253] width 146 height 17
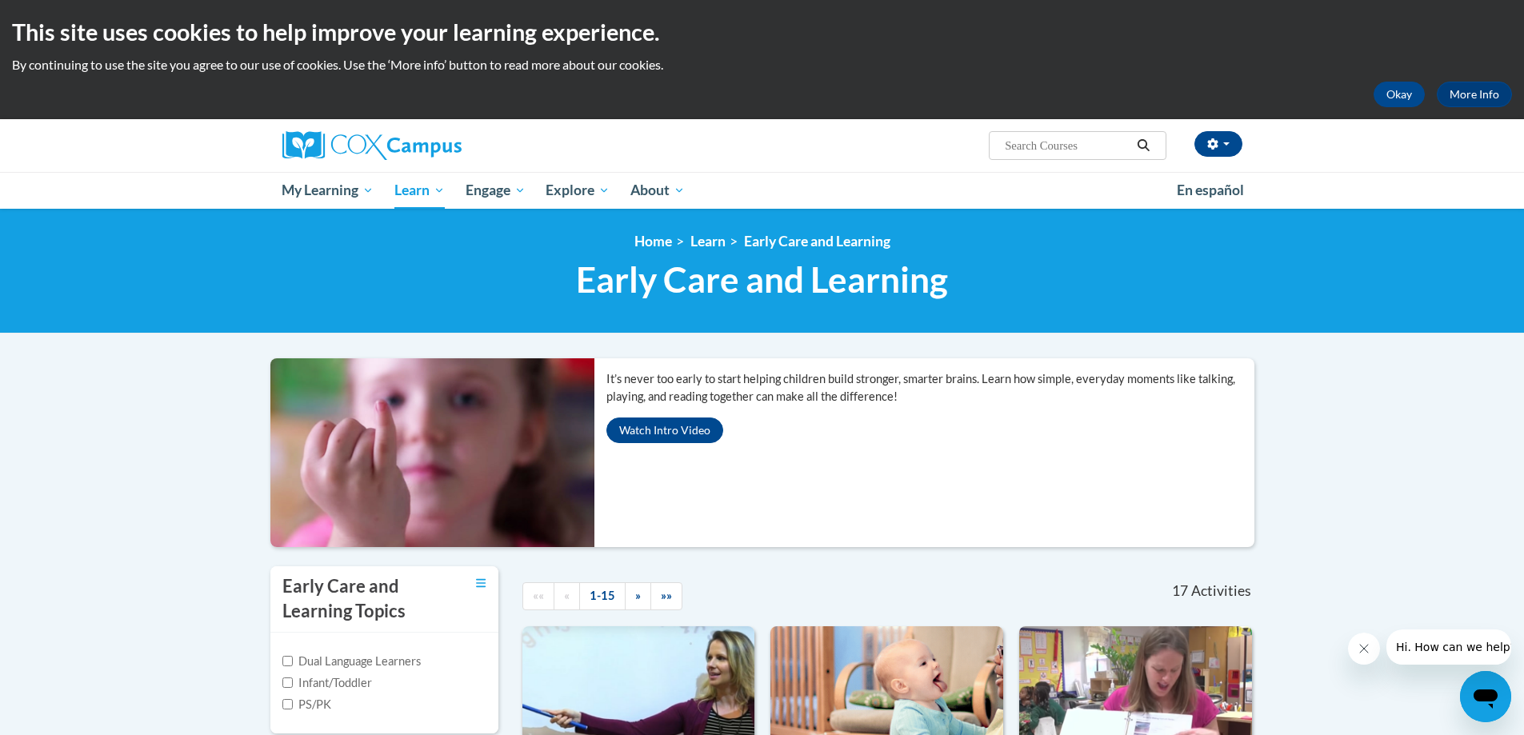
drag, startPoint x: 482, startPoint y: 200, endPoint x: 274, endPoint y: 288, distance: 225.8
click at [274, 288] on h1 "Early Care and Learning Early Care and Learning" at bounding box center [762, 279] width 984 height 42
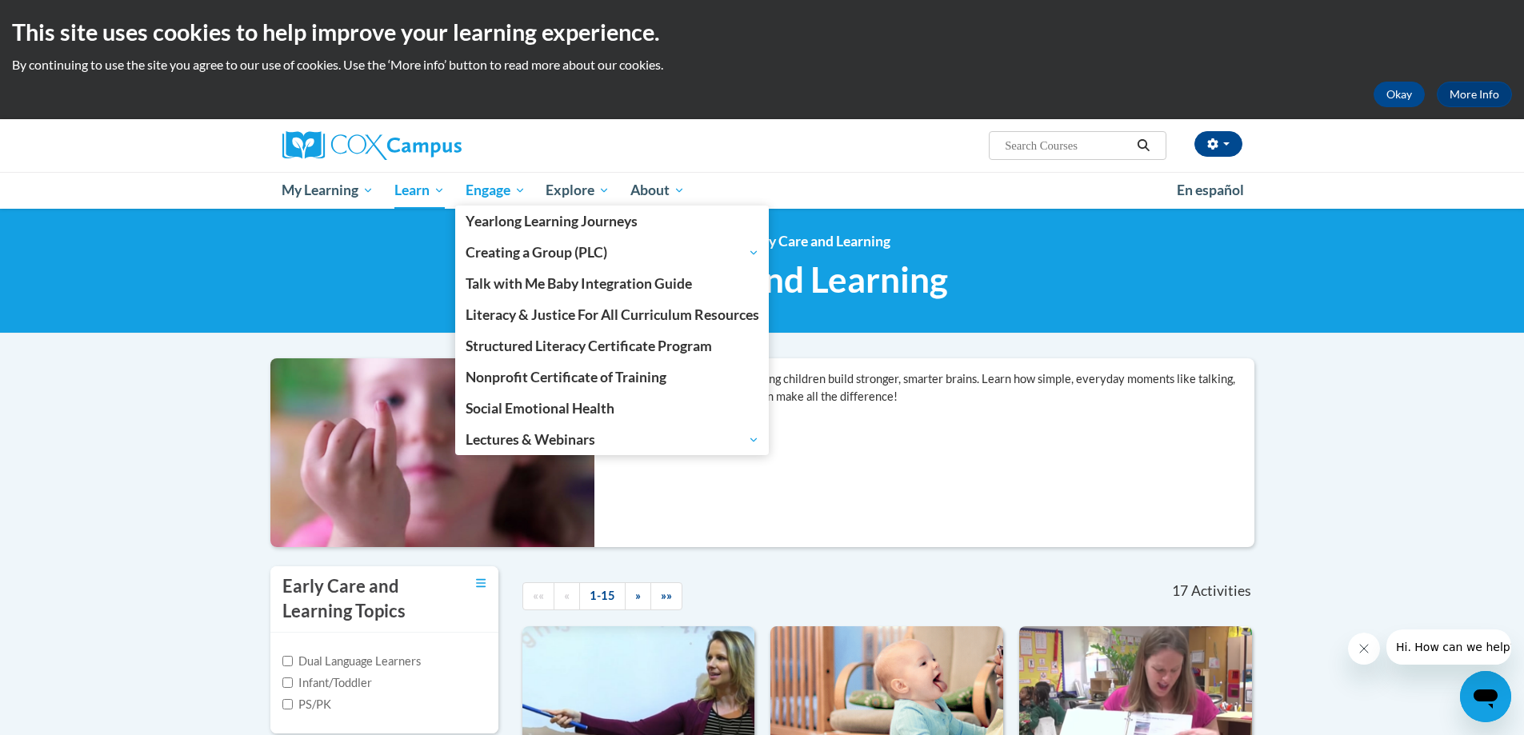
click at [469, 194] on span "Engage" at bounding box center [496, 190] width 60 height 19
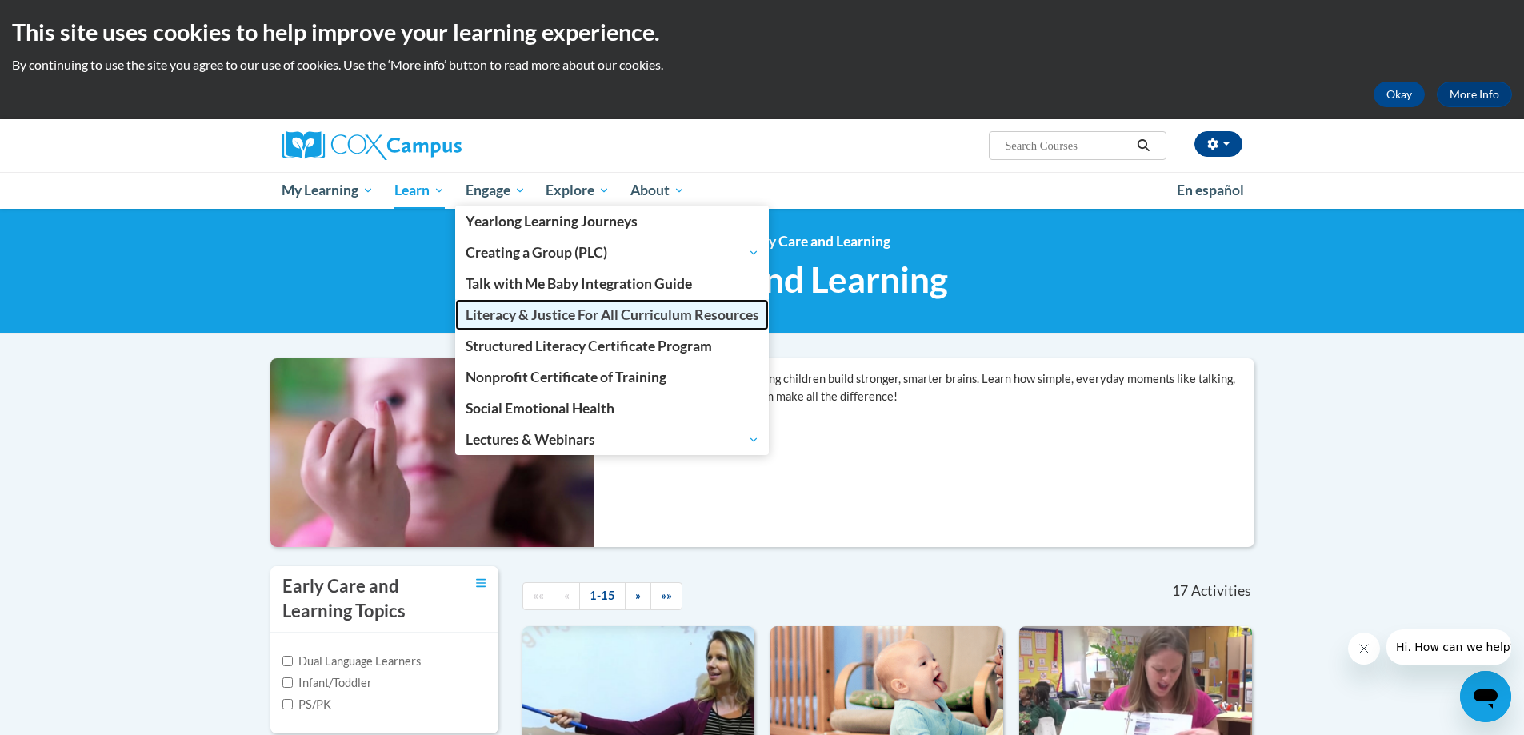
click at [506, 310] on span "Literacy & Justice For All Curriculum Resources" at bounding box center [613, 314] width 294 height 17
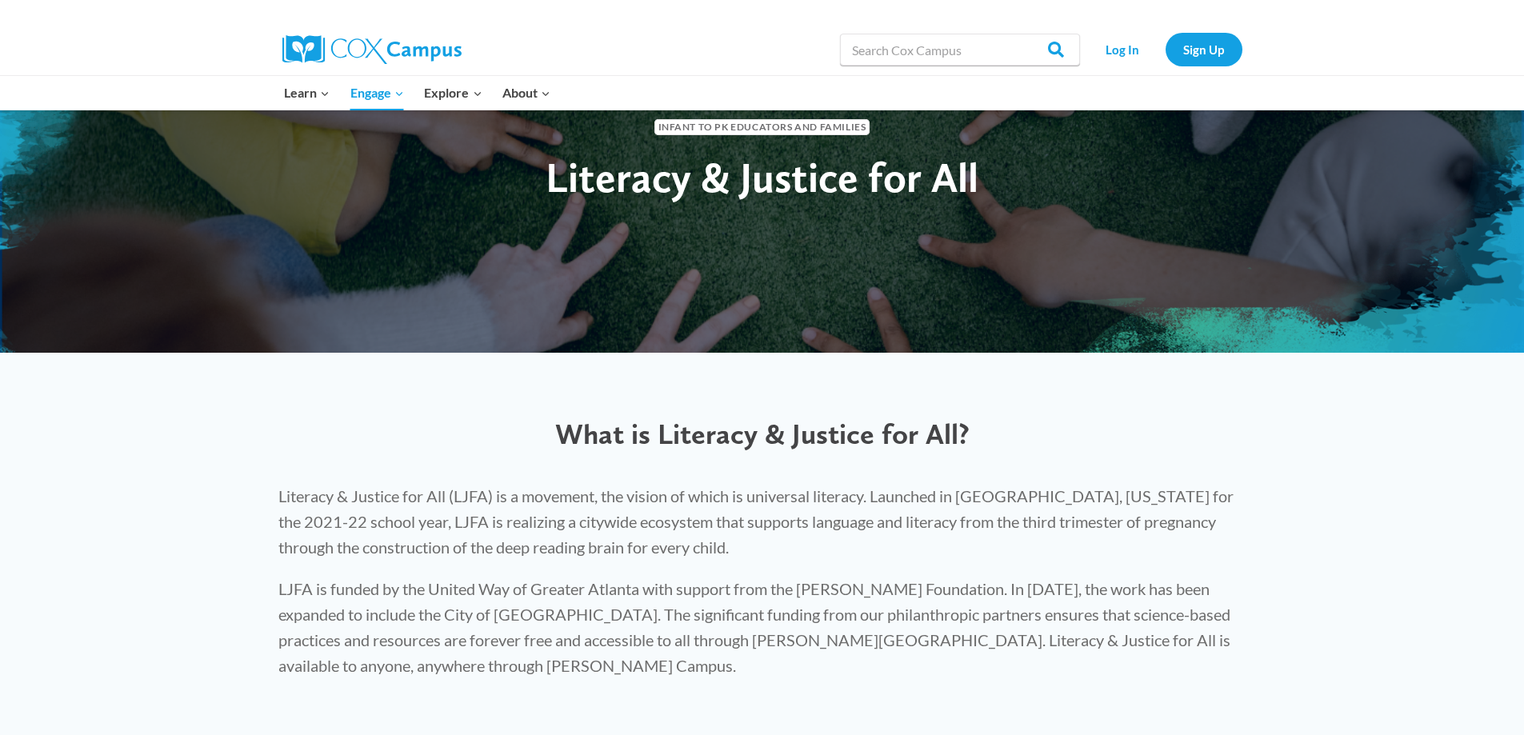
scroll to position [80, 0]
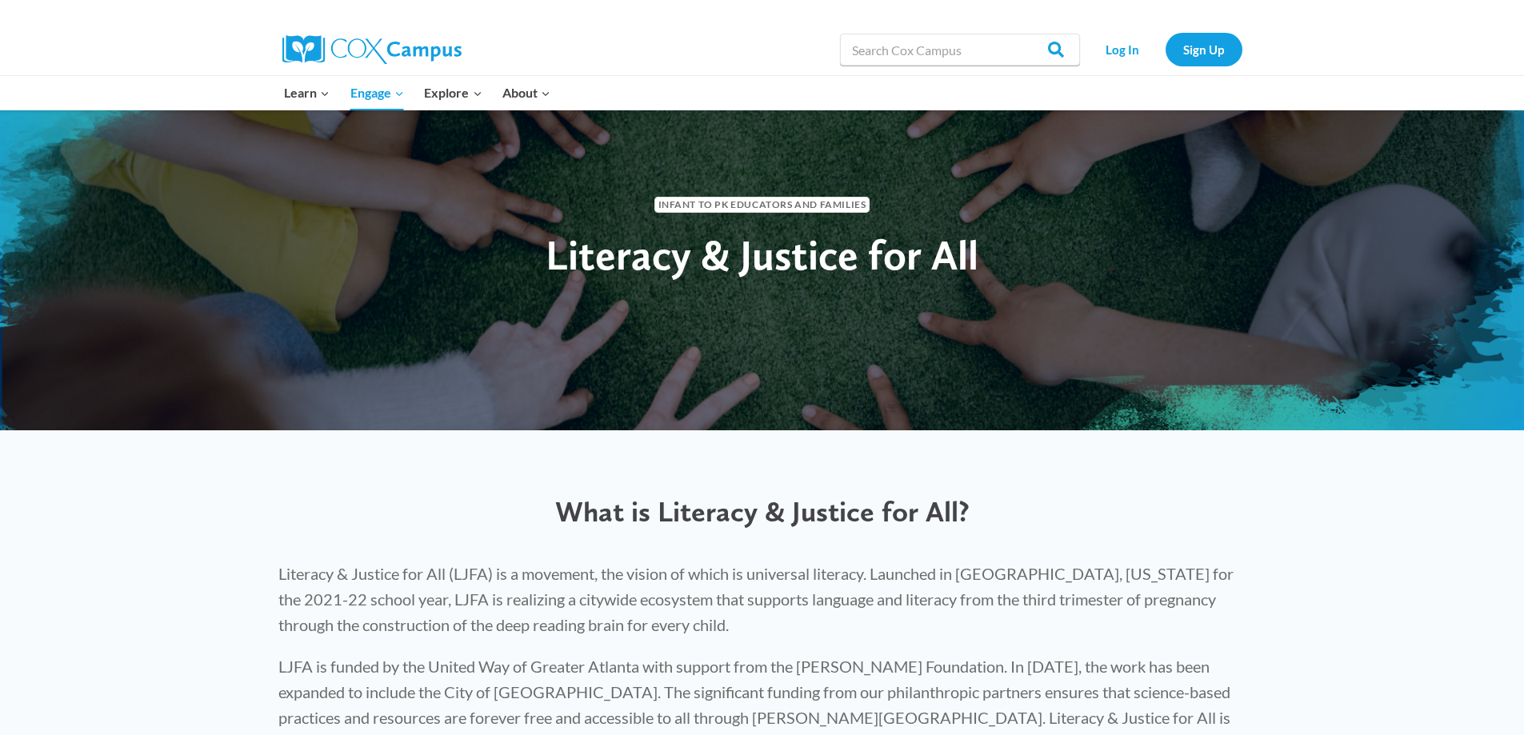
click at [725, 222] on div "Infant to PK Educators and Families" at bounding box center [762, 202] width 680 height 58
click at [721, 208] on span "Infant to PK Educators and Families" at bounding box center [762, 204] width 216 height 15
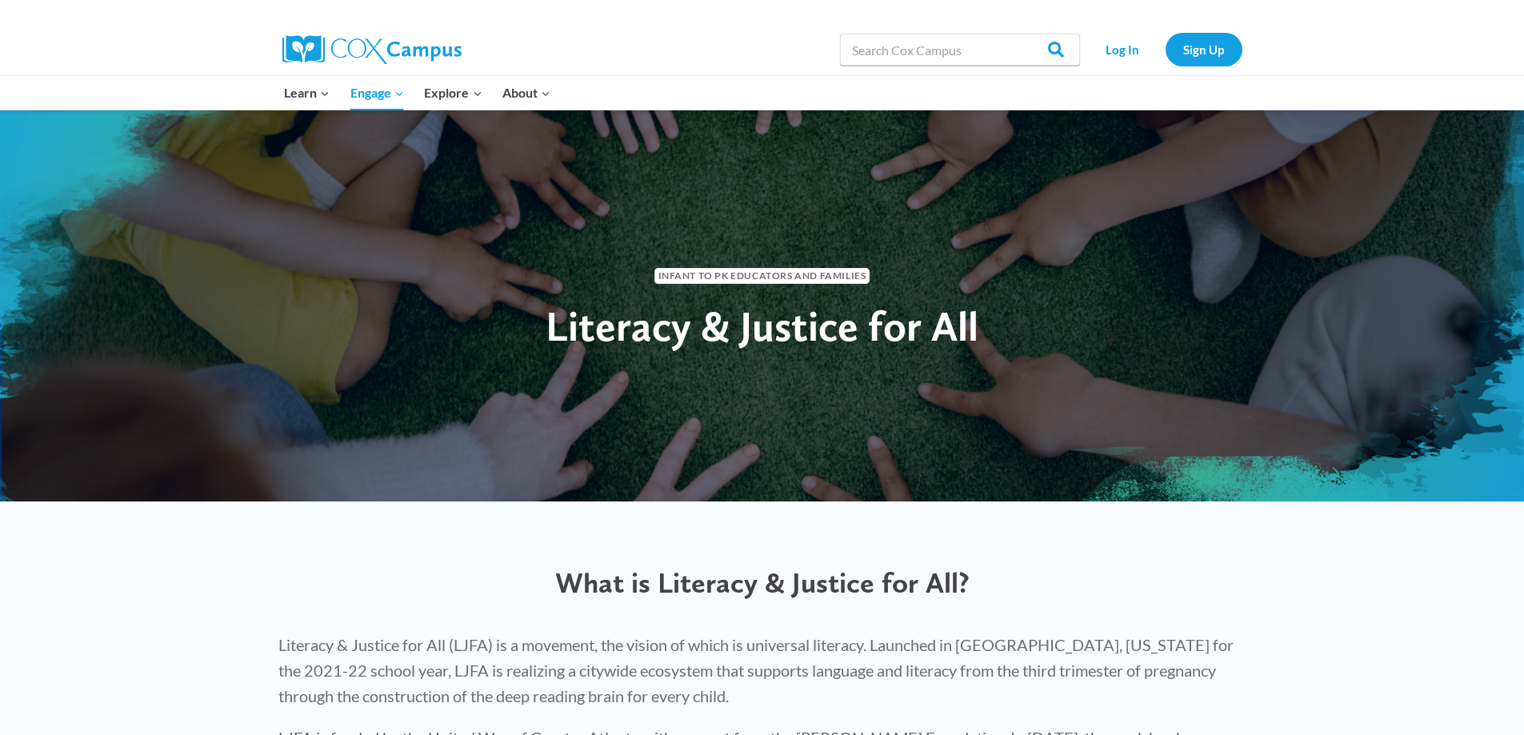
scroll to position [0, 0]
